Goal: Task Accomplishment & Management: Complete application form

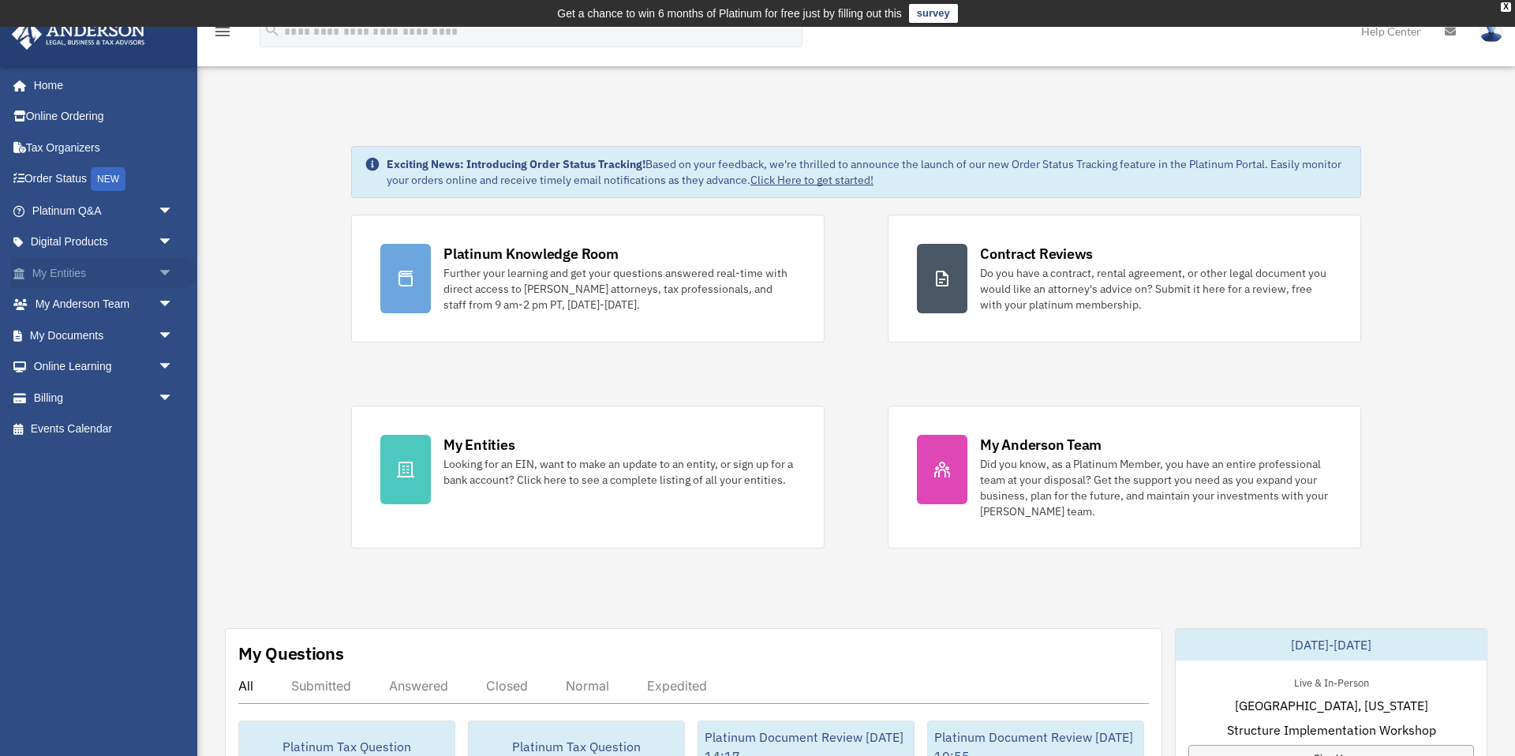
click at [131, 277] on link "My Entities arrow_drop_down" at bounding box center [104, 273] width 186 height 32
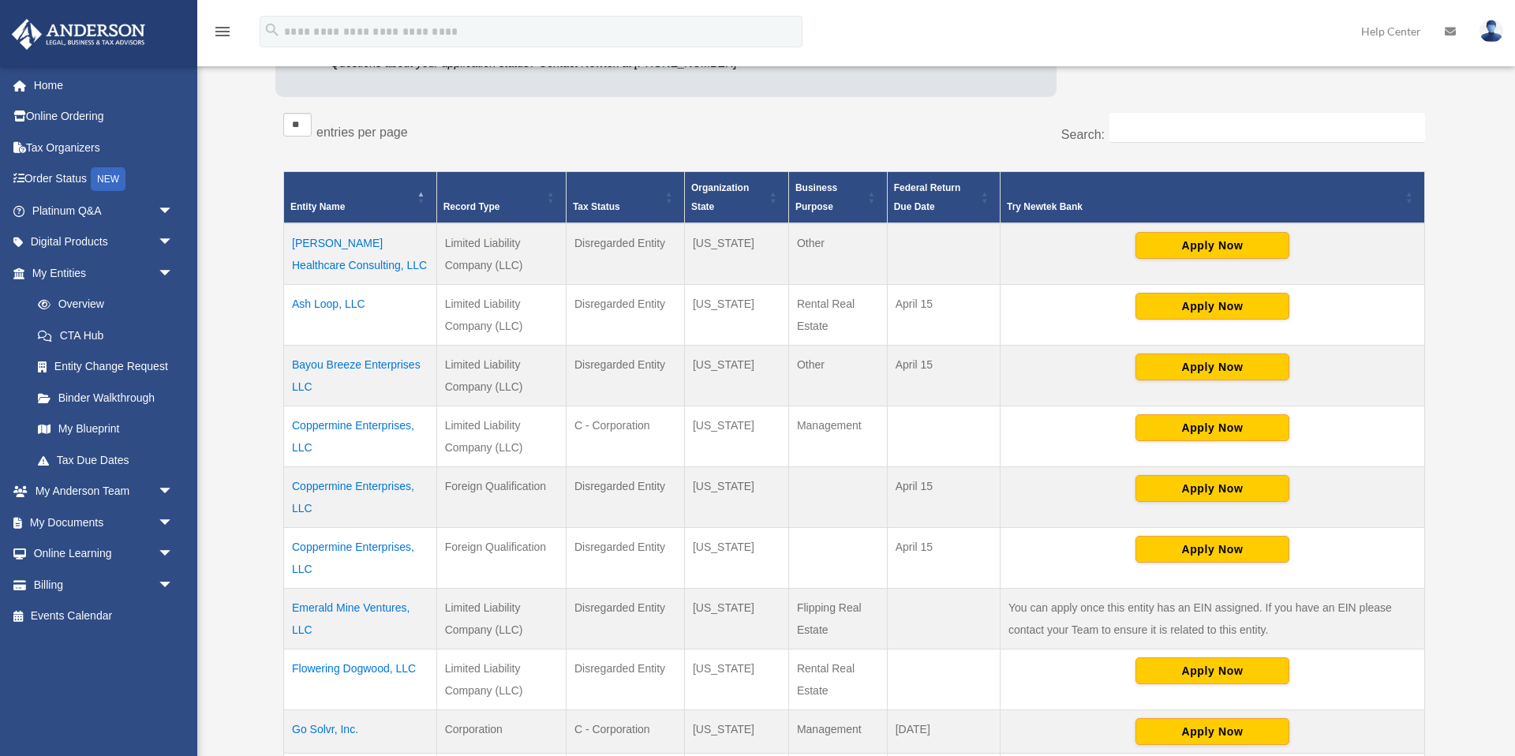
scroll to position [271, 0]
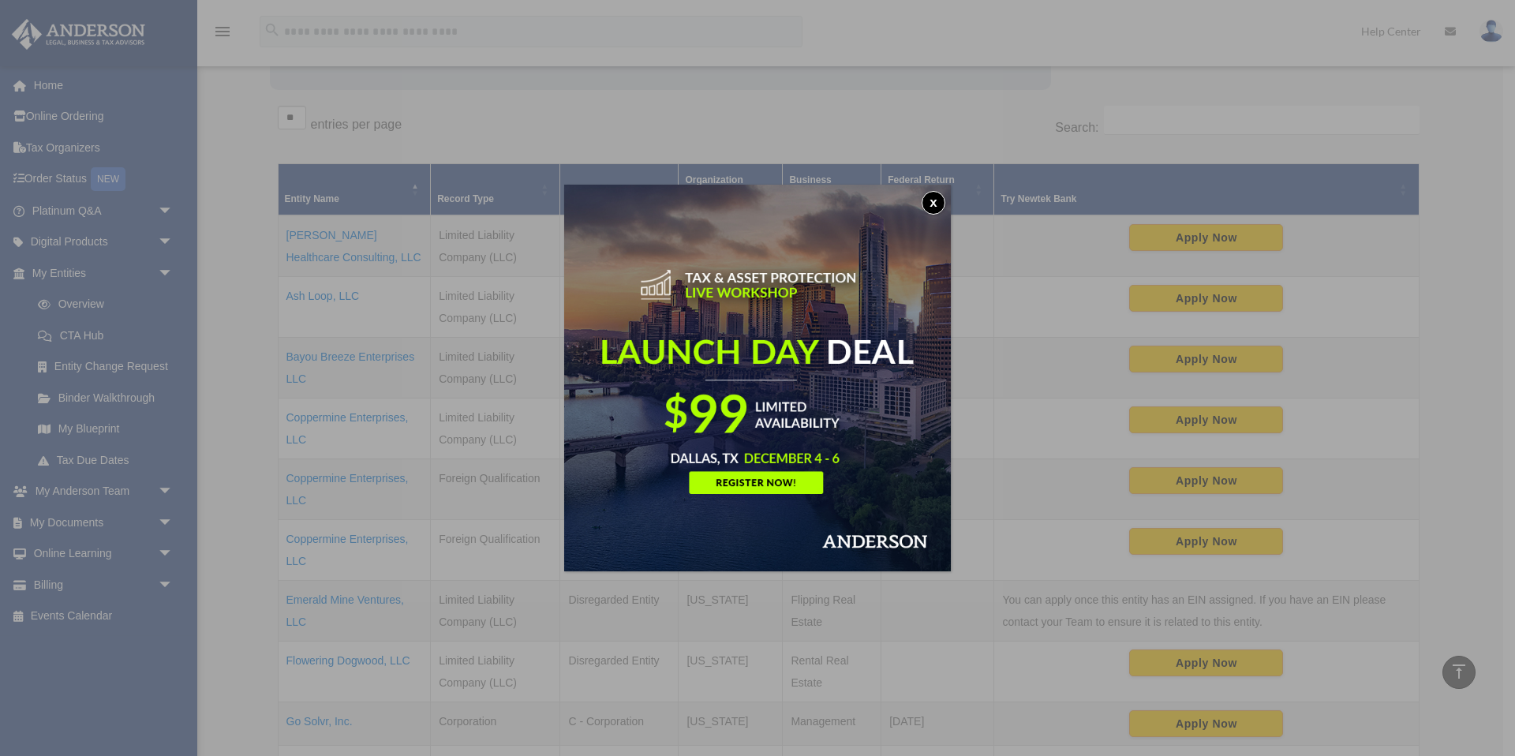
click at [936, 203] on button "x" at bounding box center [934, 203] width 24 height 24
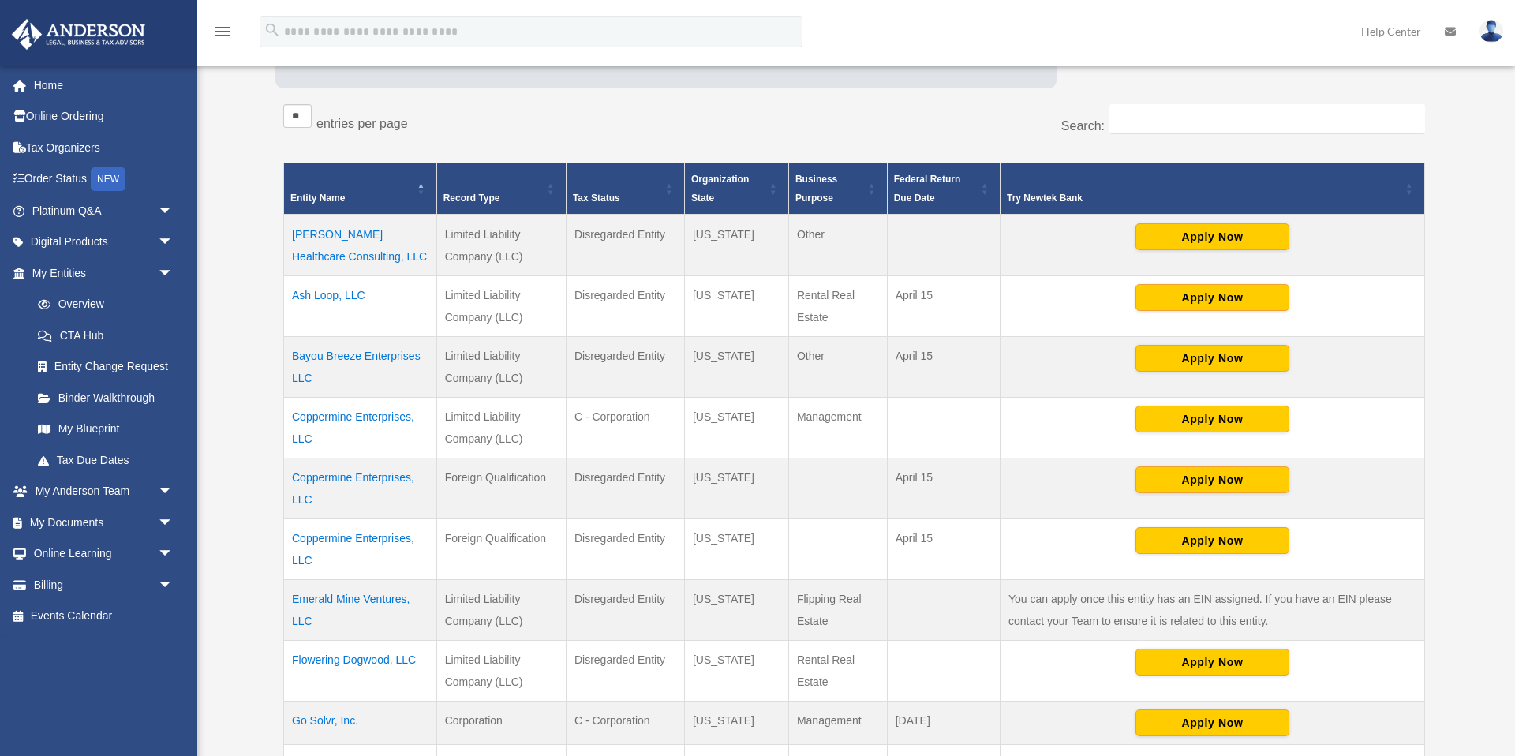
scroll to position [812, 0]
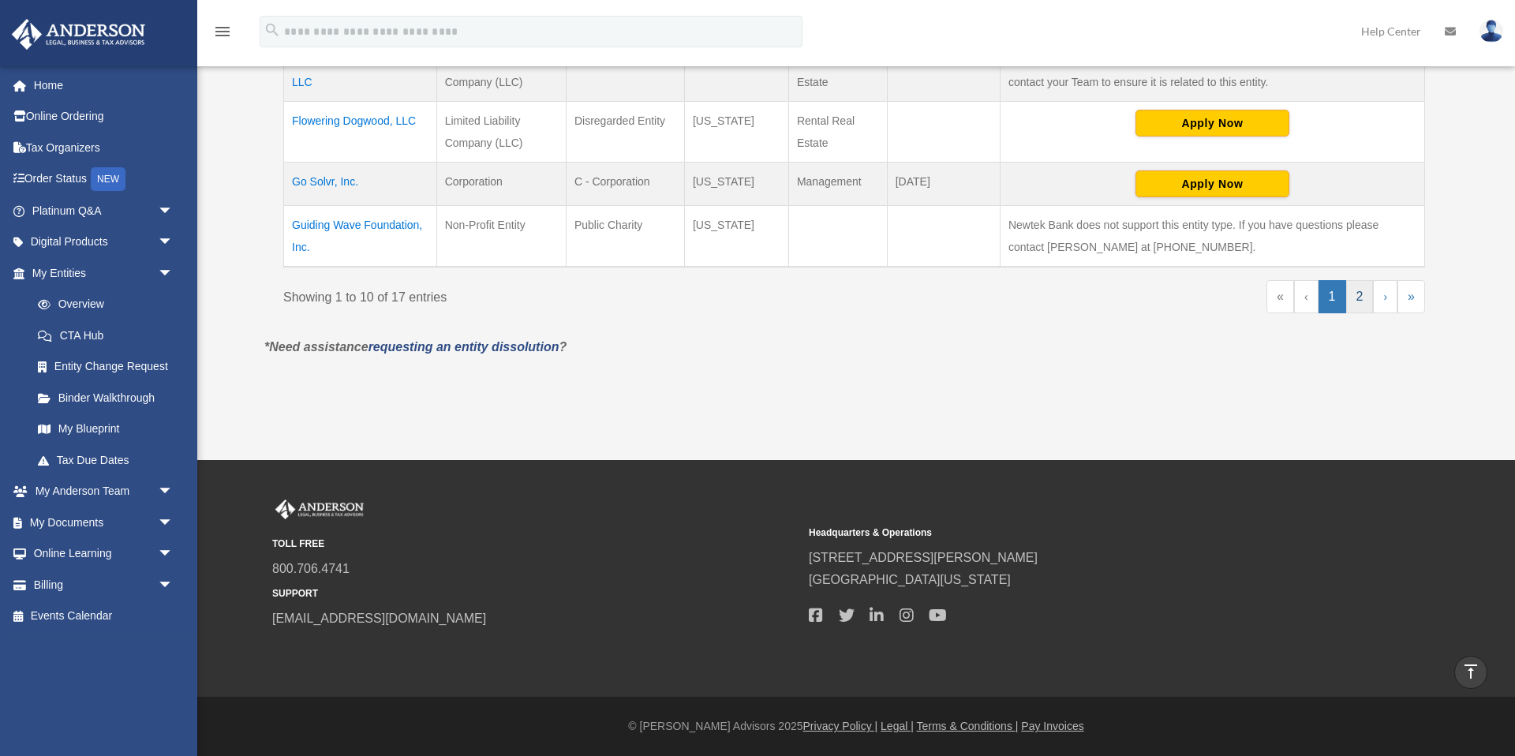
click at [1360, 297] on link "2" at bounding box center [1360, 296] width 28 height 33
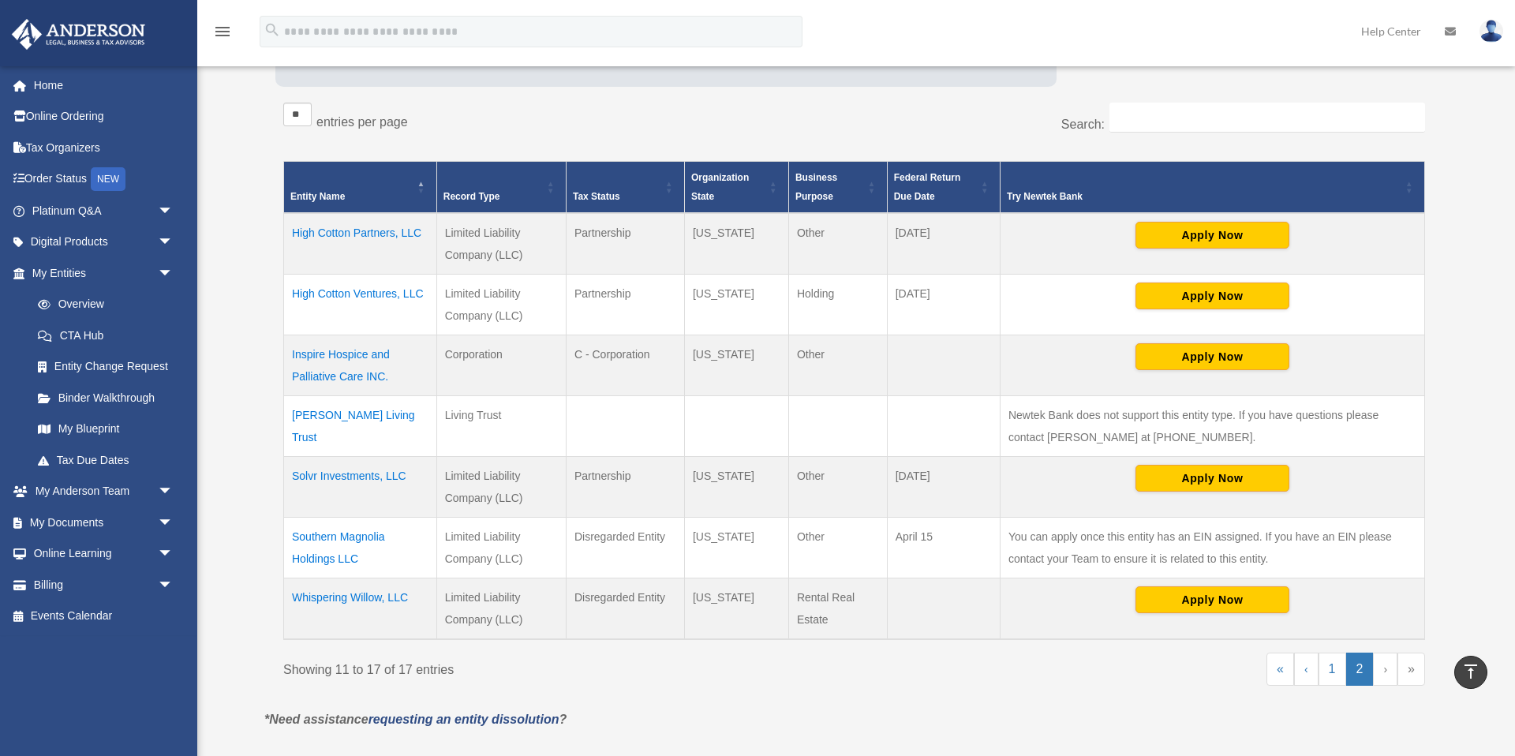
scroll to position [246, 0]
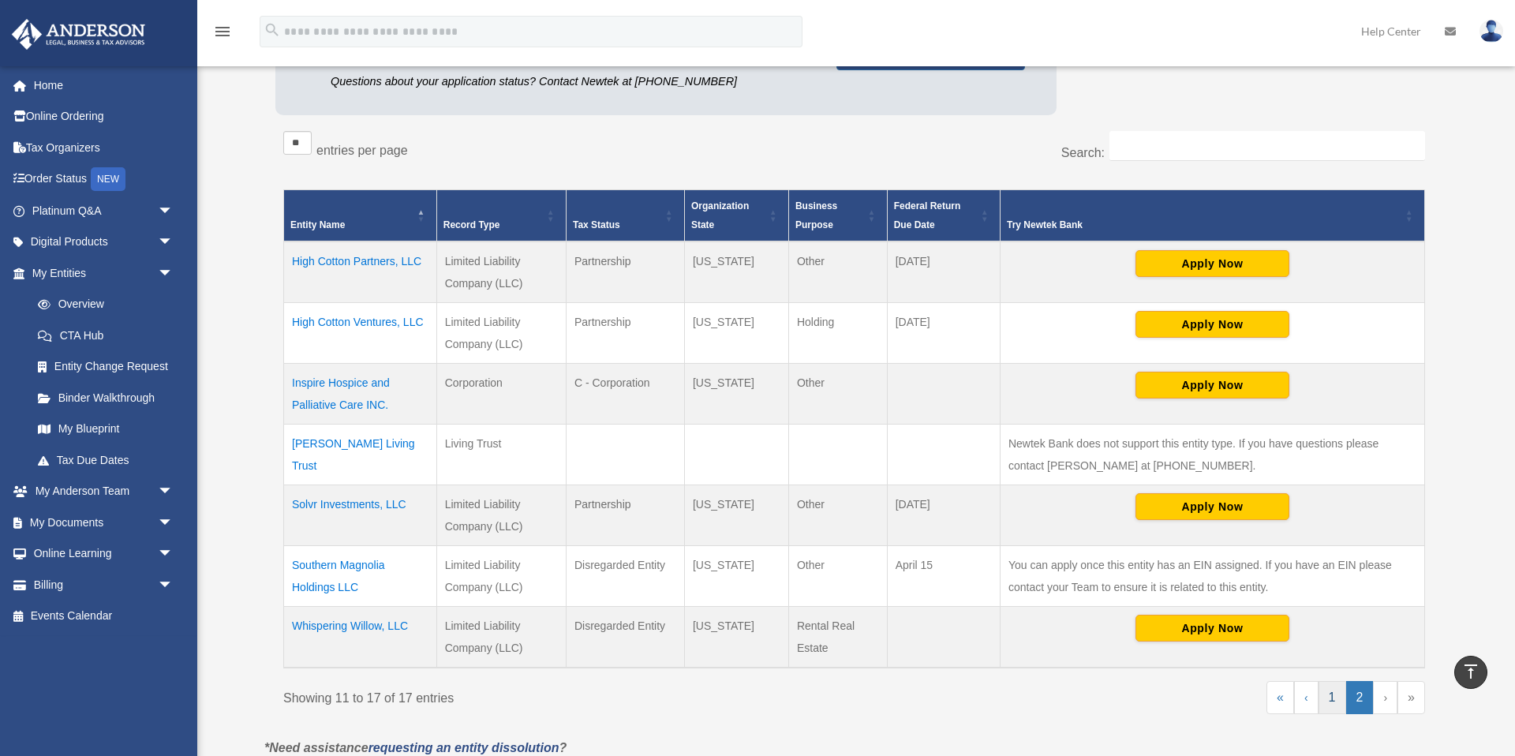
click at [1340, 701] on link "1" at bounding box center [1333, 697] width 28 height 33
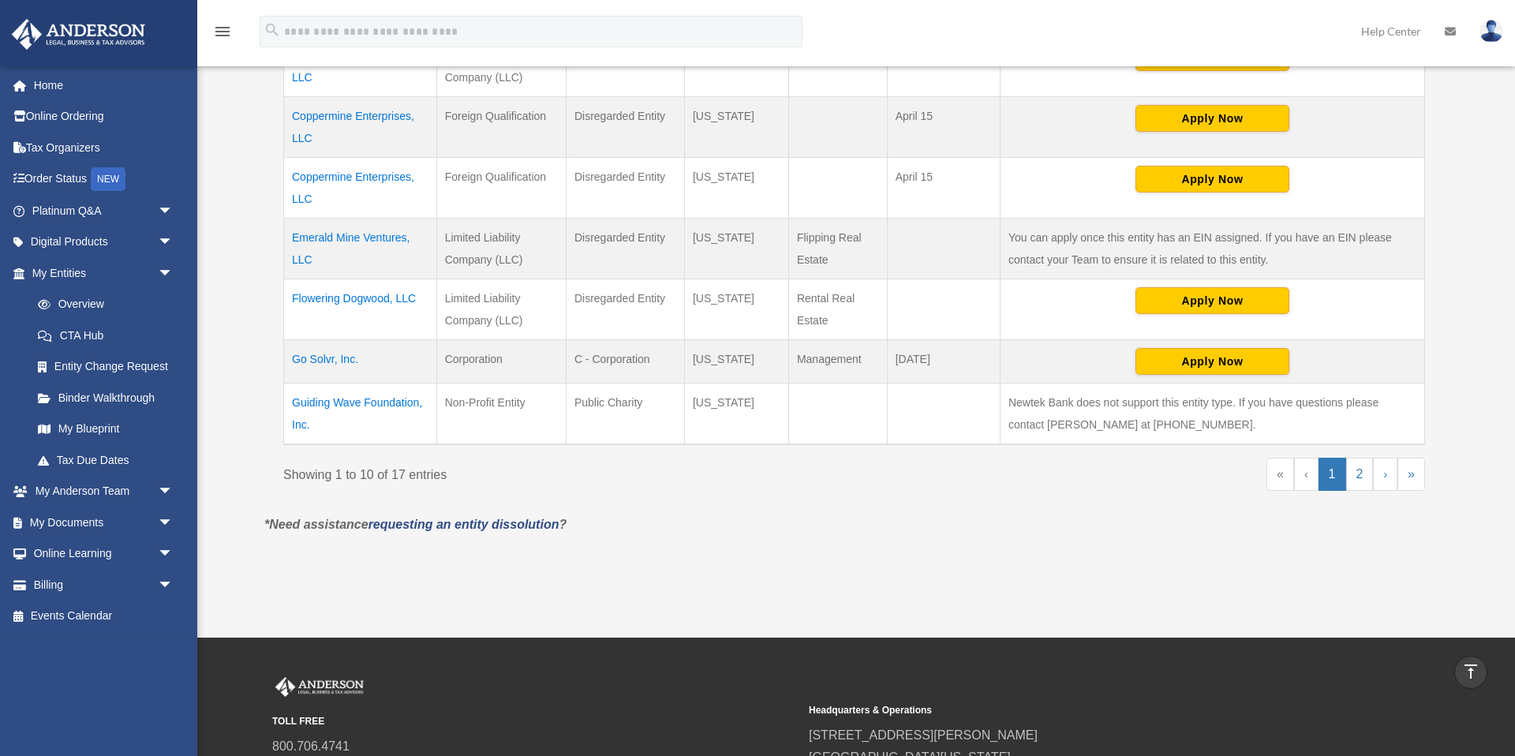
scroll to position [630, 0]
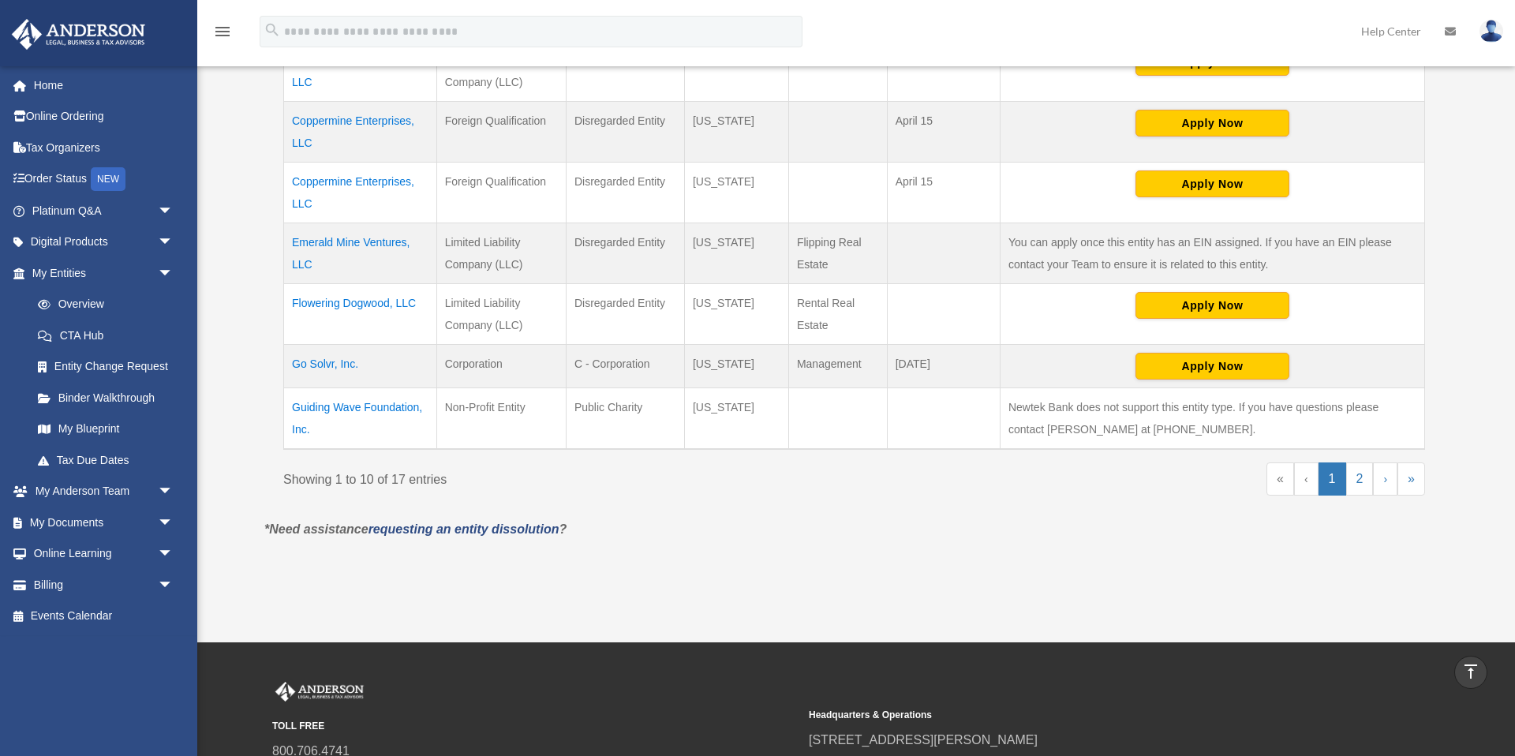
click at [333, 364] on td "Go Solvr, Inc." at bounding box center [360, 365] width 153 height 43
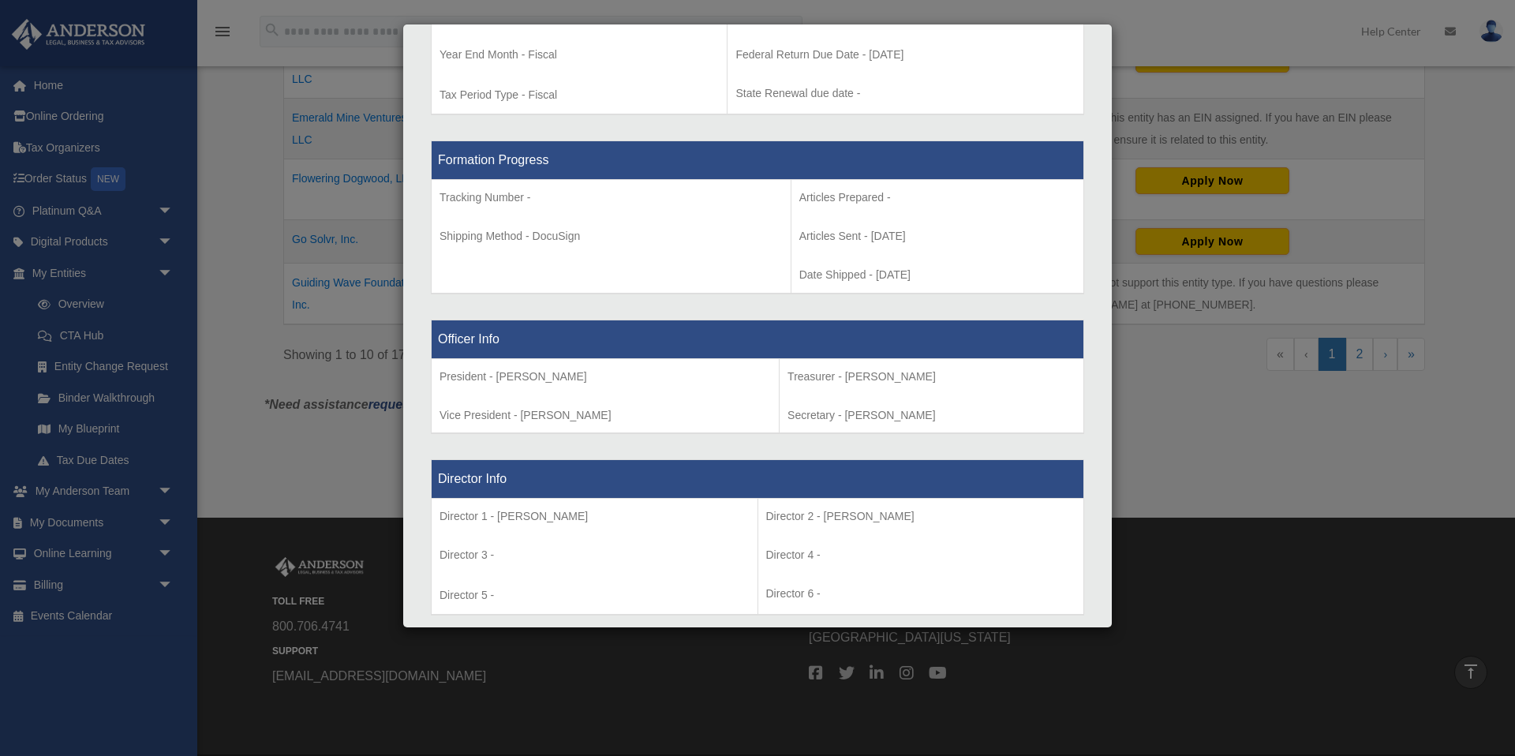
scroll to position [0, 0]
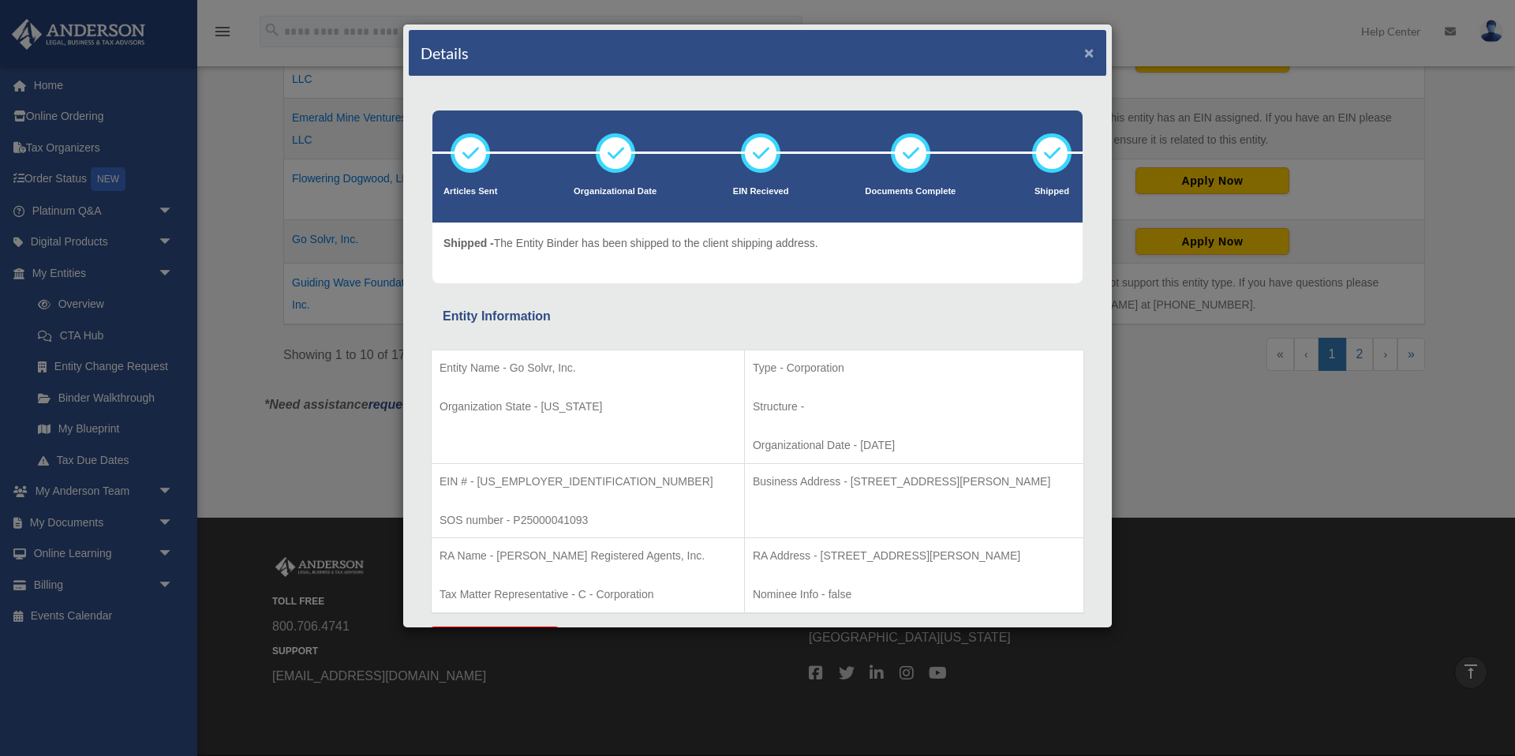
click at [1093, 54] on button "×" at bounding box center [1089, 52] width 10 height 17
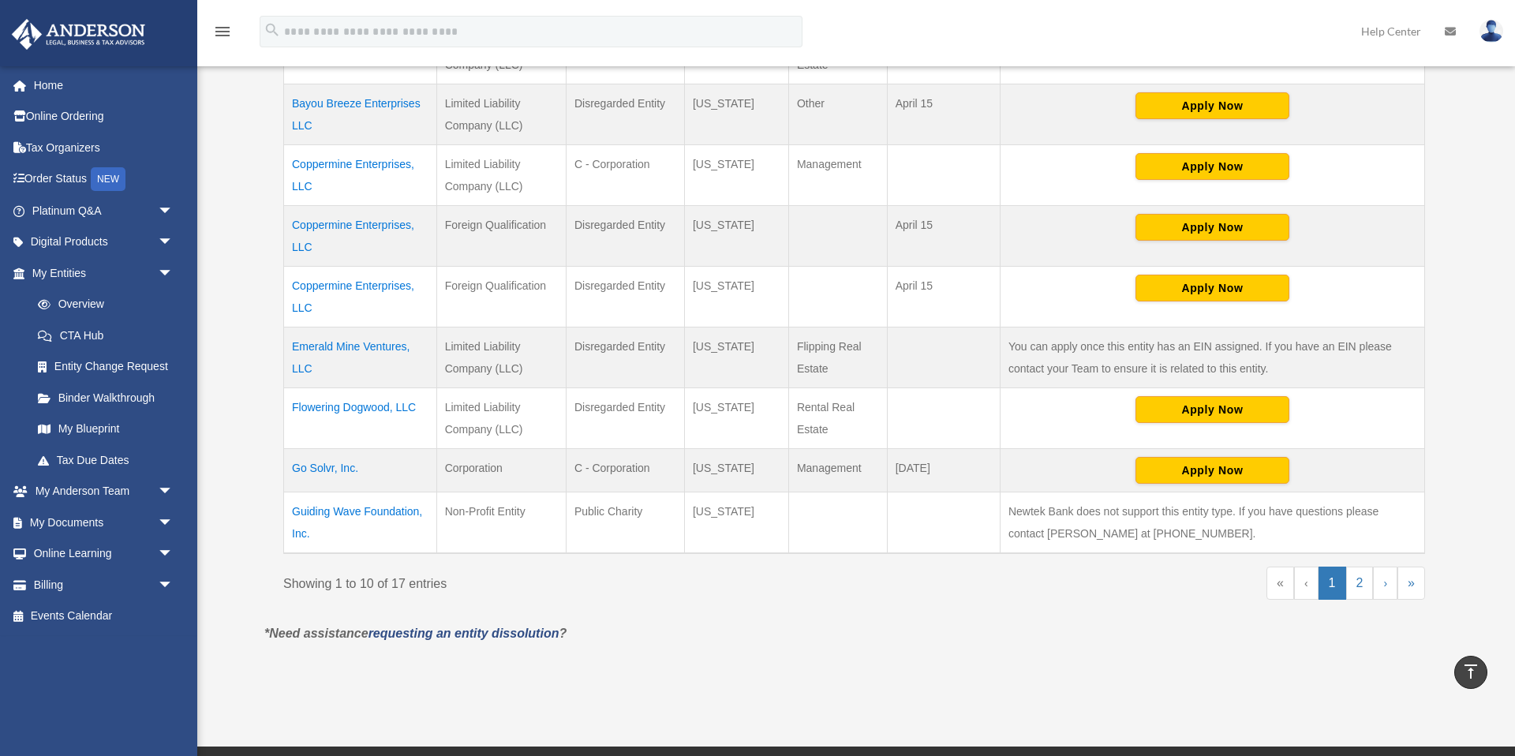
scroll to position [458, 0]
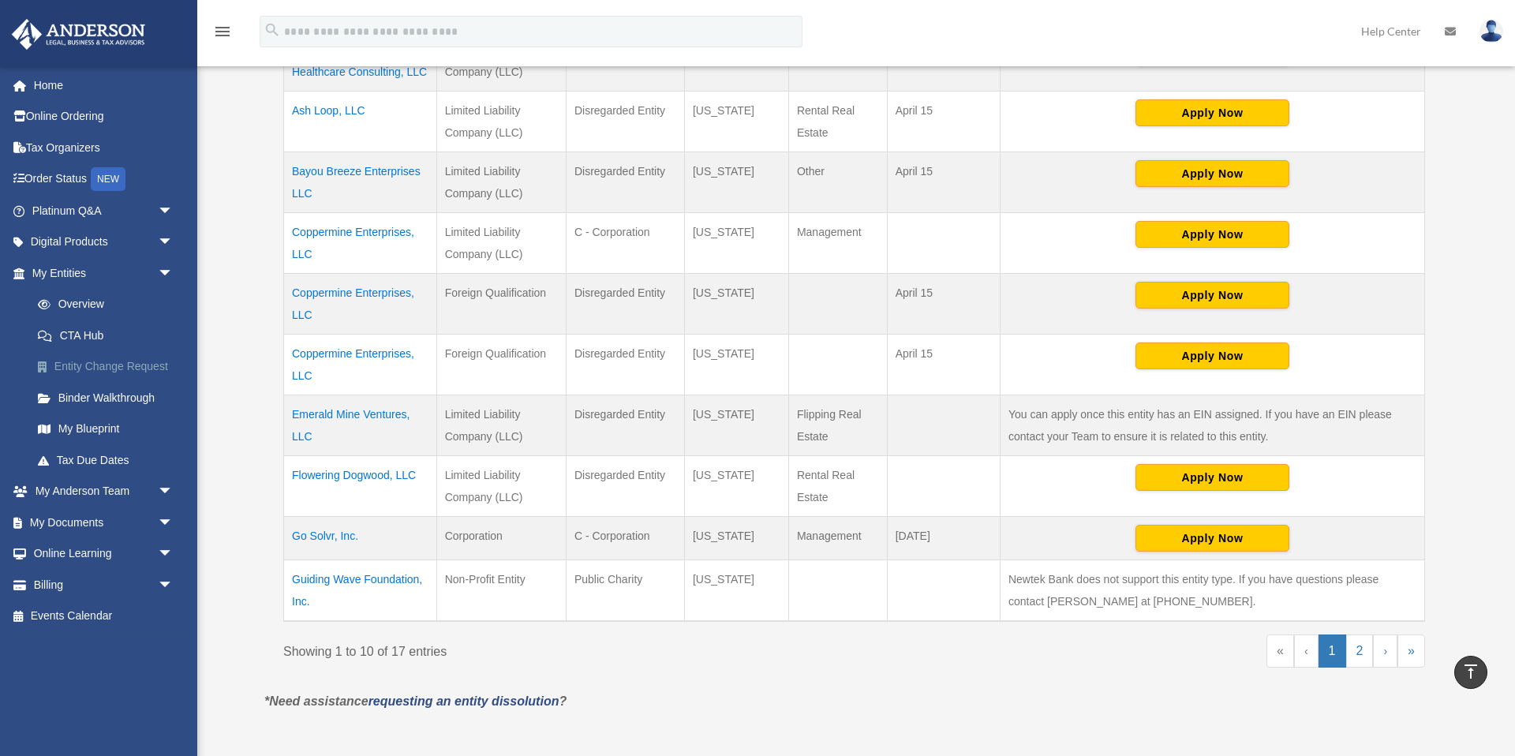
click at [135, 369] on link "Entity Change Request" at bounding box center [109, 367] width 175 height 32
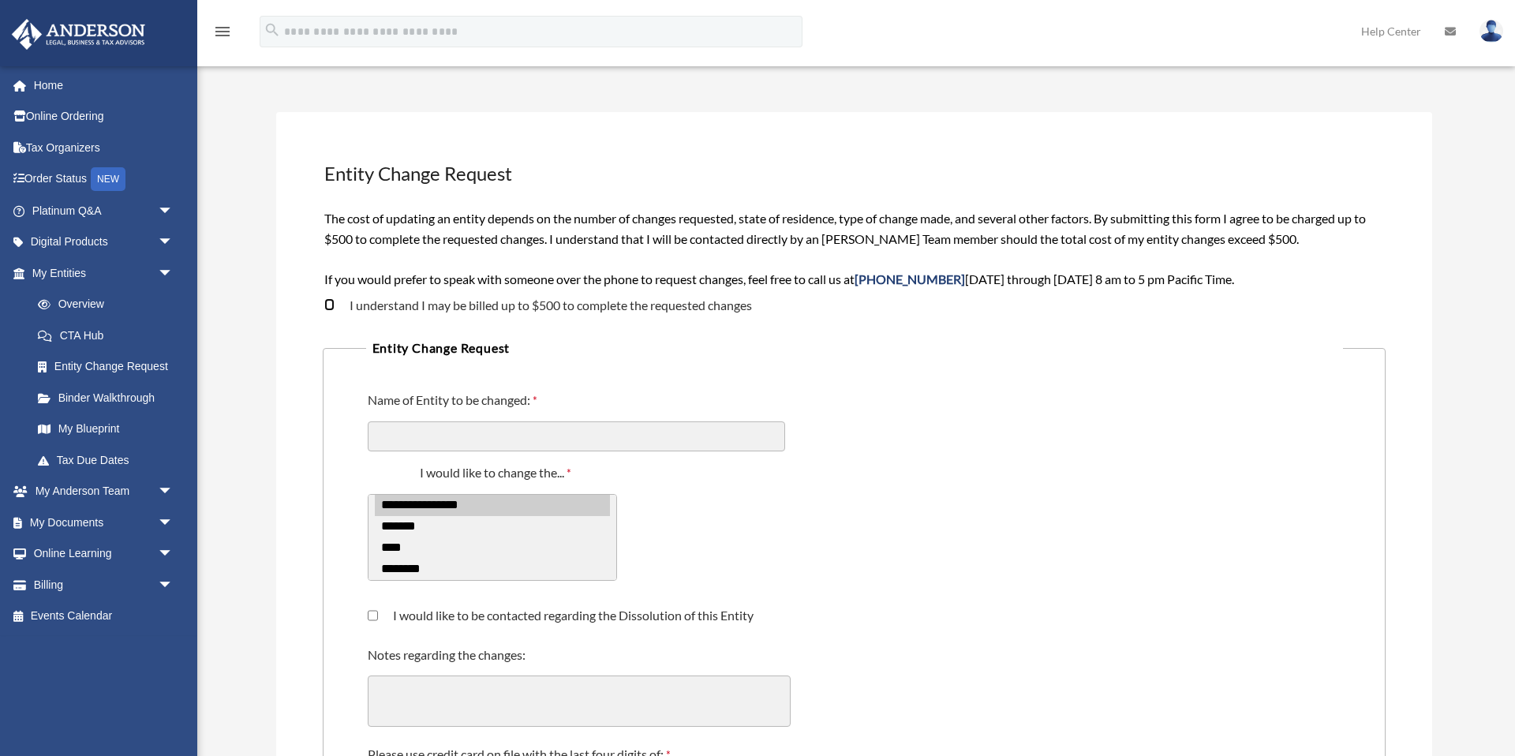
scroll to position [57, 0]
click at [530, 442] on input "Name of Entity to be changed:" at bounding box center [576, 436] width 417 height 30
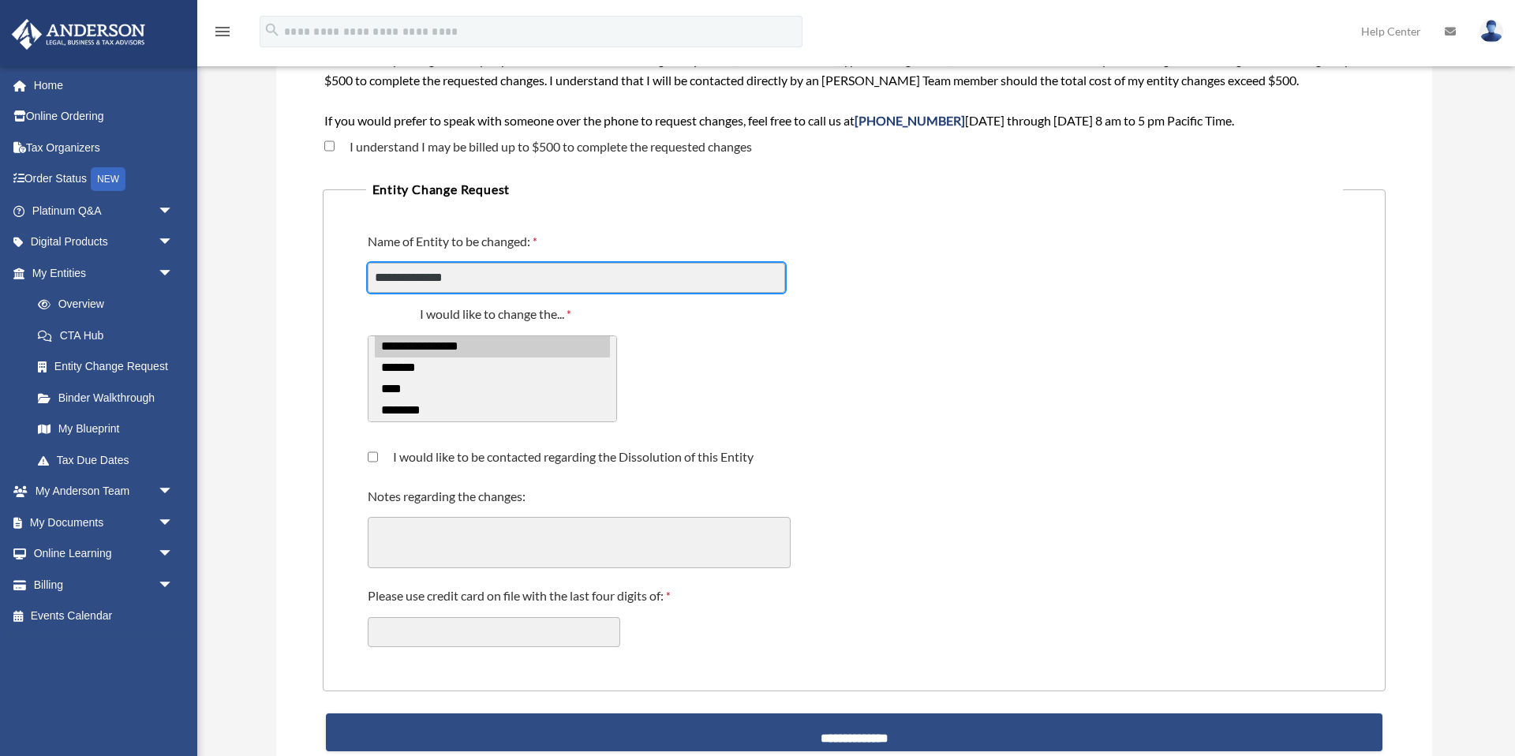
scroll to position [223, 0]
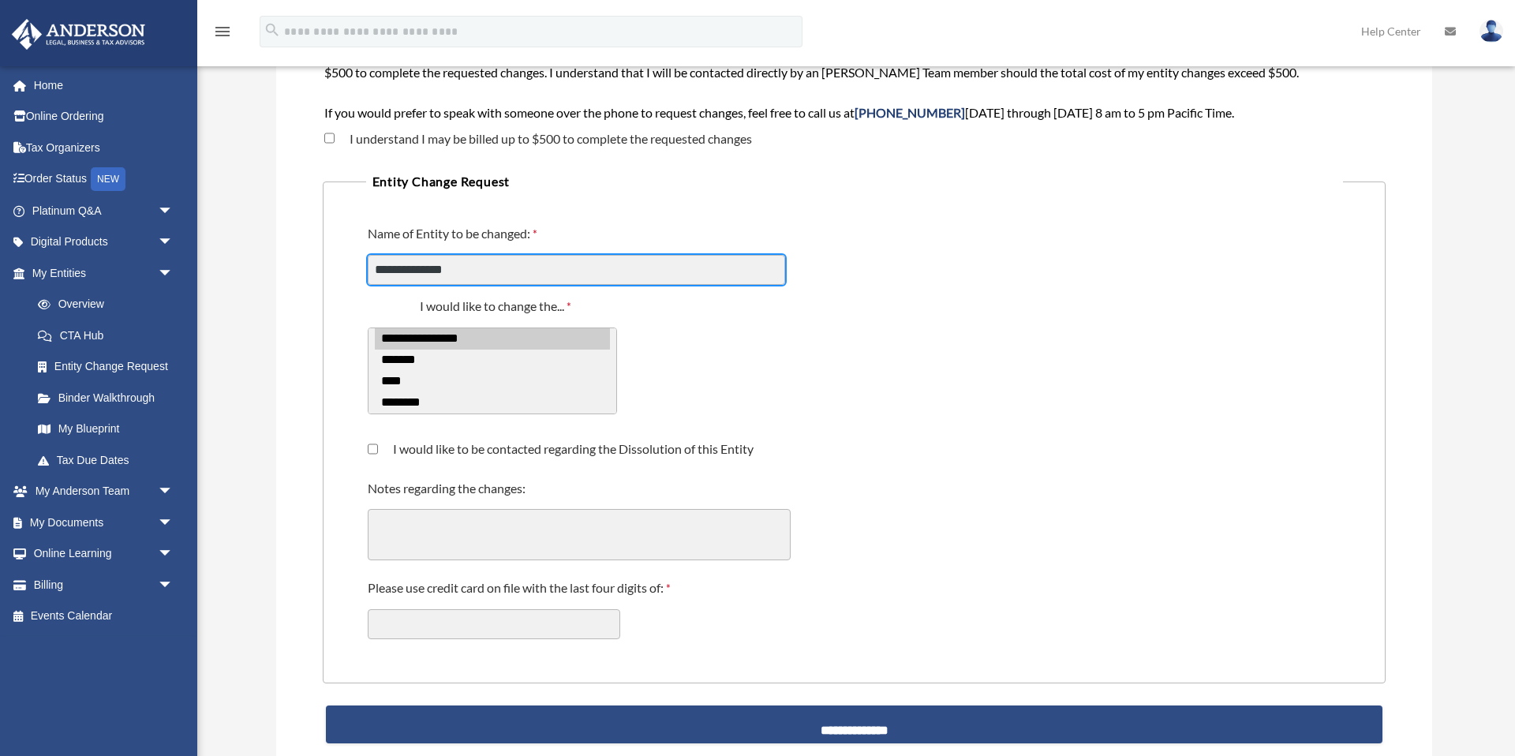
type input "**********"
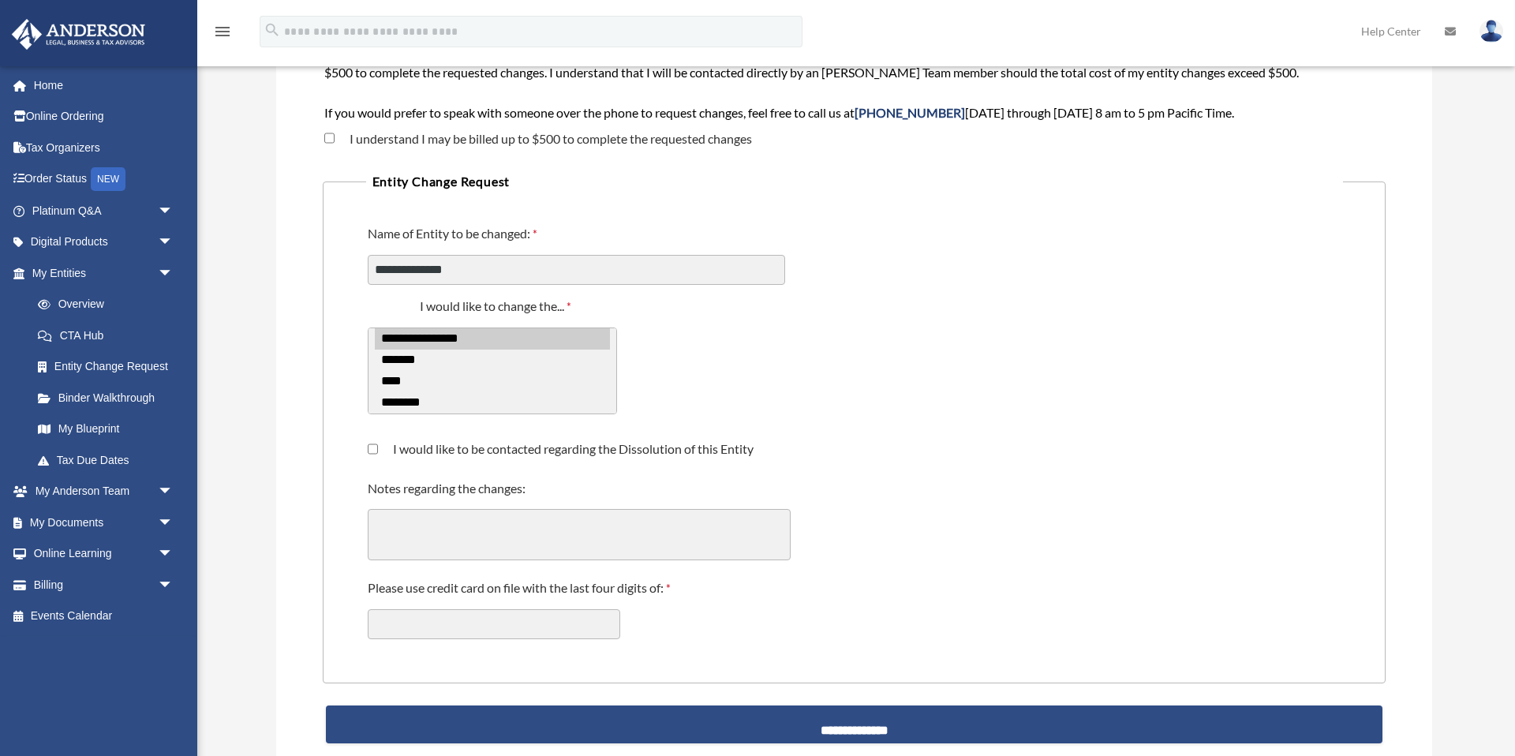
select select "*****"
click at [404, 383] on option "****" at bounding box center [492, 381] width 235 height 21
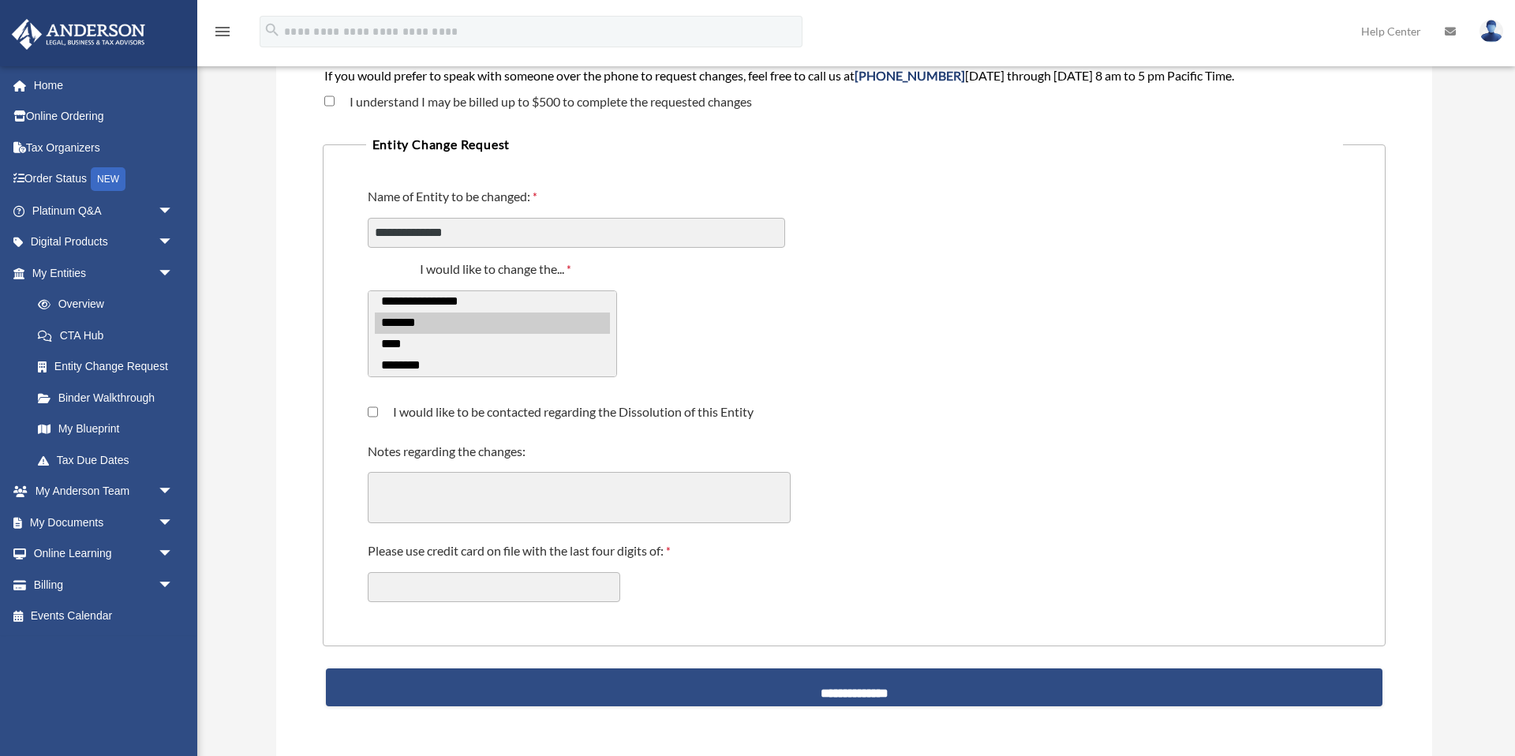
scroll to position [264, 0]
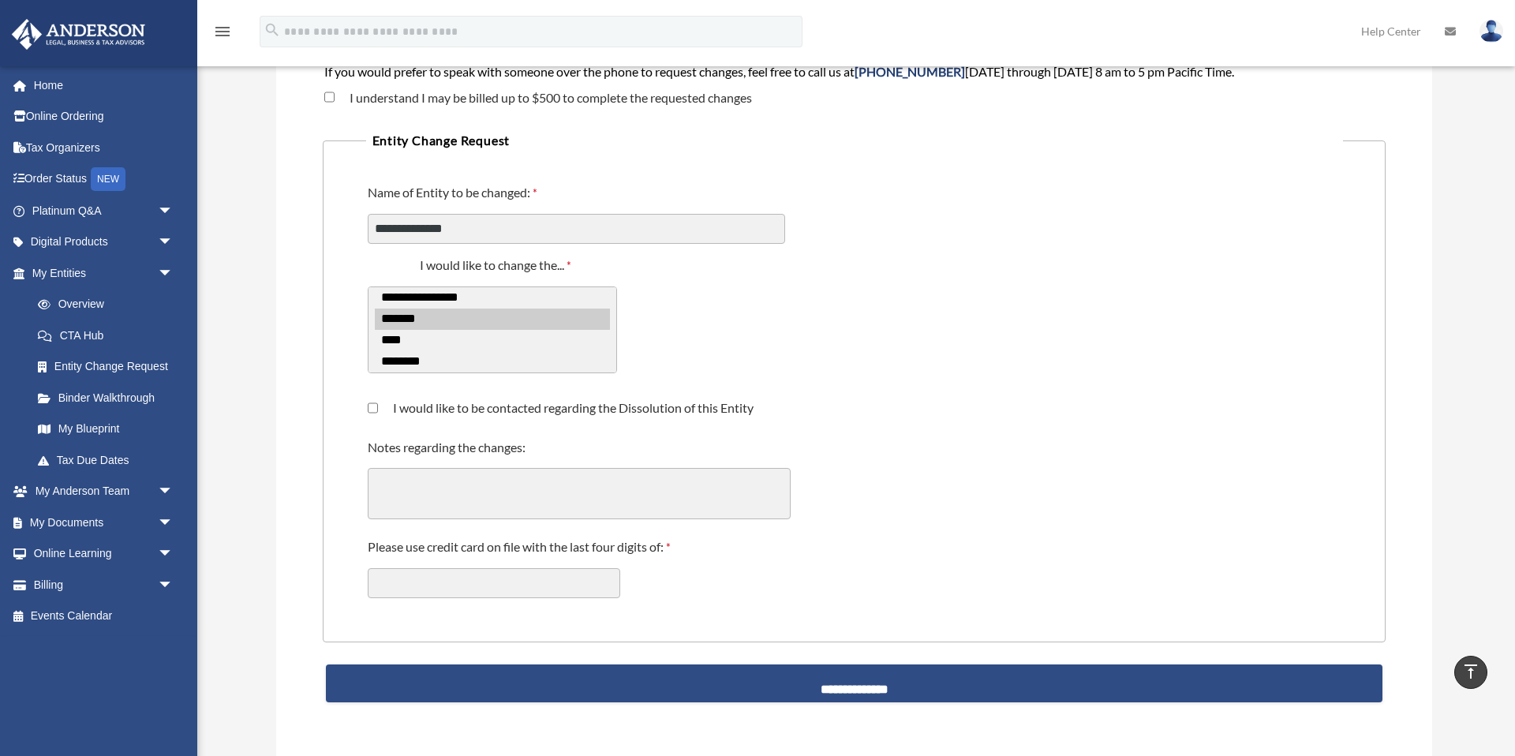
click at [399, 492] on textarea "Notes regarding the changes:" at bounding box center [579, 493] width 423 height 51
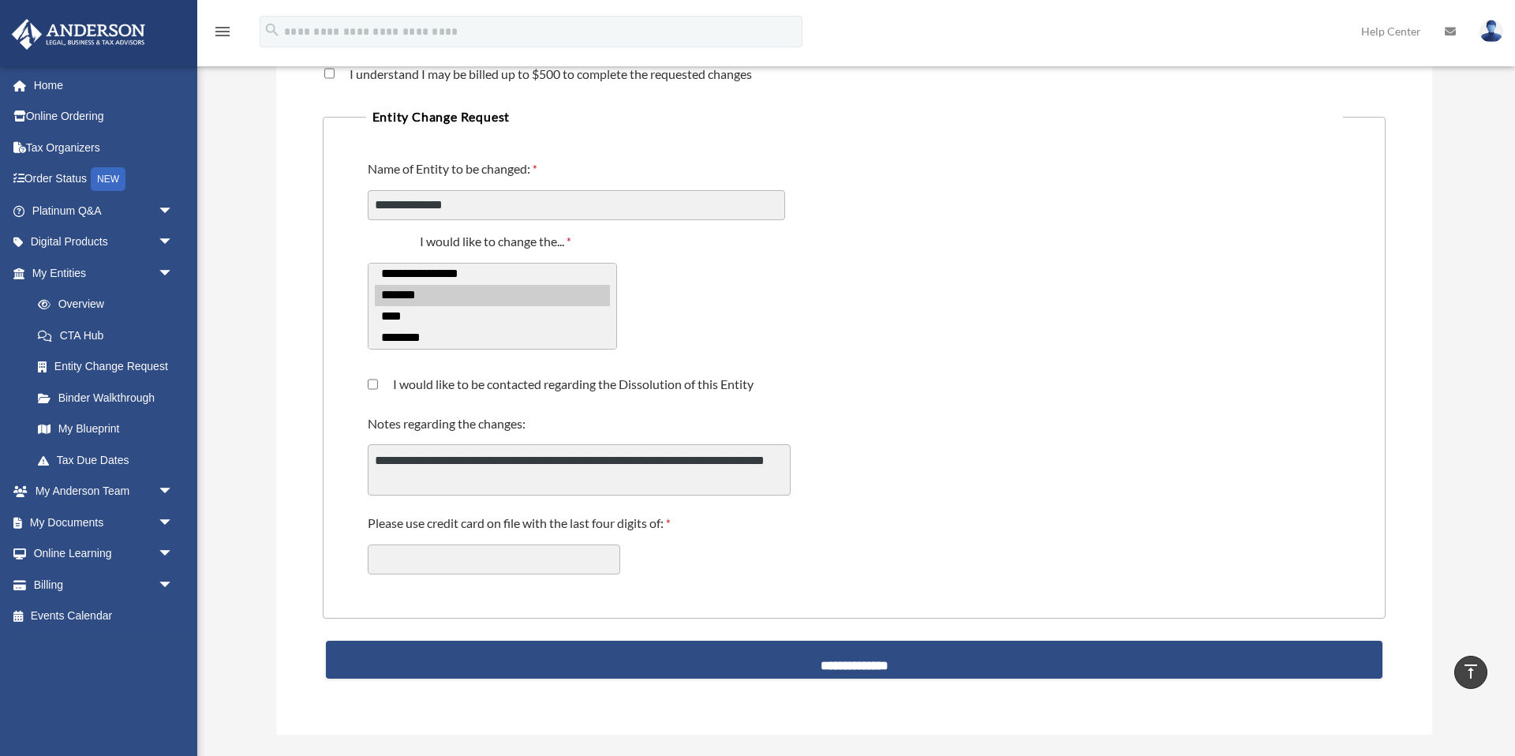
scroll to position [292, 0]
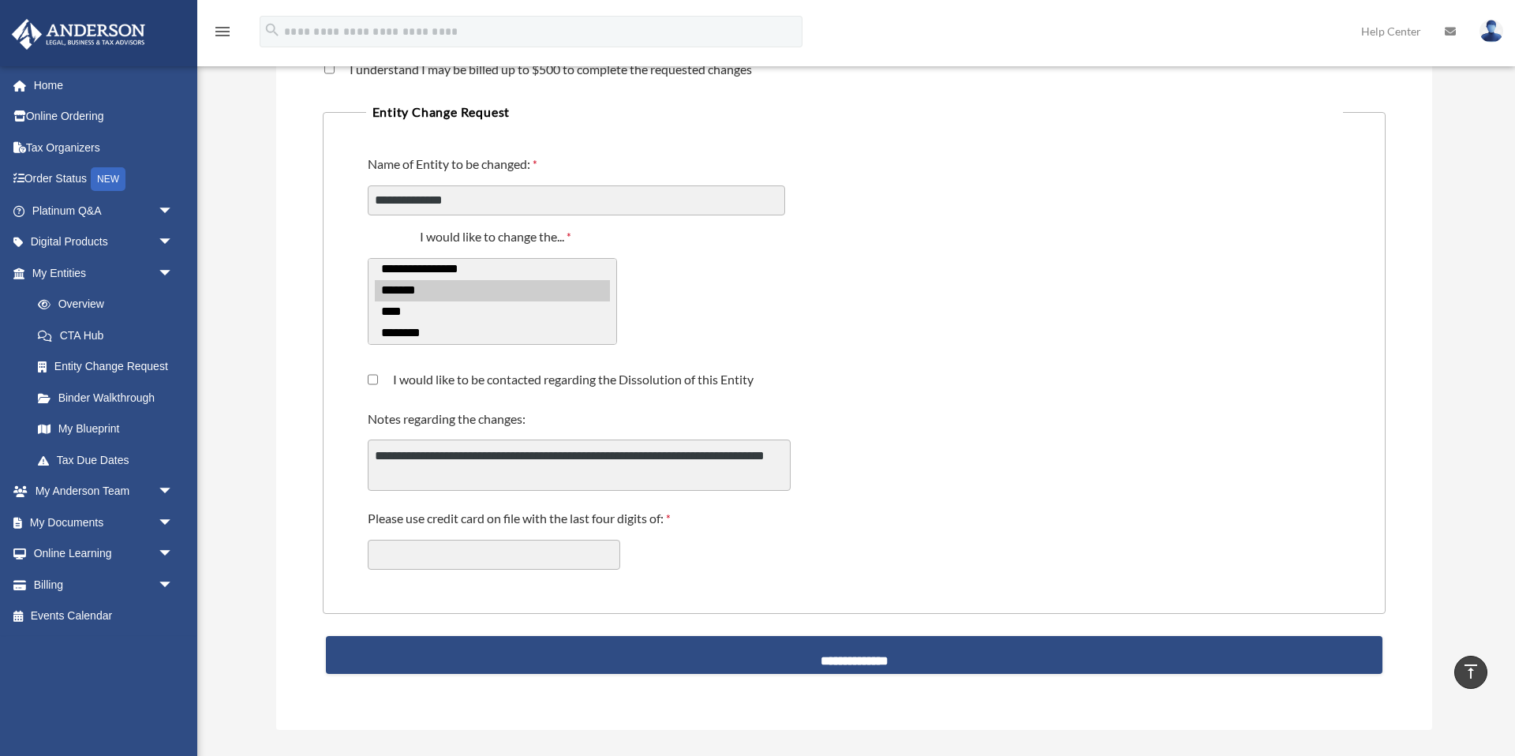
type textarea "**********"
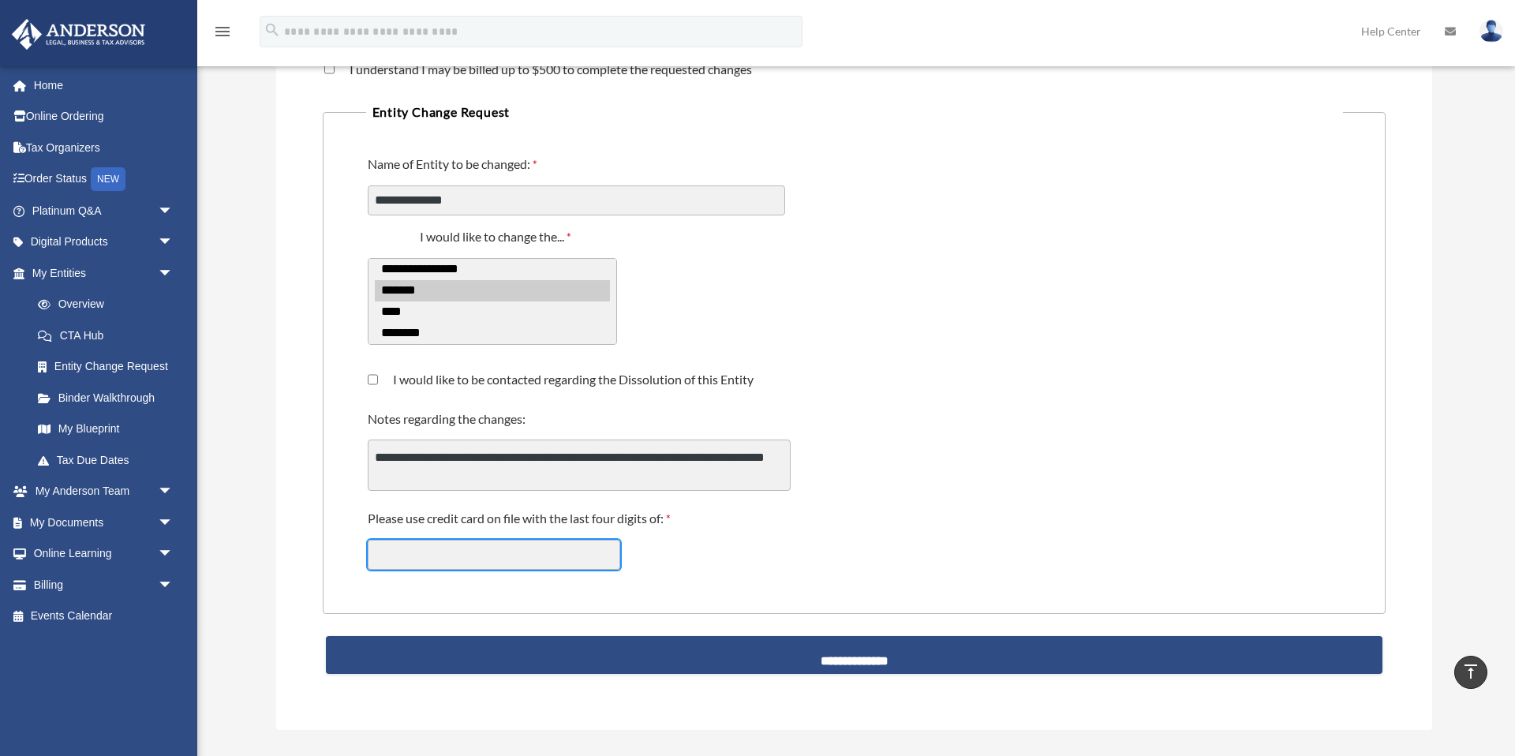
click at [578, 554] on input "Please use credit card on file with the last four digits of:" at bounding box center [494, 555] width 253 height 30
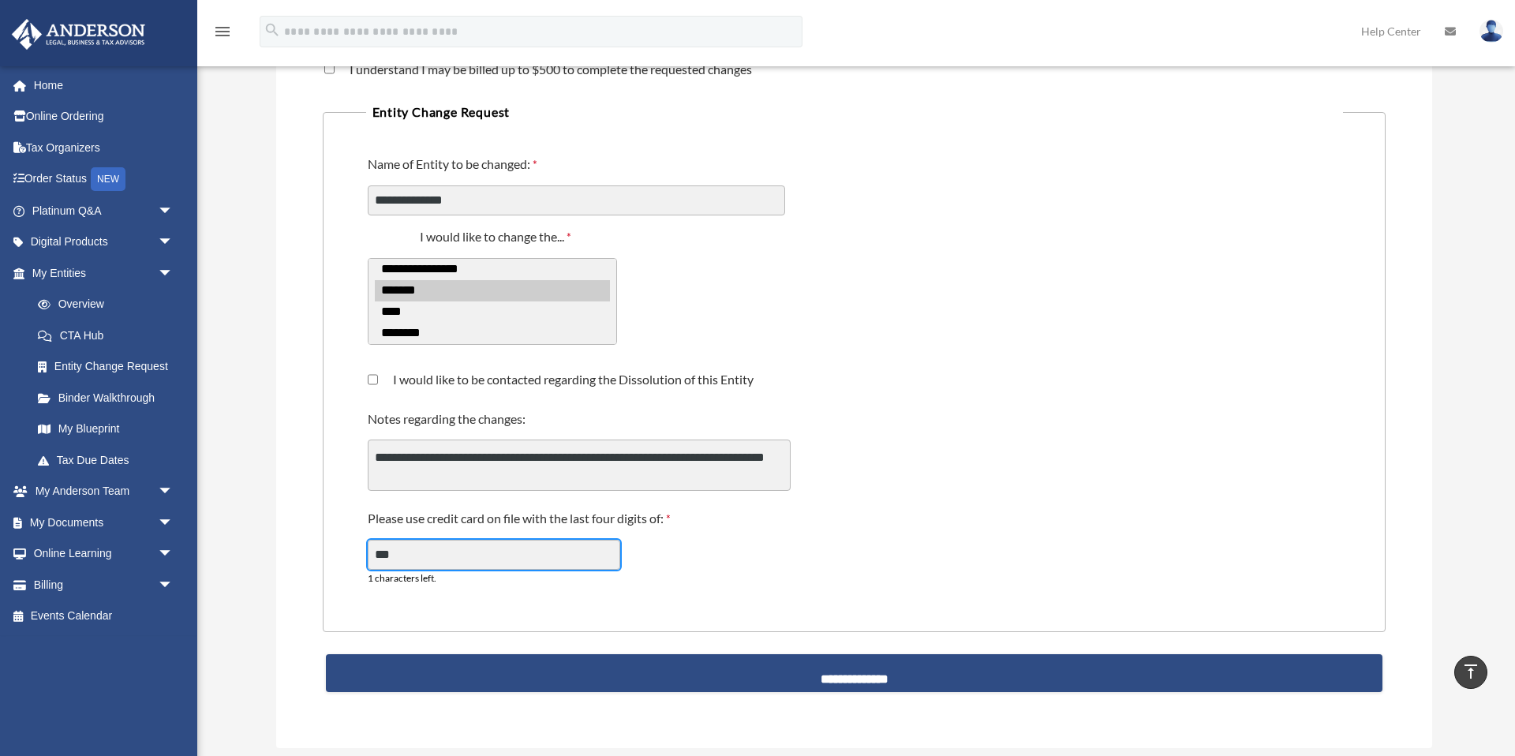
type input "****"
drag, startPoint x: 428, startPoint y: 548, endPoint x: 340, endPoint y: 548, distance: 88.4
click at [340, 548] on fieldset "**********" at bounding box center [855, 366] width 1064 height 531
type input "****"
click at [788, 575] on fieldset "**********" at bounding box center [855, 366] width 1064 height 531
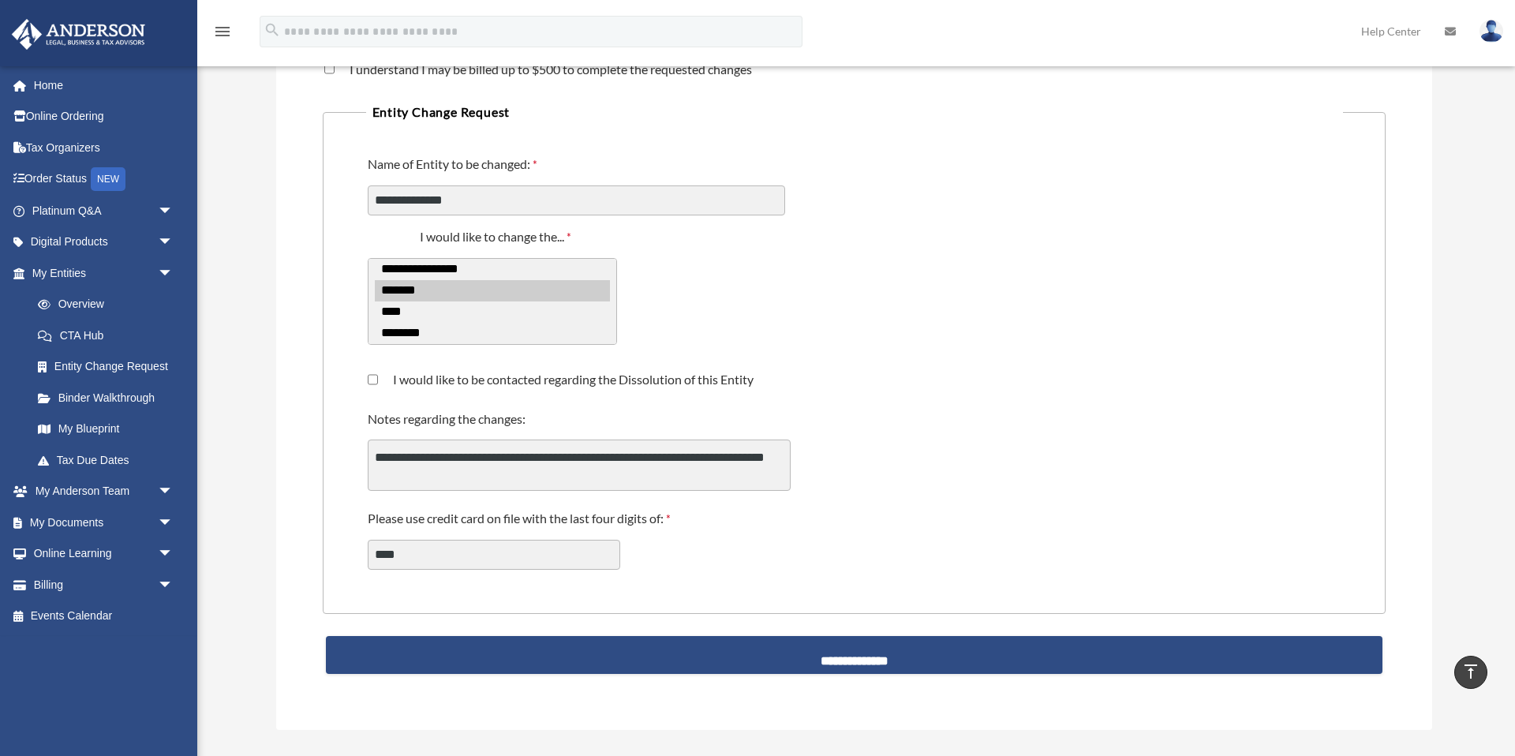
scroll to position [288, 0]
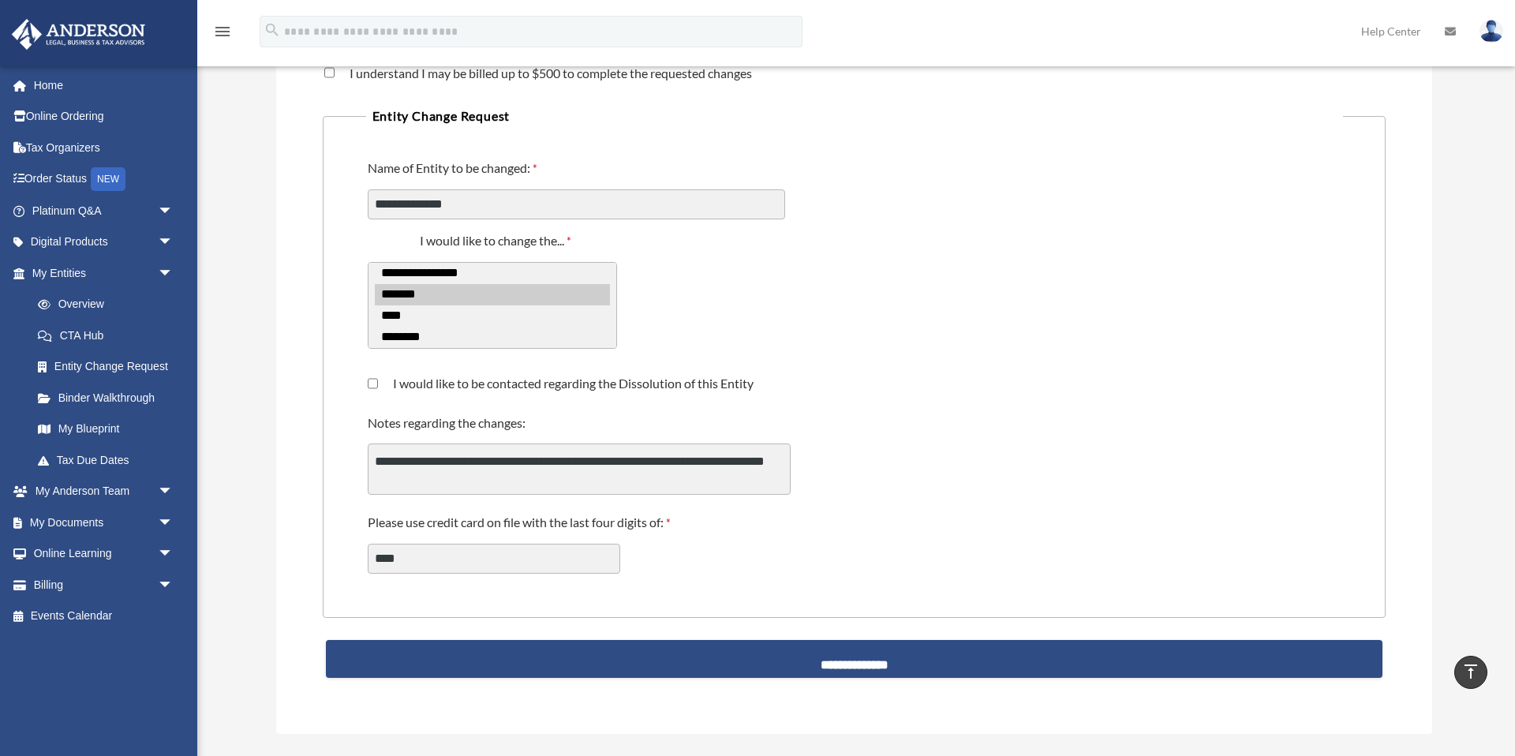
drag, startPoint x: 615, startPoint y: 294, endPoint x: 614, endPoint y: 316, distance: 22.1
click at [614, 316] on select "**********" at bounding box center [492, 305] width 249 height 87
drag, startPoint x: 611, startPoint y: 299, endPoint x: 610, endPoint y: 324, distance: 25.3
click at [610, 324] on select "**********" at bounding box center [492, 305] width 249 height 87
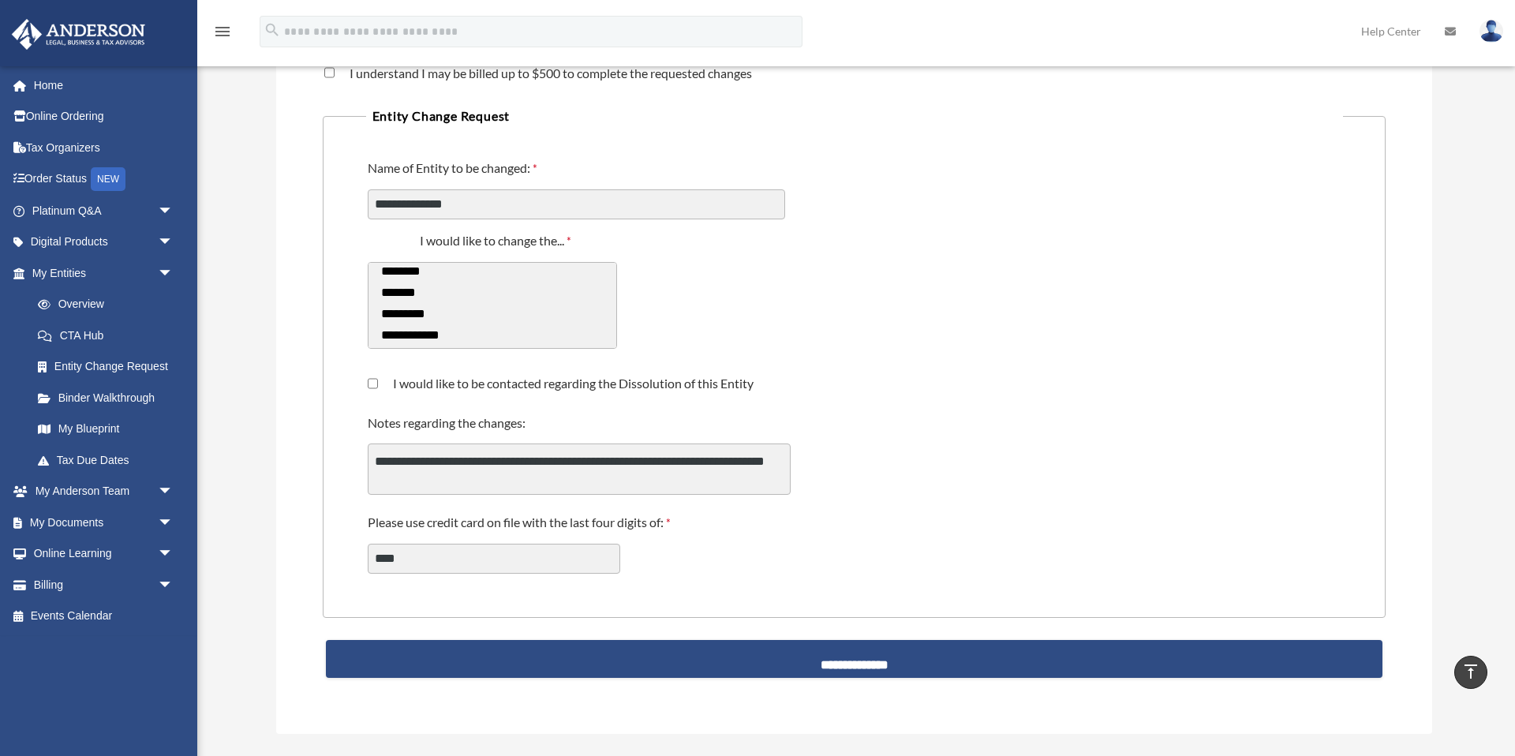
click at [825, 343] on div "**********" at bounding box center [854, 295] width 977 height 149
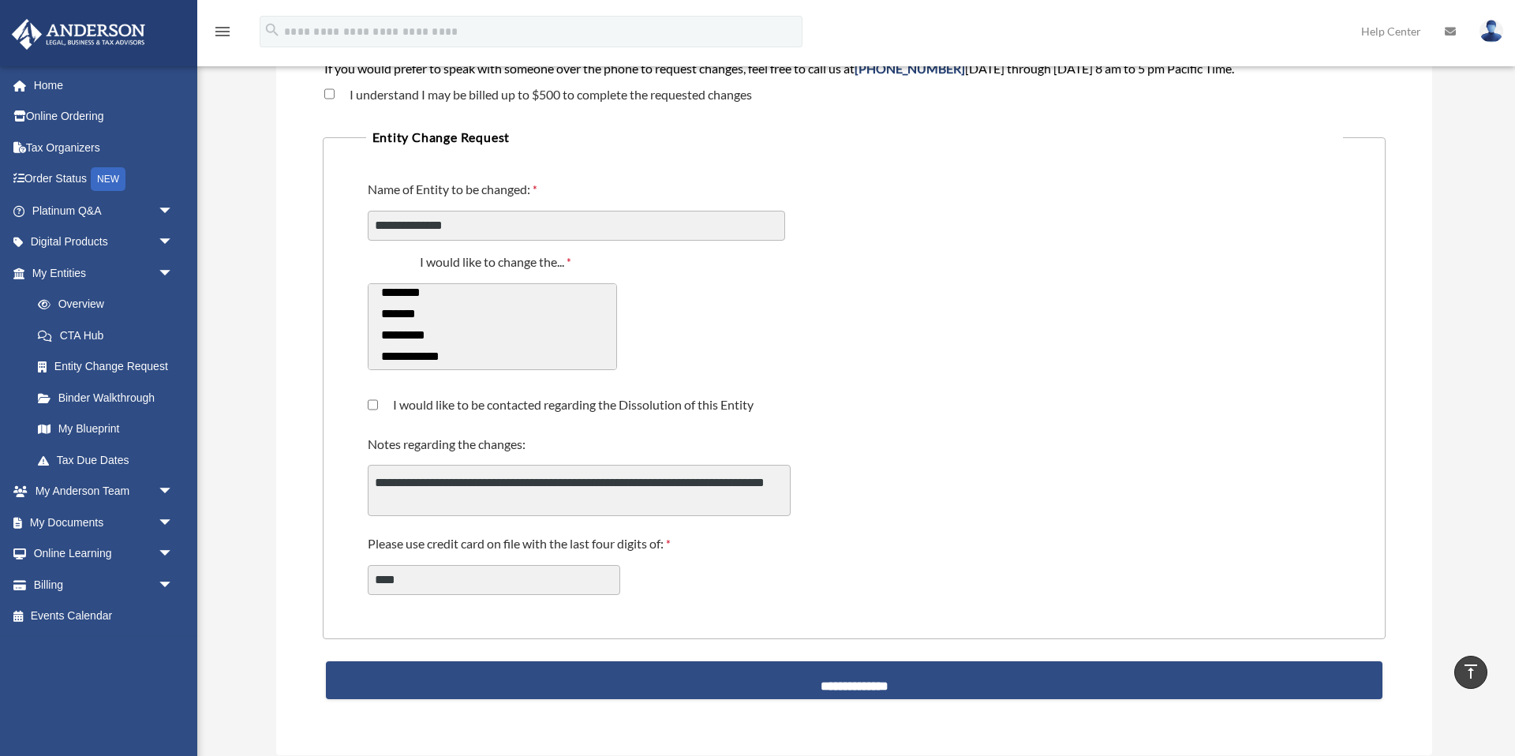
scroll to position [337, 0]
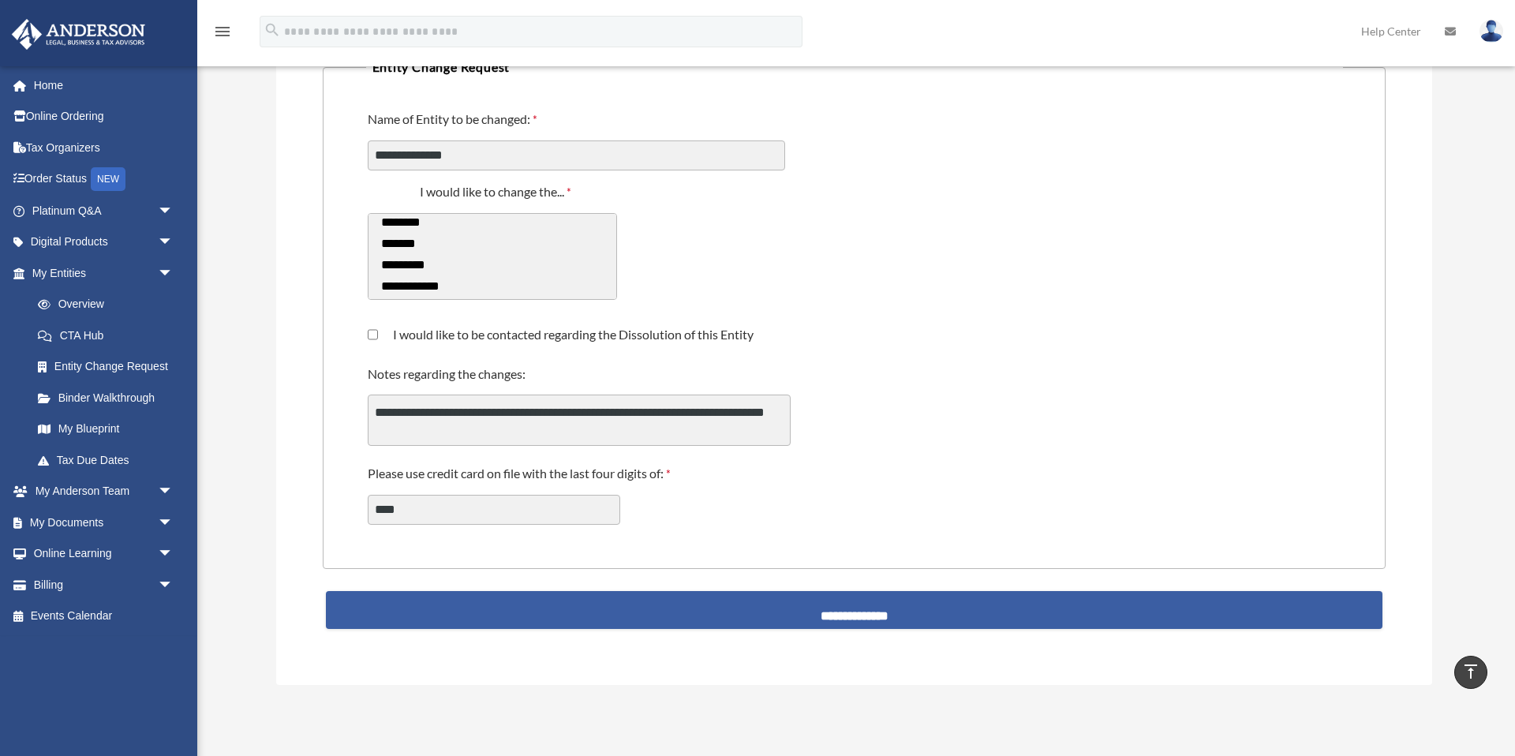
click at [856, 617] on input "**********" at bounding box center [854, 610] width 1057 height 38
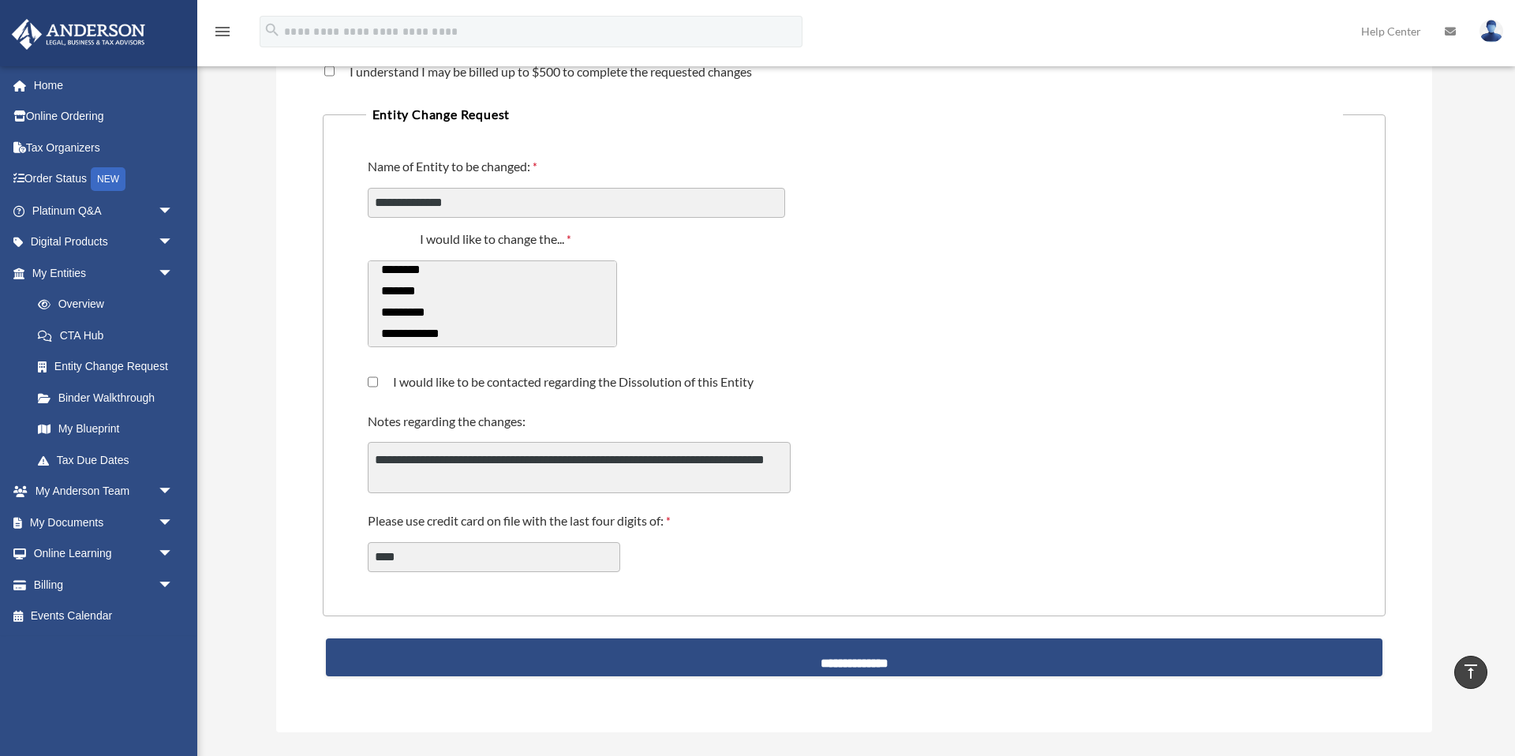
scroll to position [289, 0]
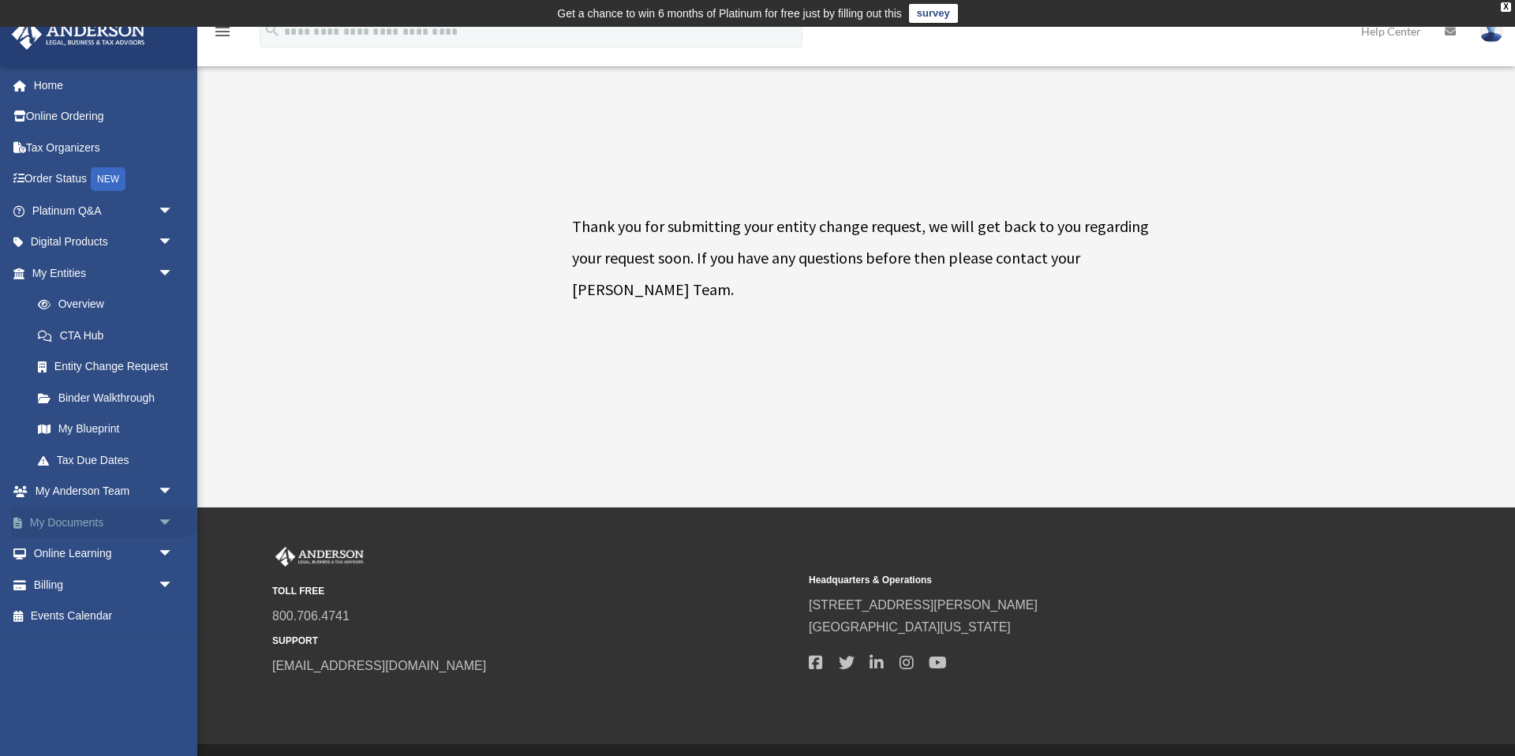
click at [98, 529] on link "My Documents arrow_drop_down" at bounding box center [104, 523] width 186 height 32
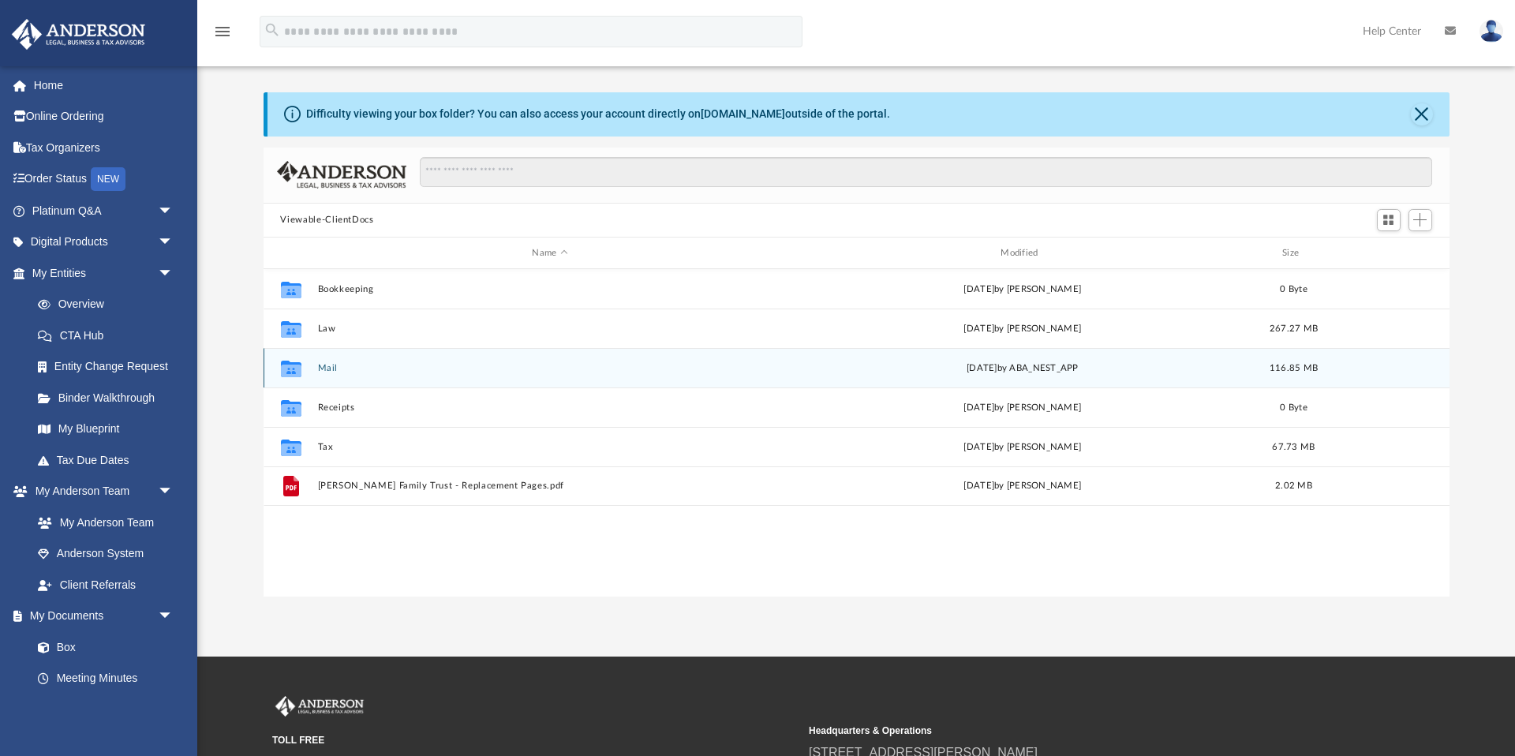
scroll to position [43, 0]
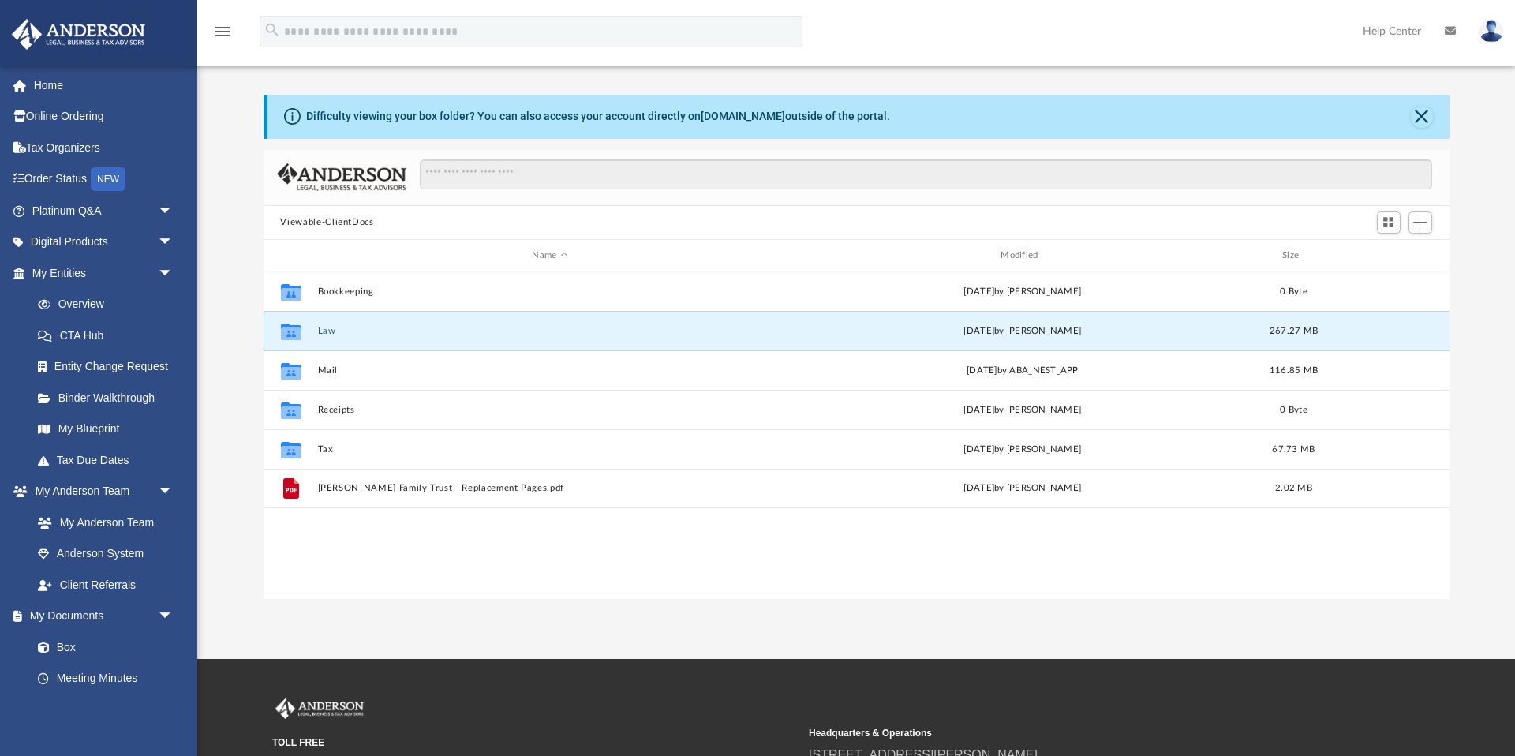
click at [327, 330] on button "Law" at bounding box center [550, 331] width 466 height 10
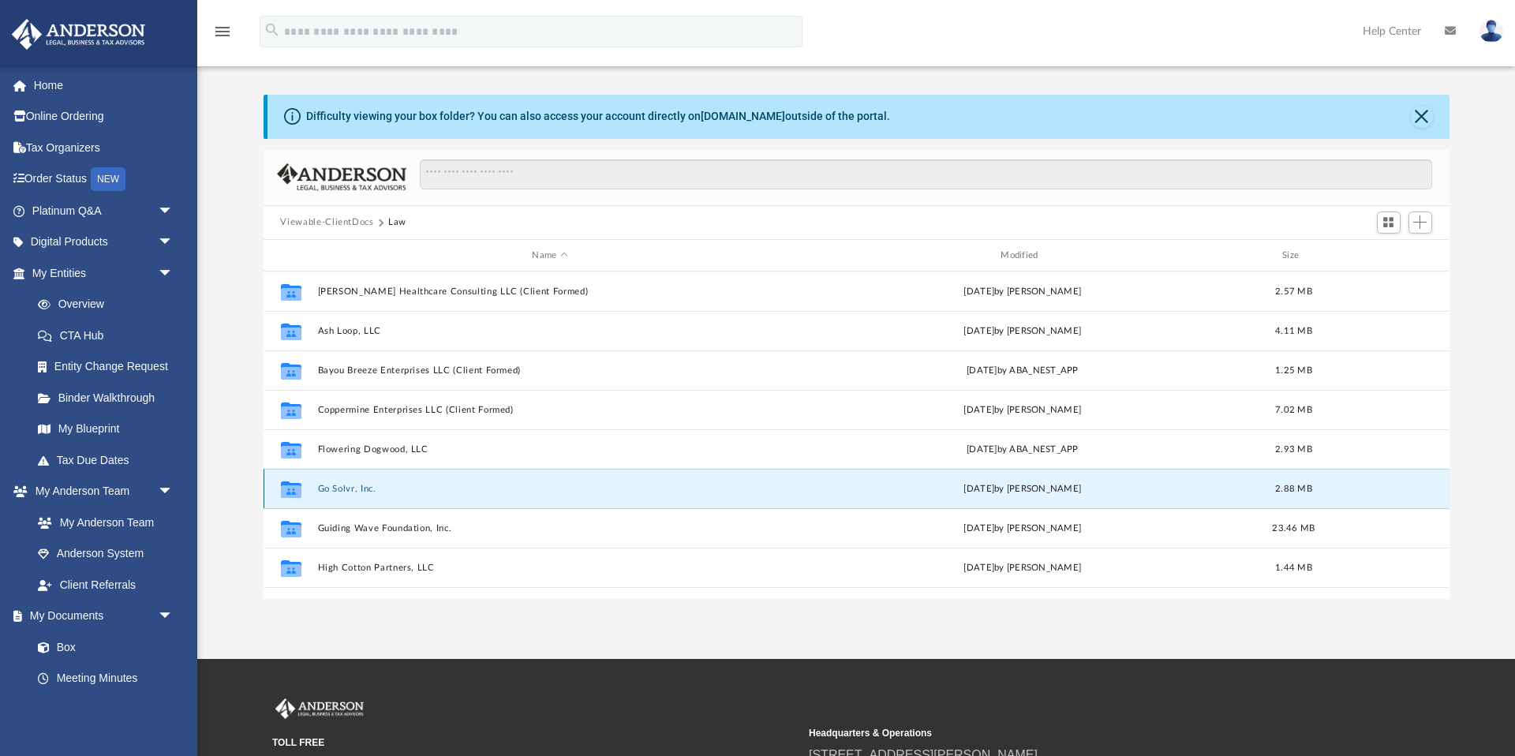
click at [335, 488] on button "Go Solvr, Inc." at bounding box center [550, 489] width 466 height 10
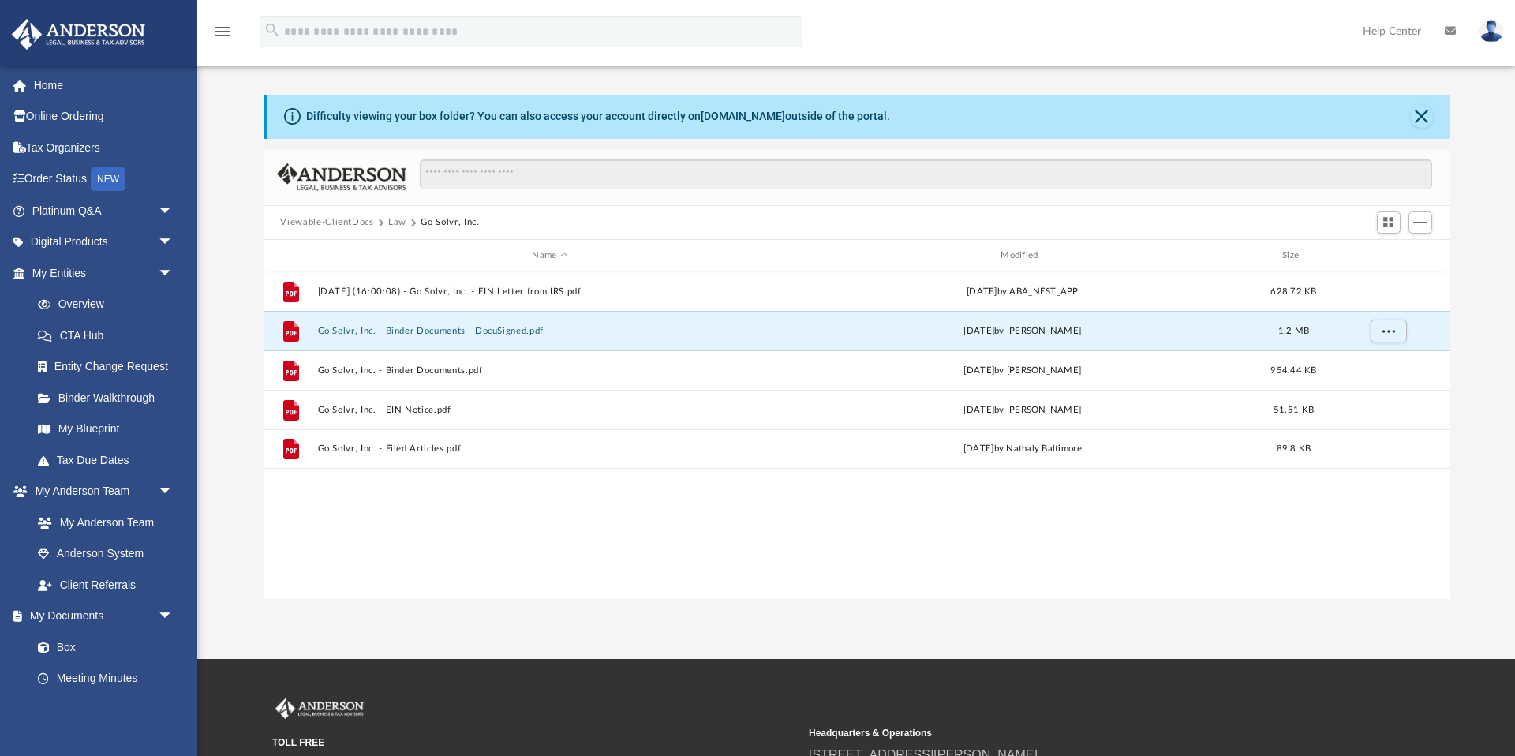
click at [458, 326] on button "Go Solvr, Inc. - Binder Documents - DocuSigned.pdf" at bounding box center [550, 331] width 466 height 10
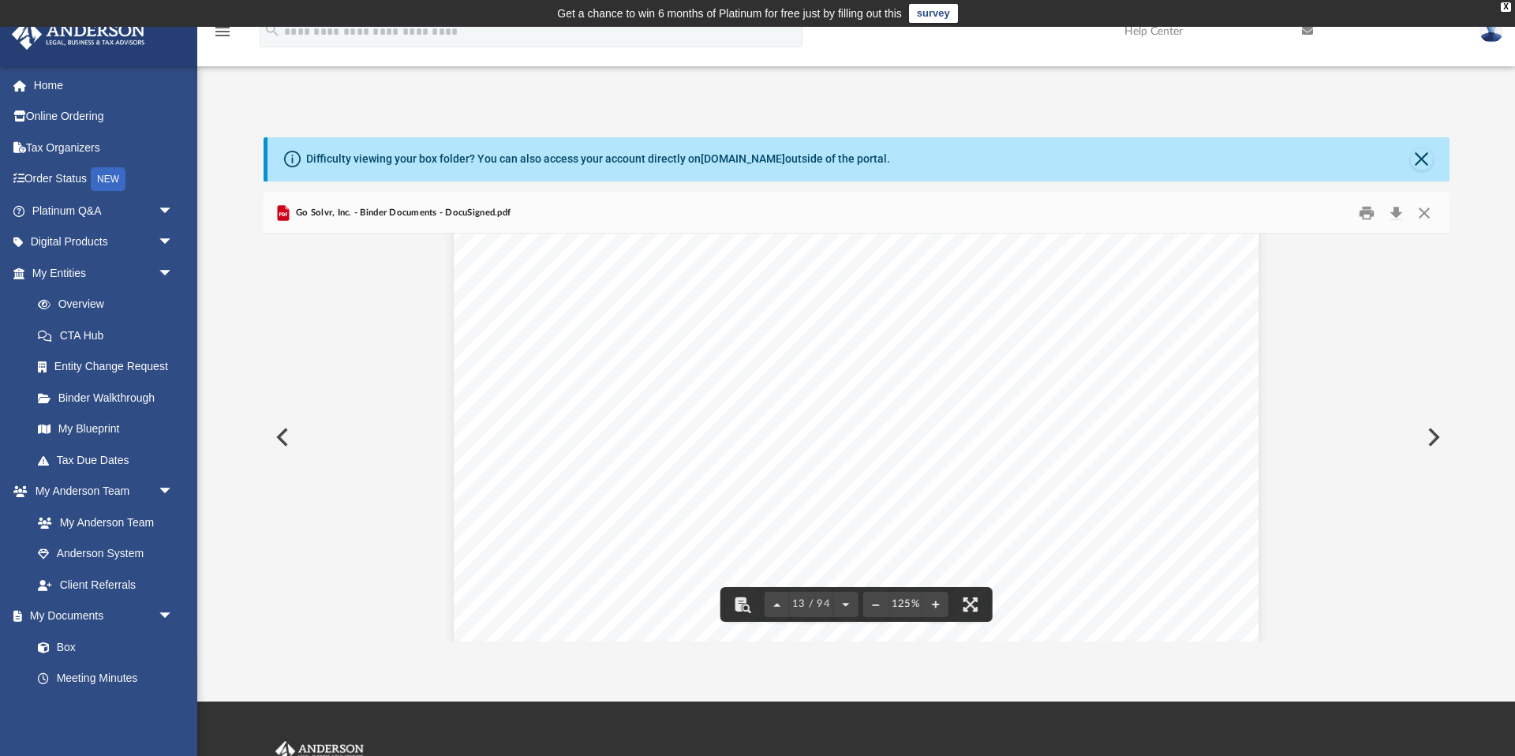
scroll to position [13266, 0]
click at [1419, 157] on button "Close" at bounding box center [1422, 159] width 22 height 22
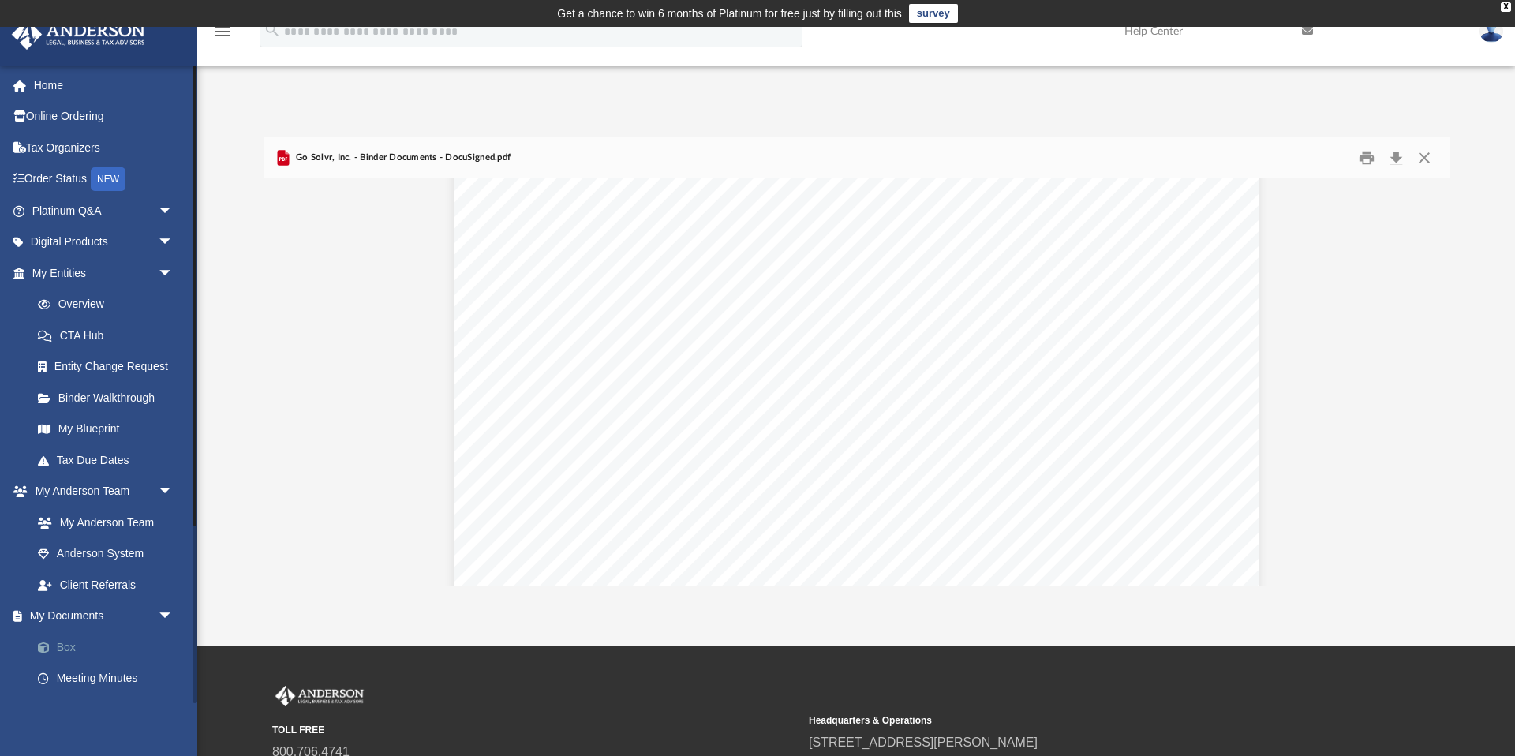
click at [65, 650] on link "Box" at bounding box center [109, 647] width 175 height 32
click at [87, 614] on link "My Documents arrow_drop_down" at bounding box center [104, 617] width 186 height 32
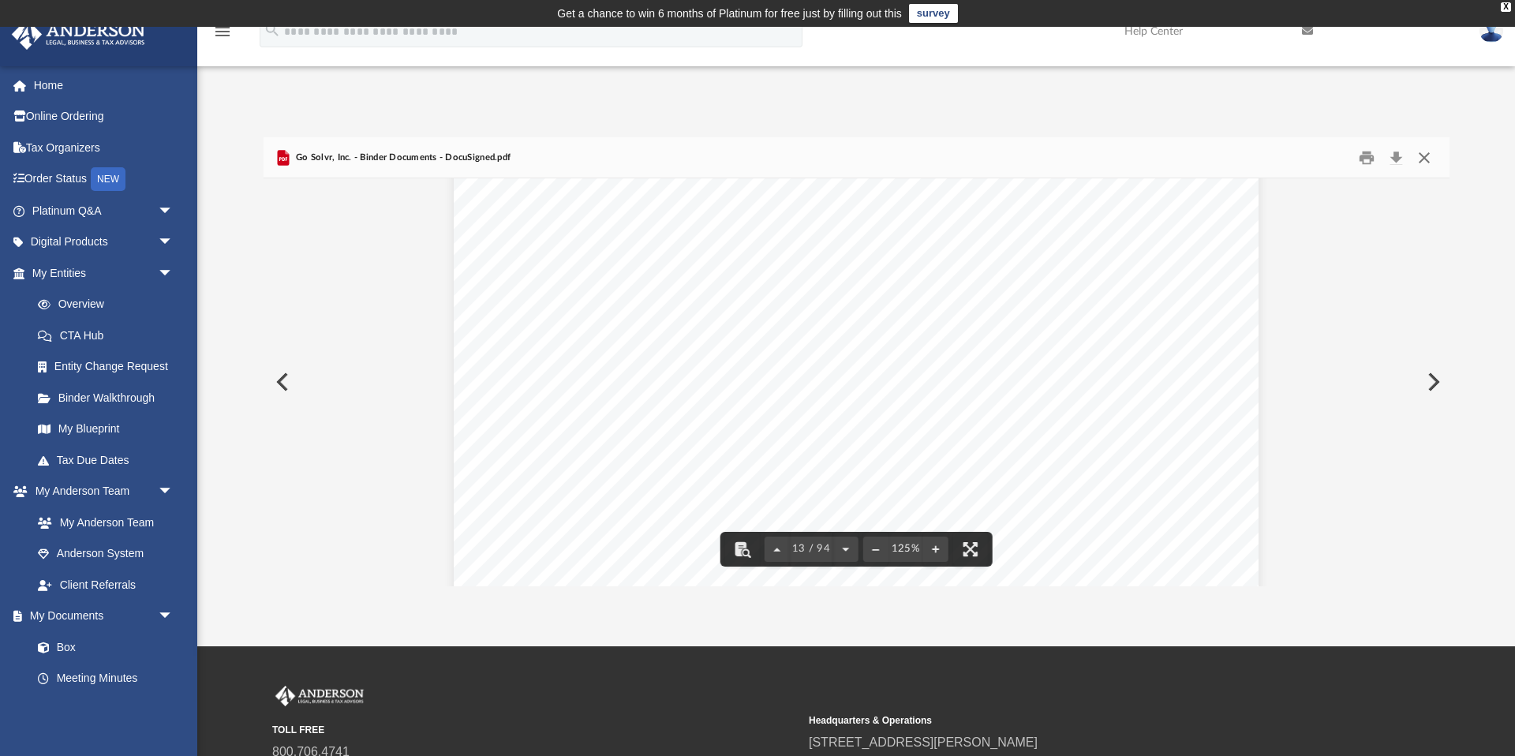
click at [1416, 158] on button "Close" at bounding box center [1424, 157] width 28 height 24
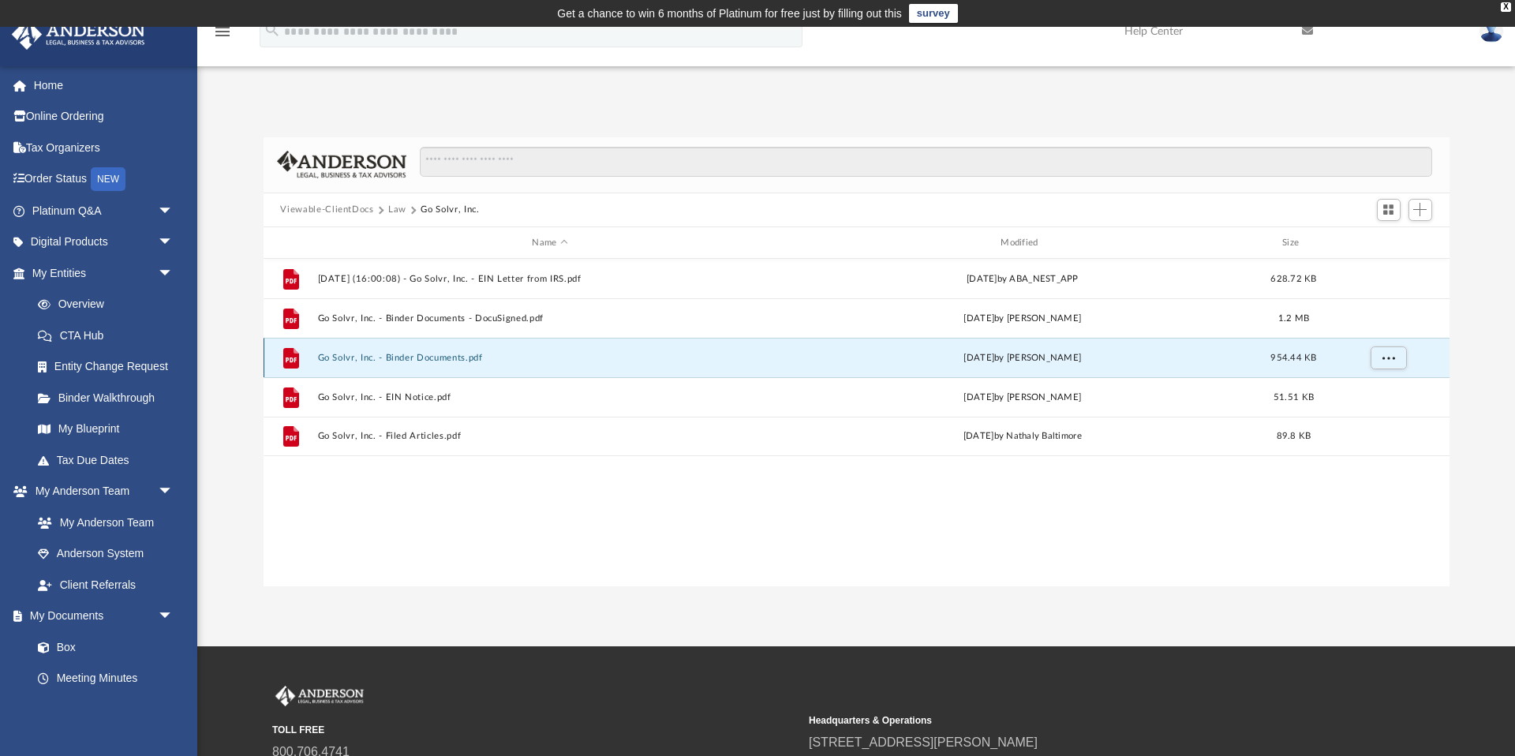
click at [436, 357] on button "Go Solvr, Inc. - Binder Documents.pdf" at bounding box center [550, 358] width 466 height 10
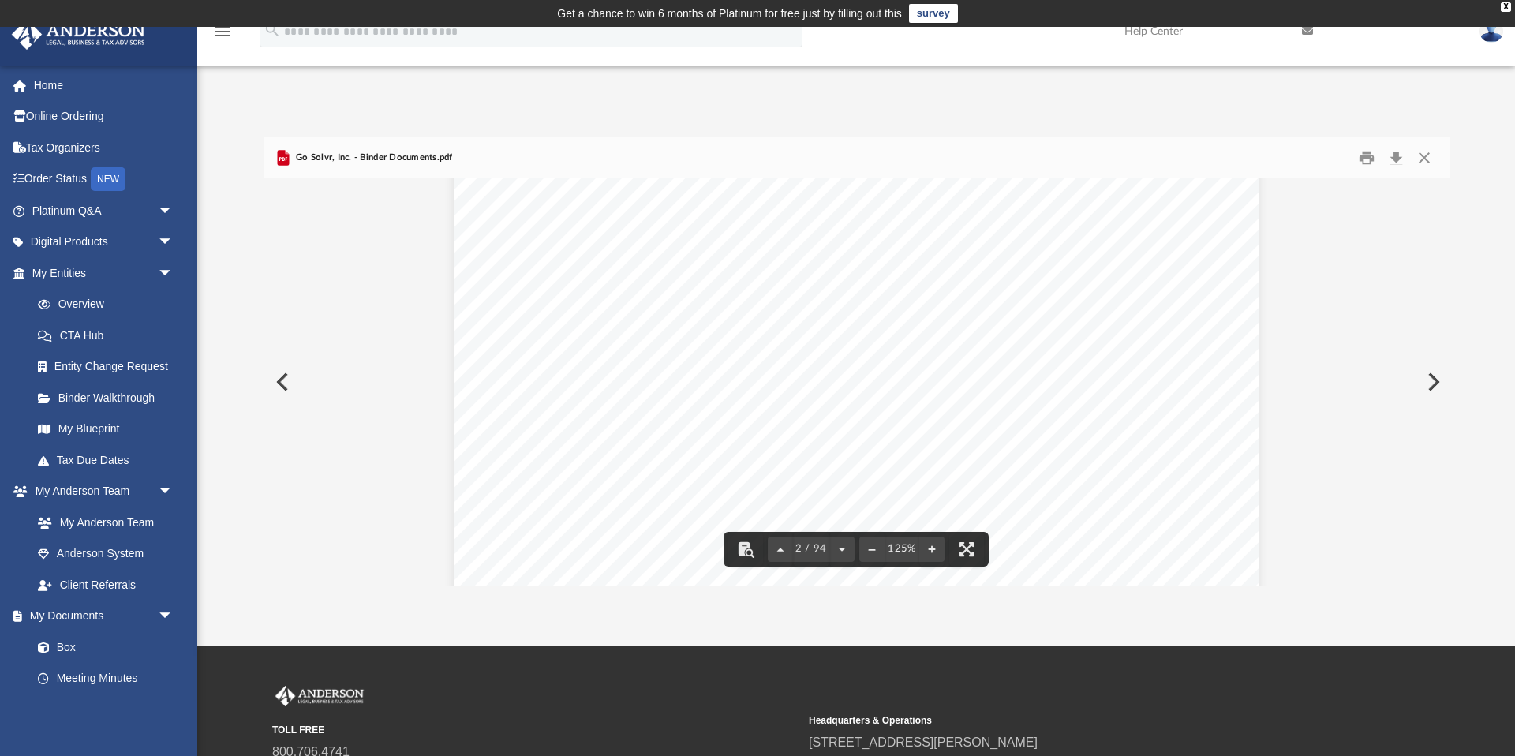
scroll to position [1222, 0]
click at [297, 394] on button "Preview" at bounding box center [281, 382] width 35 height 44
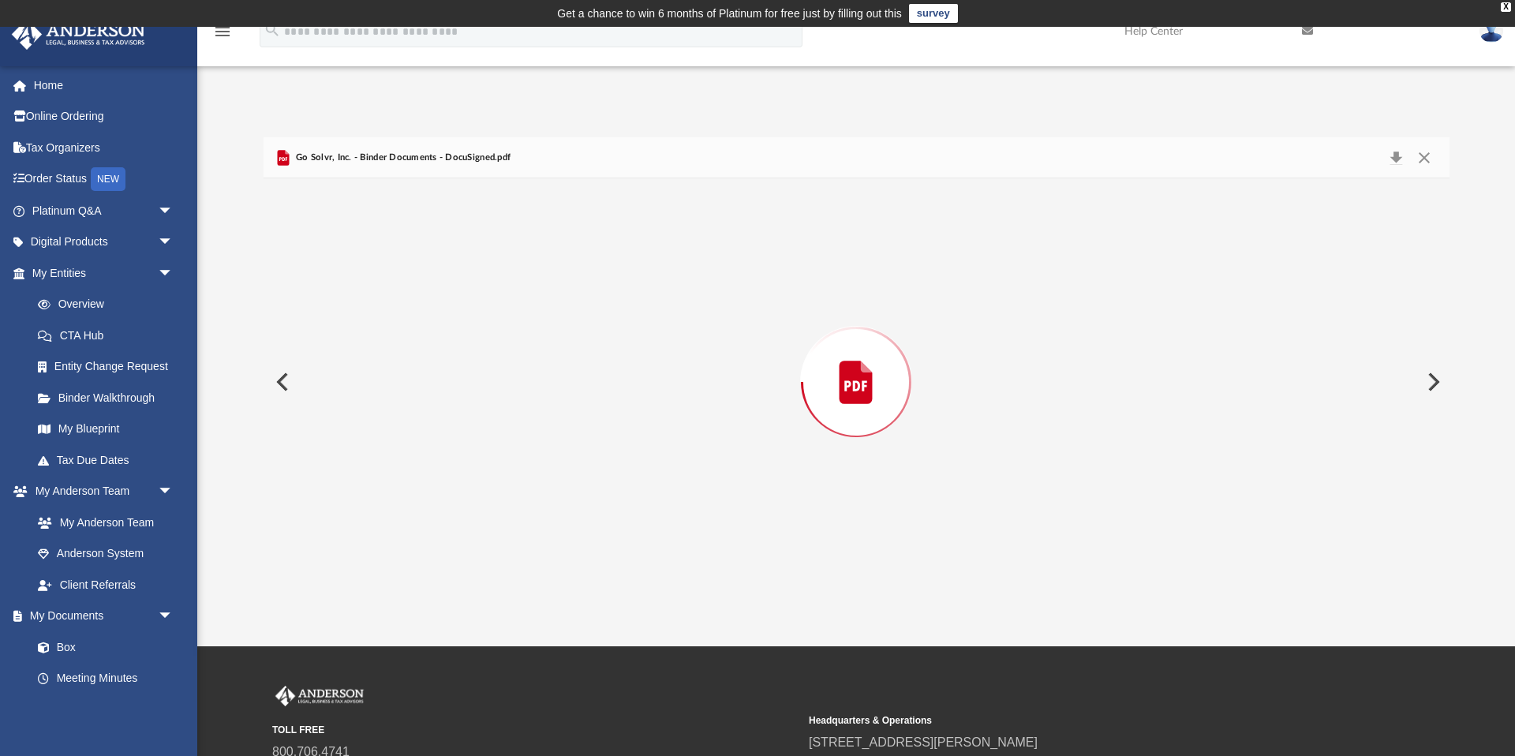
scroll to position [12784, 0]
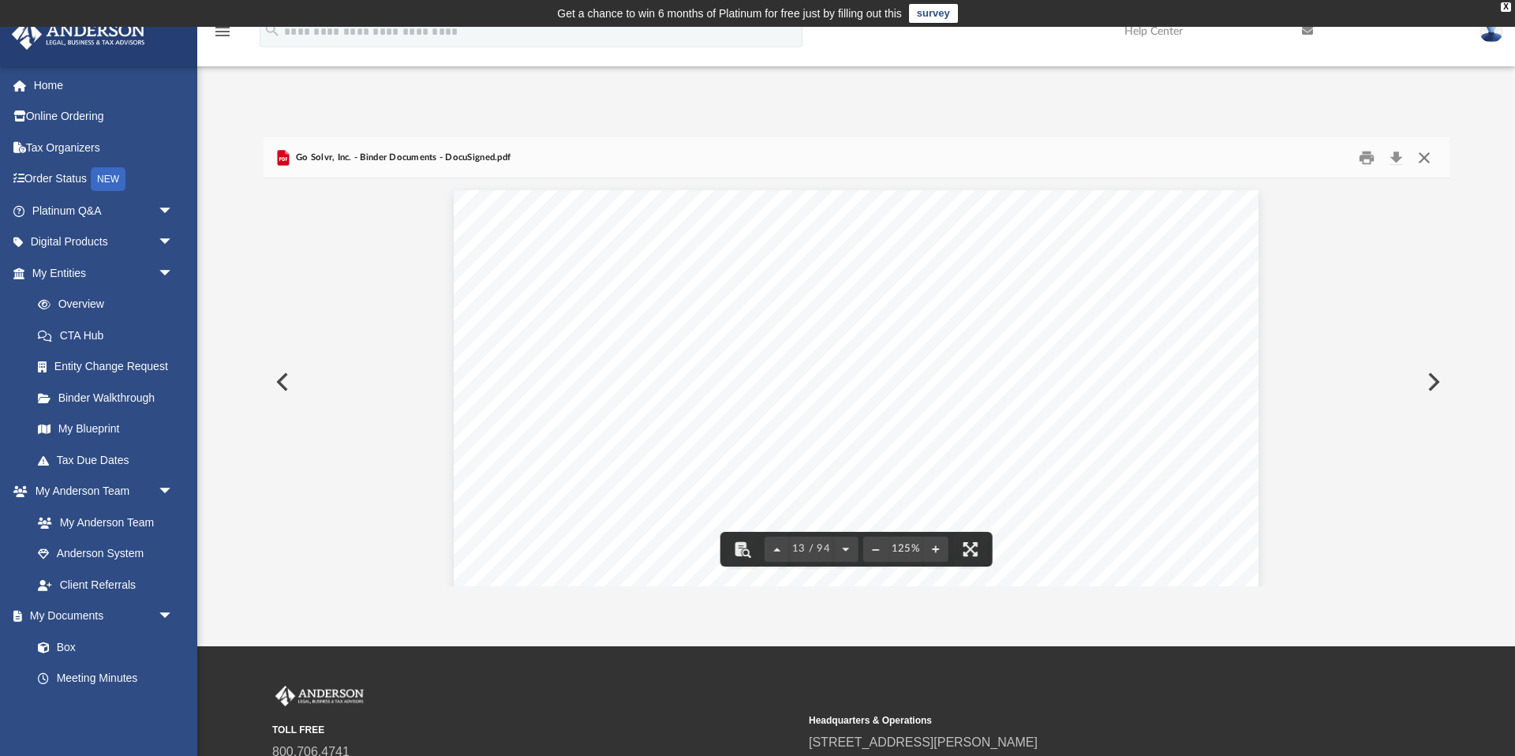
click at [1428, 156] on button "Close" at bounding box center [1424, 157] width 28 height 24
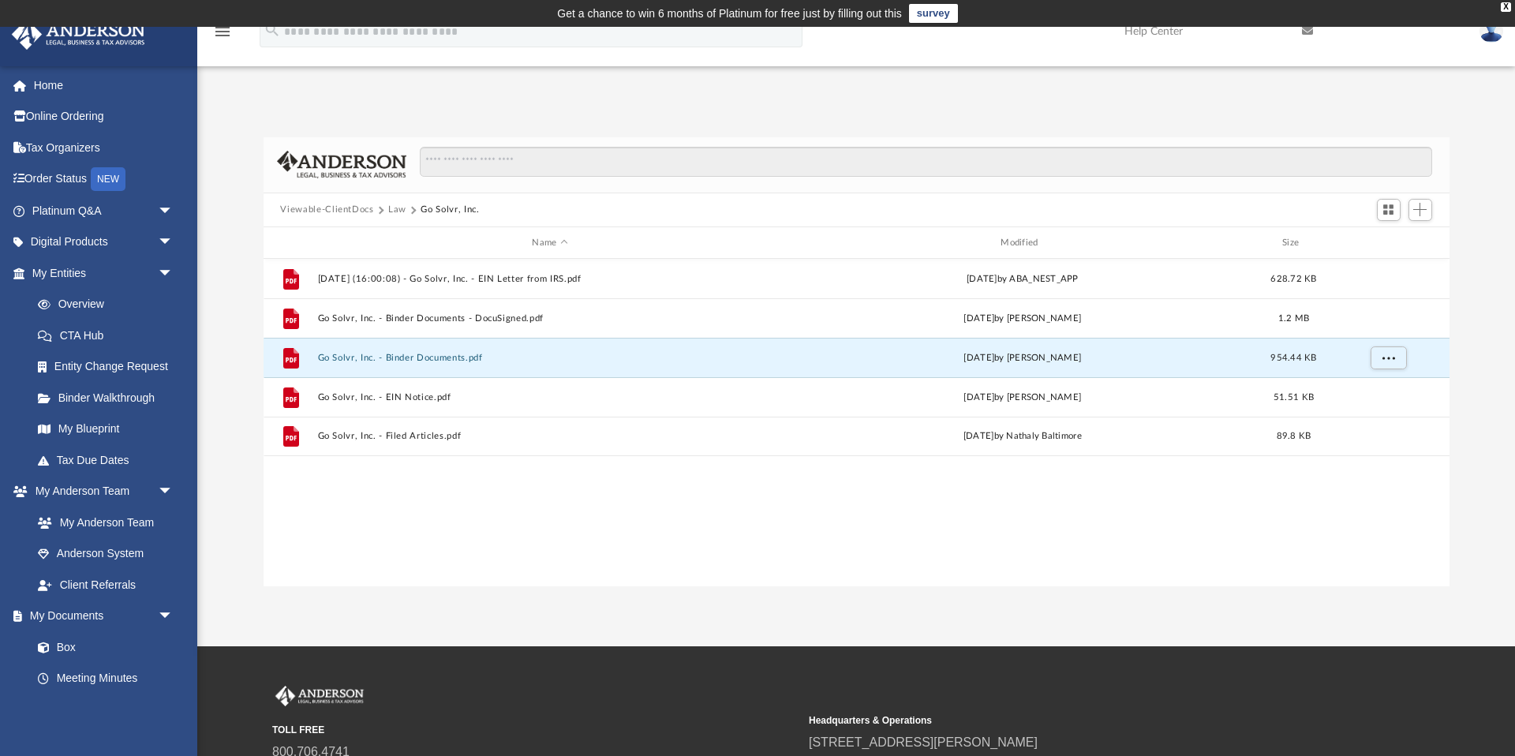
click at [395, 211] on button "Law" at bounding box center [397, 210] width 18 height 14
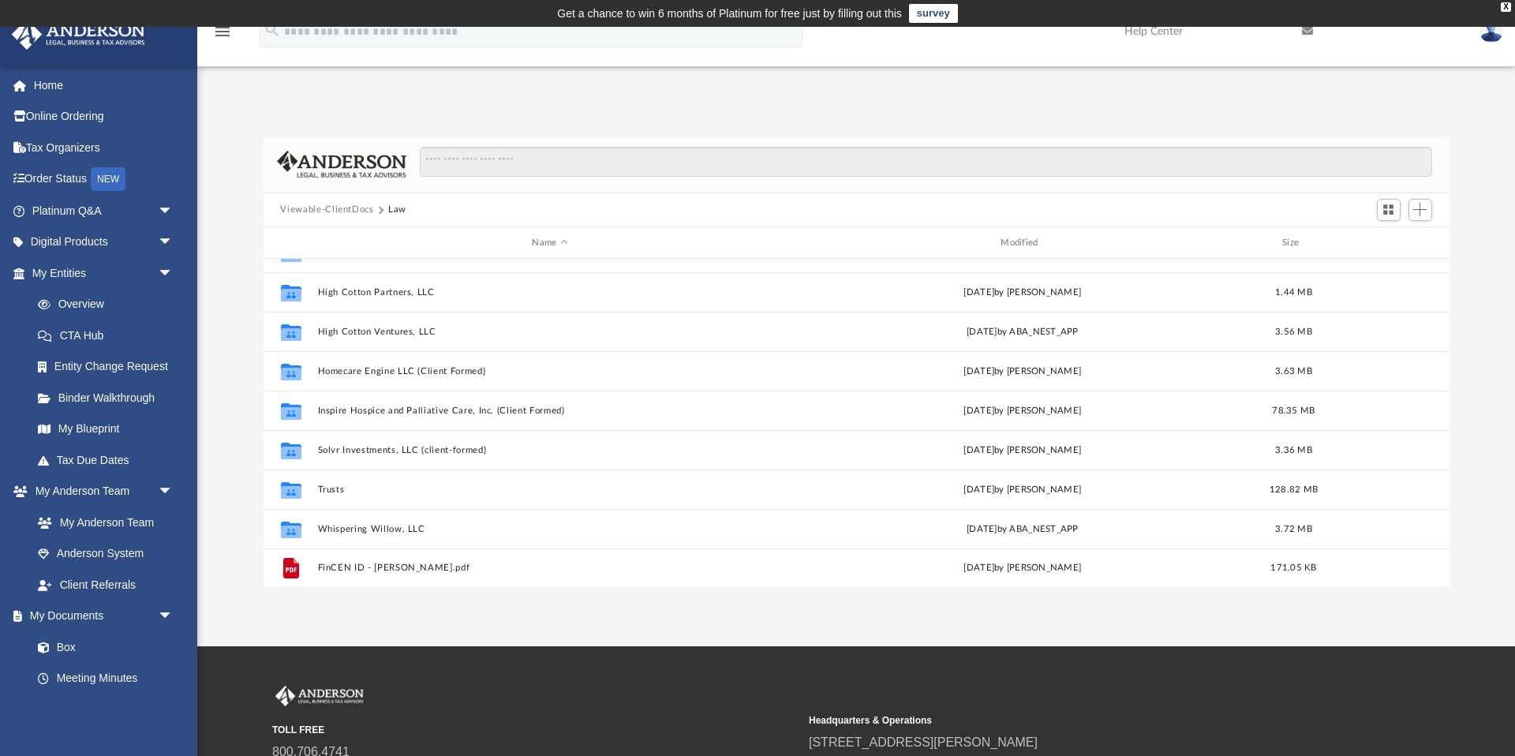
scroll to position [264, 0]
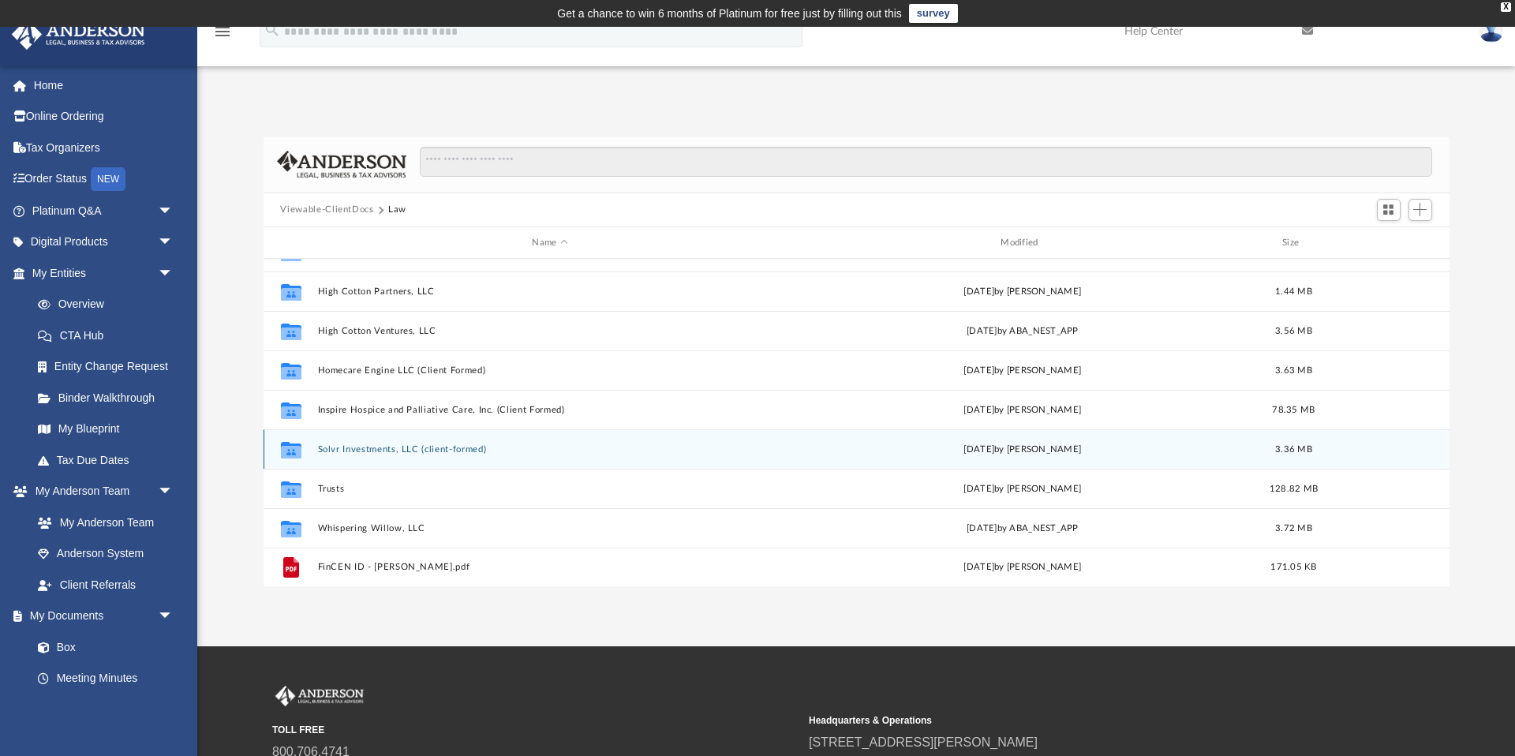
click at [424, 455] on div "Collaborated Folder Solvr Investments, LLC (client-formed) Wed Jul 2 2025 by Sa…" at bounding box center [857, 448] width 1186 height 39
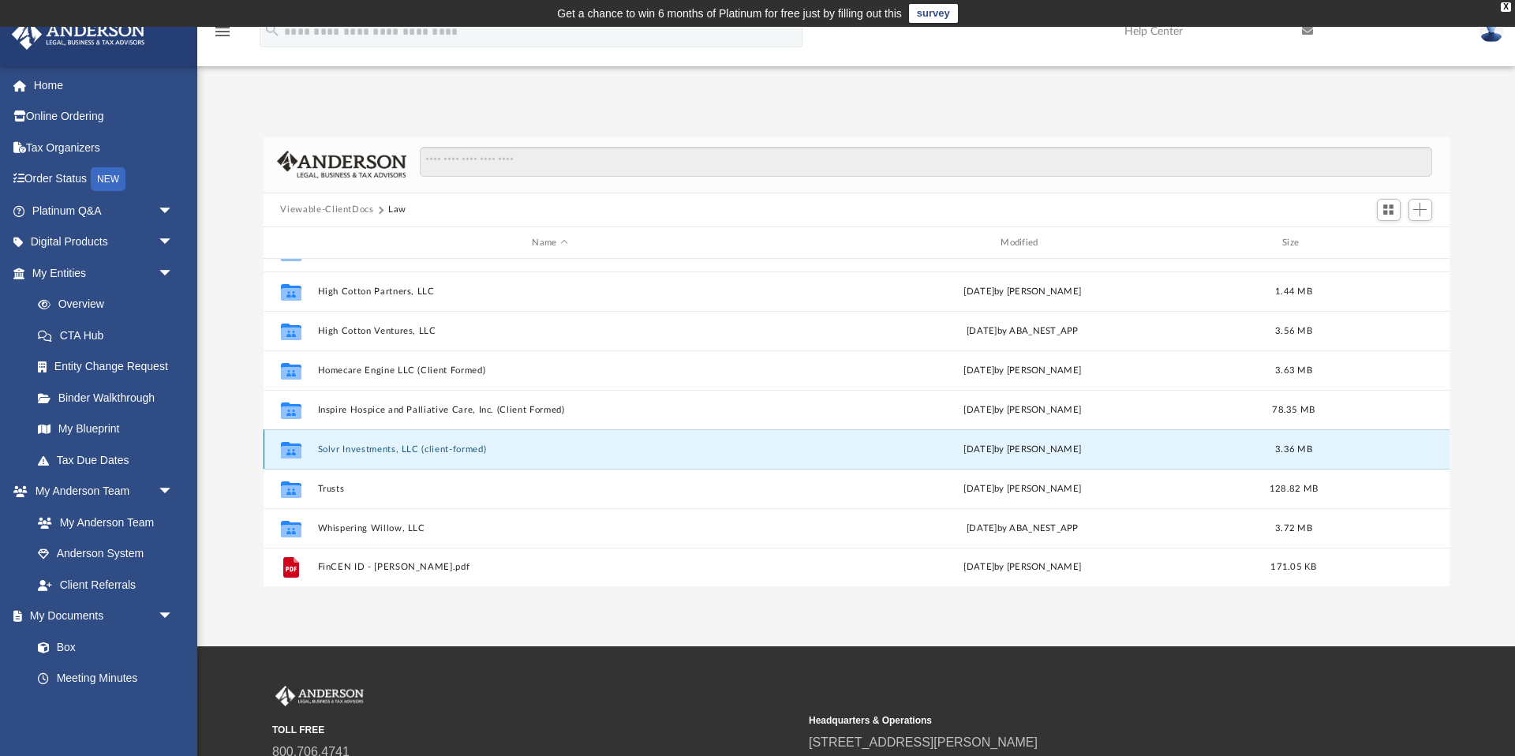
click at [392, 452] on button "Solvr Investments, LLC (client-formed)" at bounding box center [550, 449] width 466 height 10
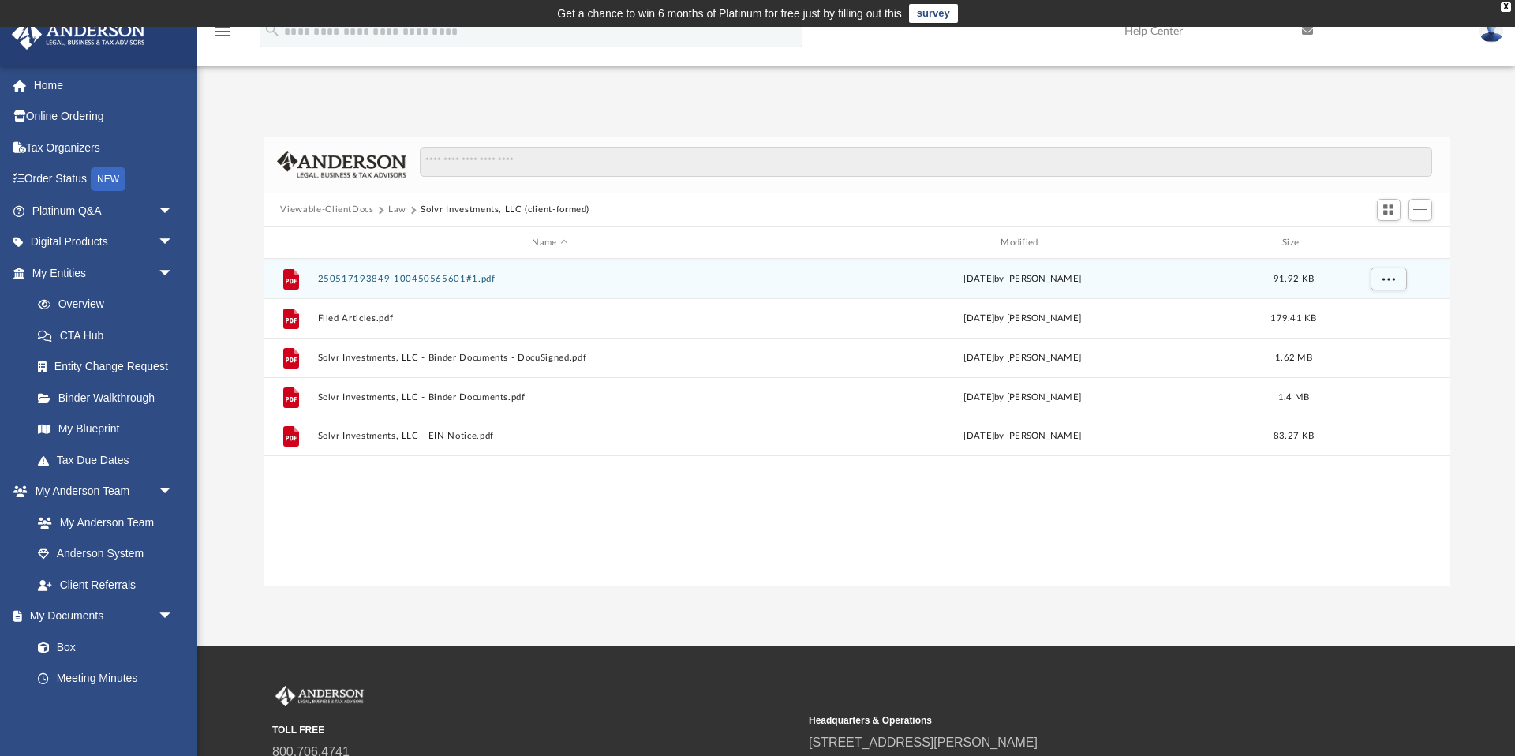
click at [419, 278] on button "250517193849-100450565601#1.pdf" at bounding box center [550, 279] width 466 height 10
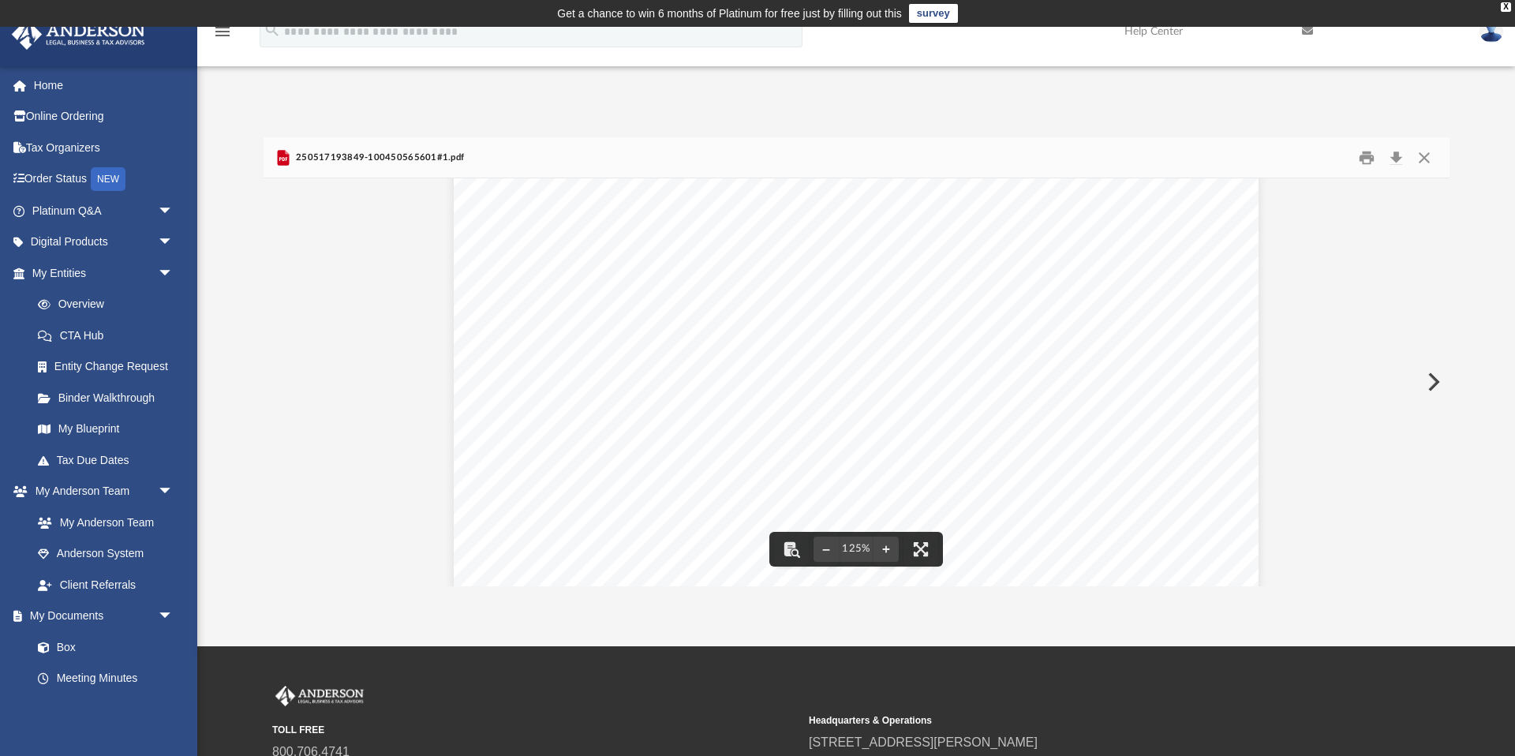
scroll to position [81, 0]
click at [1427, 158] on button "Close" at bounding box center [1424, 157] width 28 height 24
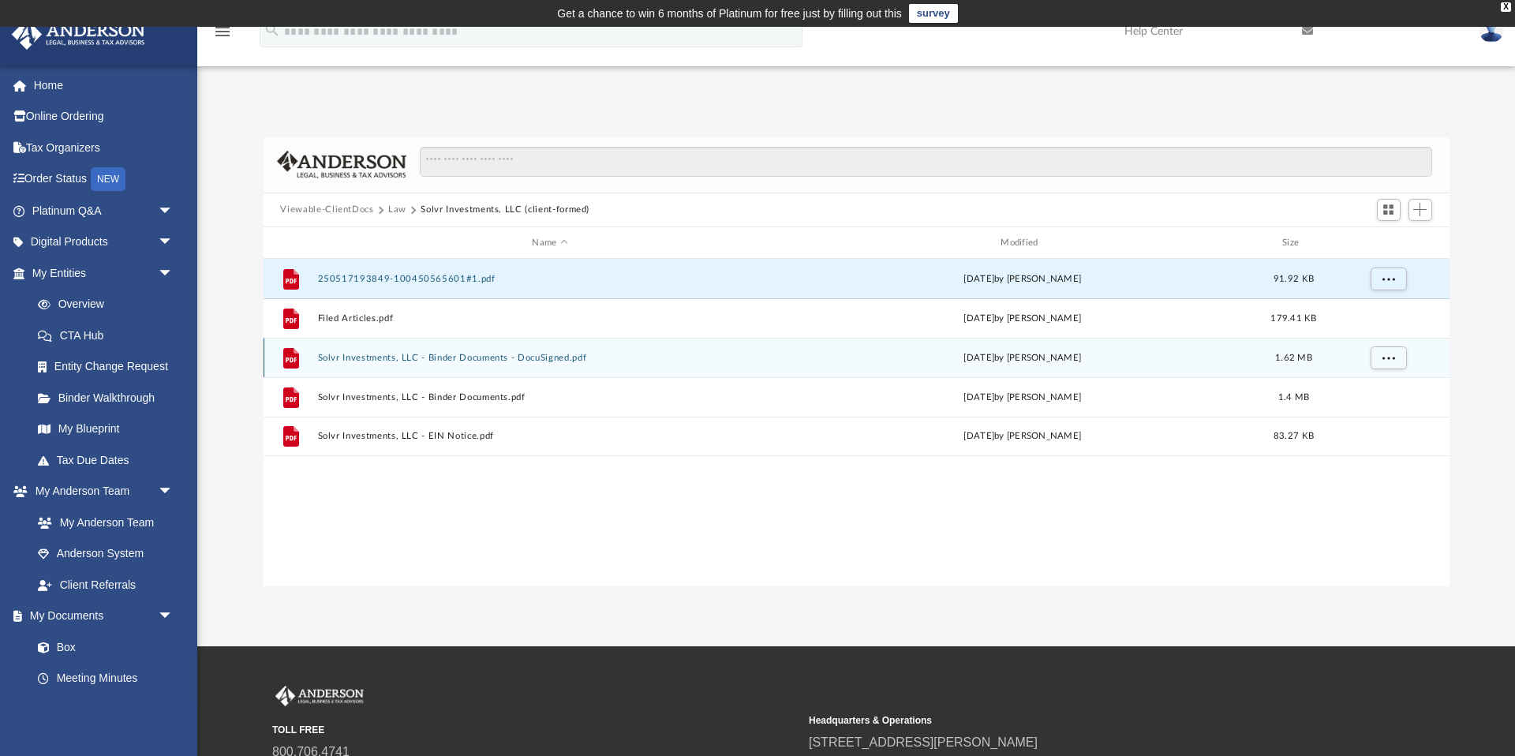
click at [505, 357] on button "Solvr Investments, LLC - Binder Documents - DocuSigned.pdf" at bounding box center [550, 358] width 466 height 10
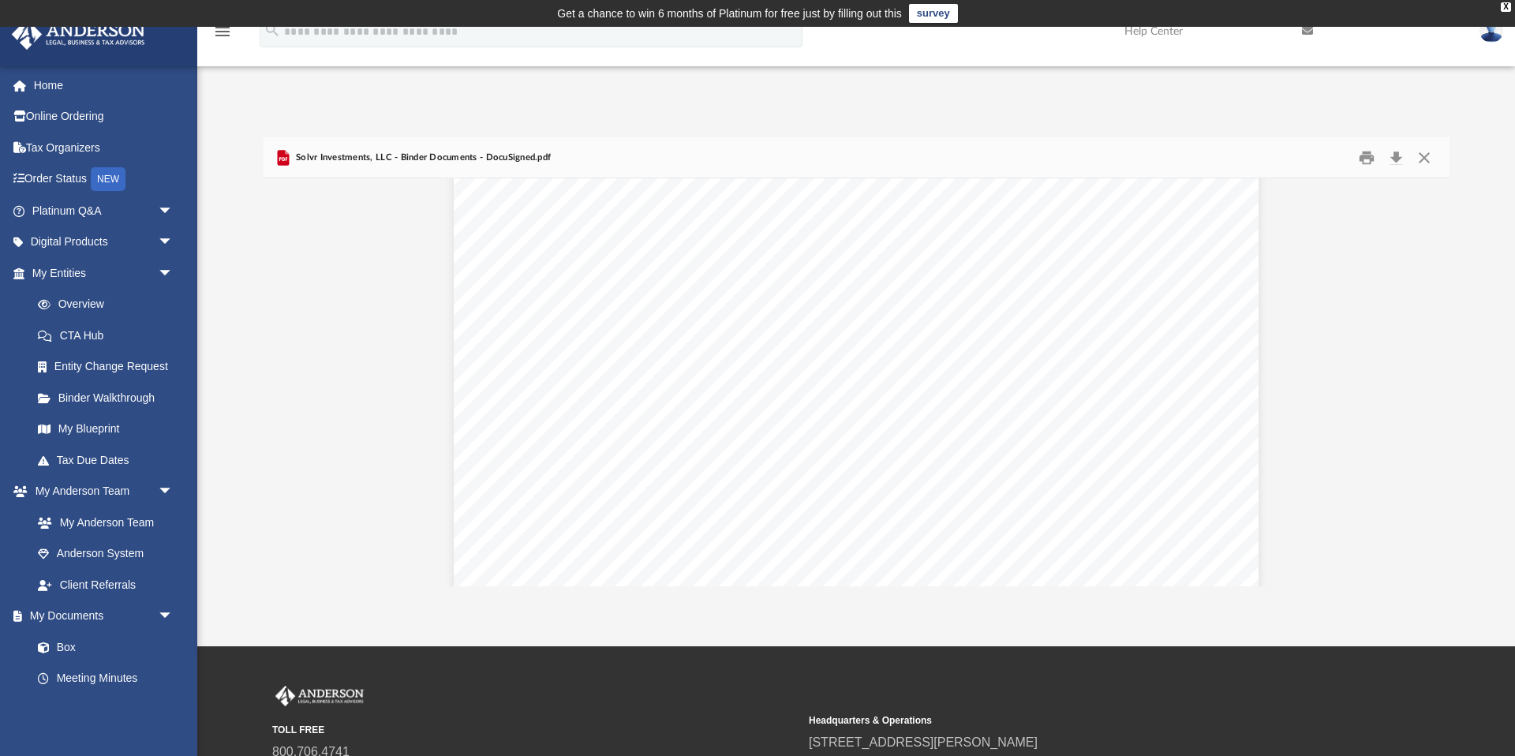
scroll to position [421, 0]
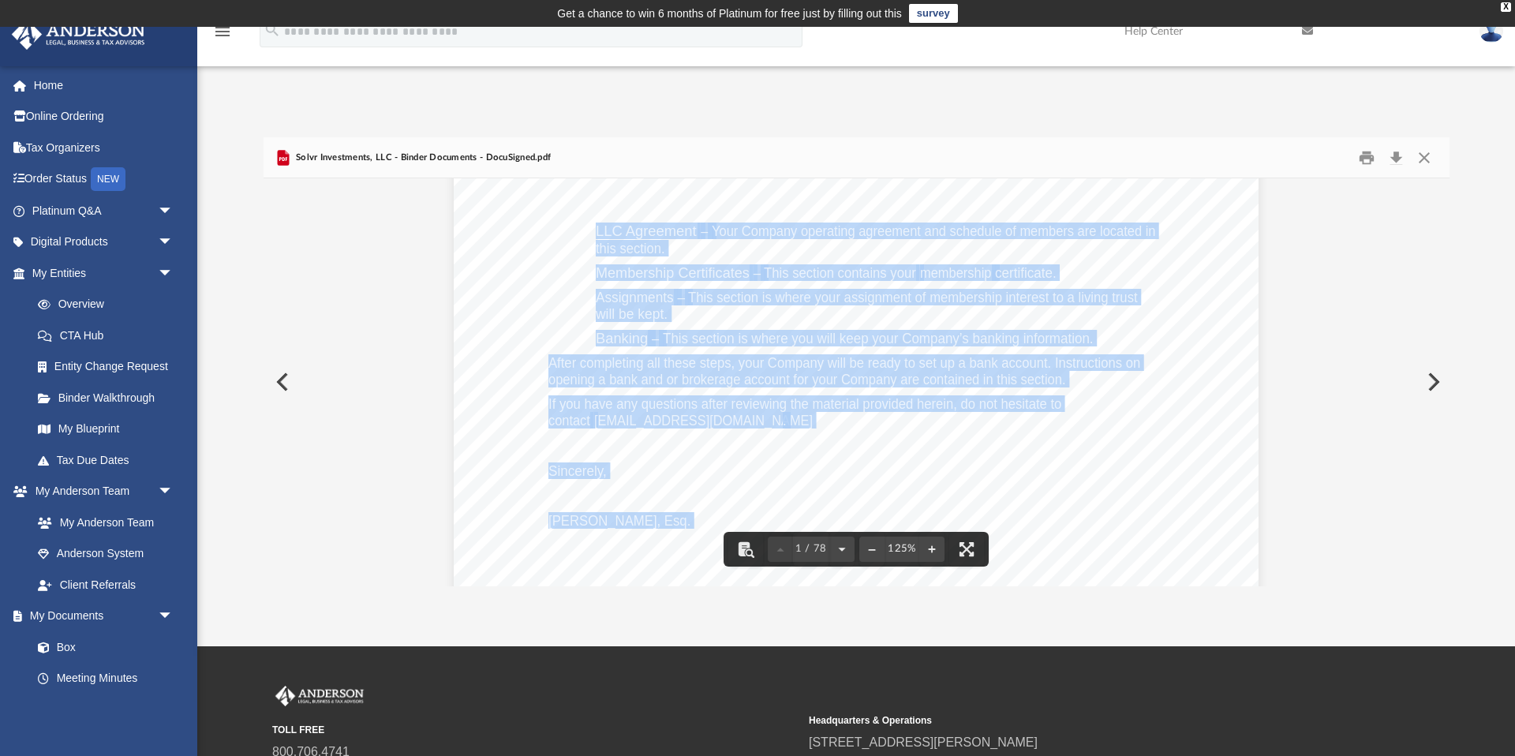
drag, startPoint x: 599, startPoint y: 233, endPoint x: 713, endPoint y: 248, distance: 114.6
click at [713, 248] on div "Zack A. Lee 5189 Choctaw Avenue Pensacola , Florida 32507 Re: Solvr Investments…" at bounding box center [856, 291] width 805 height 1042
click at [718, 255] on div "Zack A. Lee 5189 Choctaw Avenue Pensacola , Florida 32507 Re: Solvr Investments…" at bounding box center [856, 291] width 805 height 1042
click at [1169, 384] on div "Zack A. Lee 5189 Choctaw Avenue Pensacola , Florida 32507 Re: Solvr Investments…" at bounding box center [856, 291] width 805 height 1042
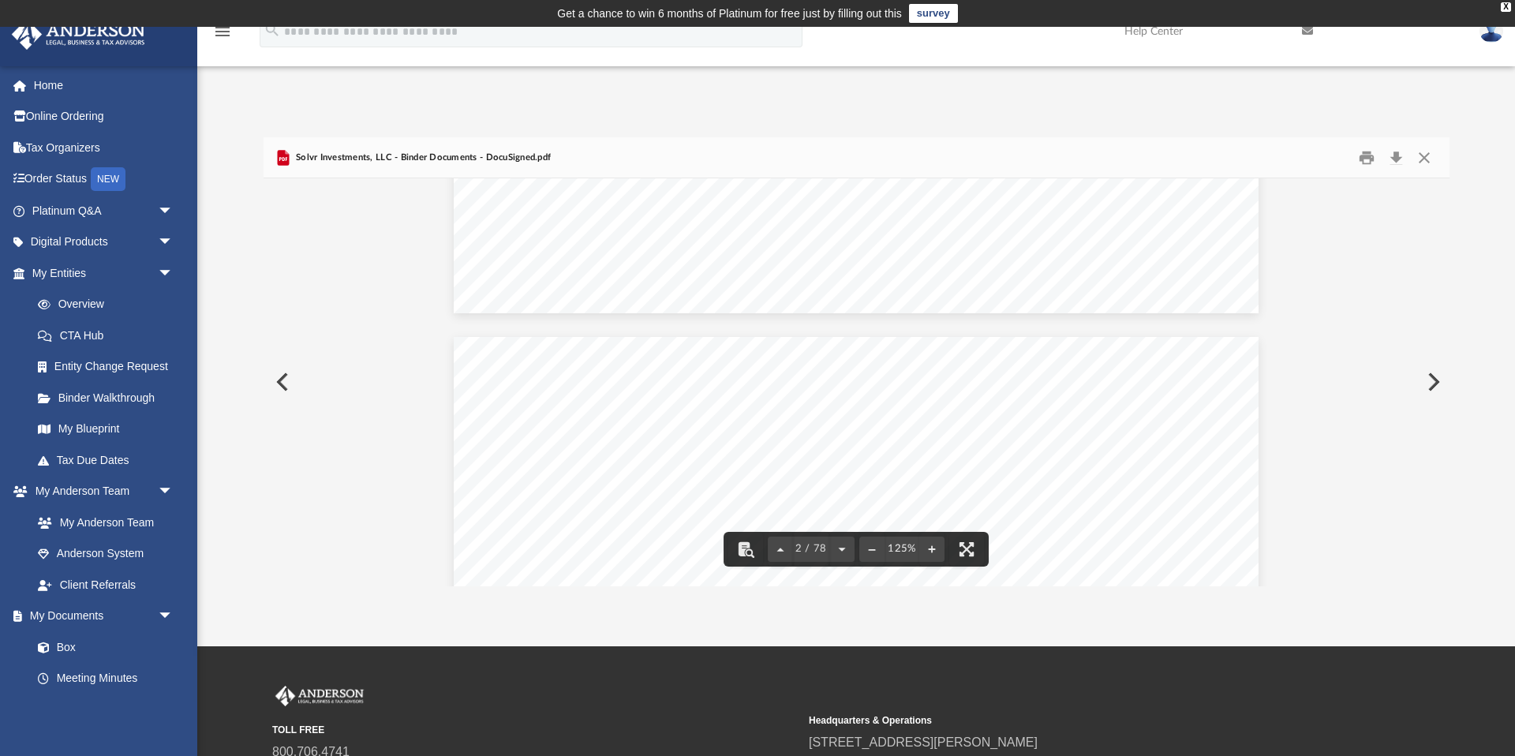
scroll to position [1300, 0]
click at [1402, 157] on button "Download" at bounding box center [1397, 157] width 28 height 24
click at [1424, 159] on button "Close" at bounding box center [1424, 157] width 28 height 24
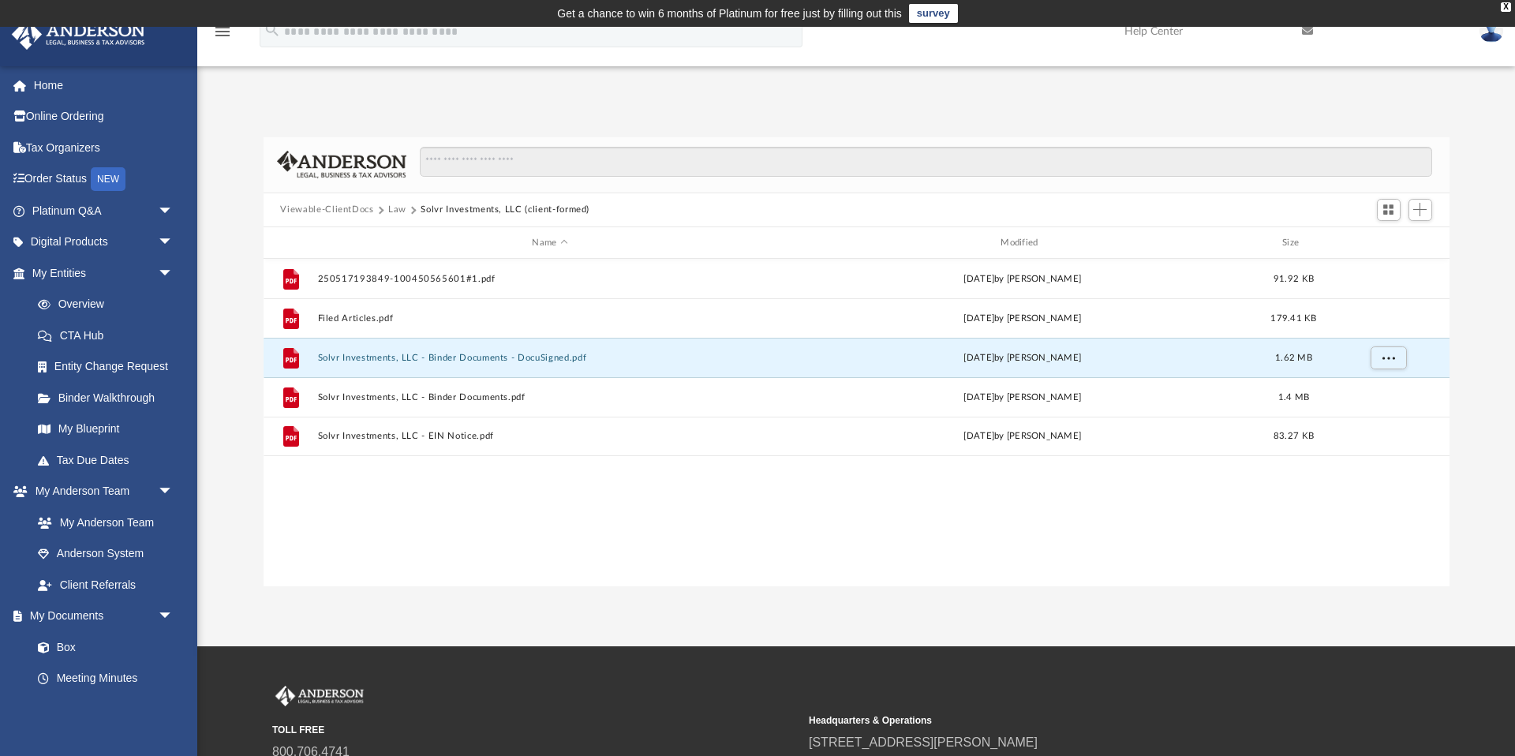
click at [393, 210] on button "Law" at bounding box center [397, 210] width 18 height 14
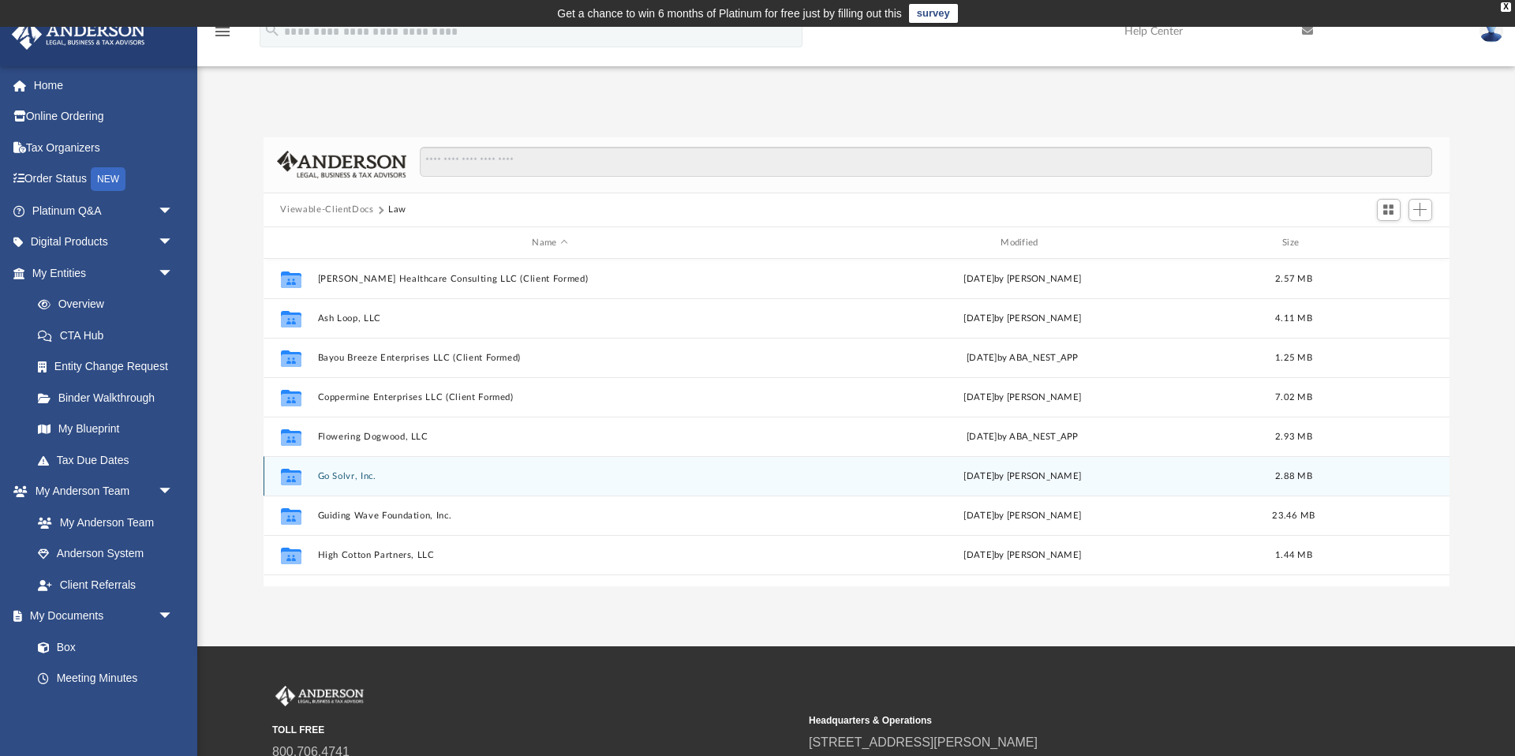
click at [344, 472] on button "Go Solvr, Inc." at bounding box center [550, 476] width 466 height 10
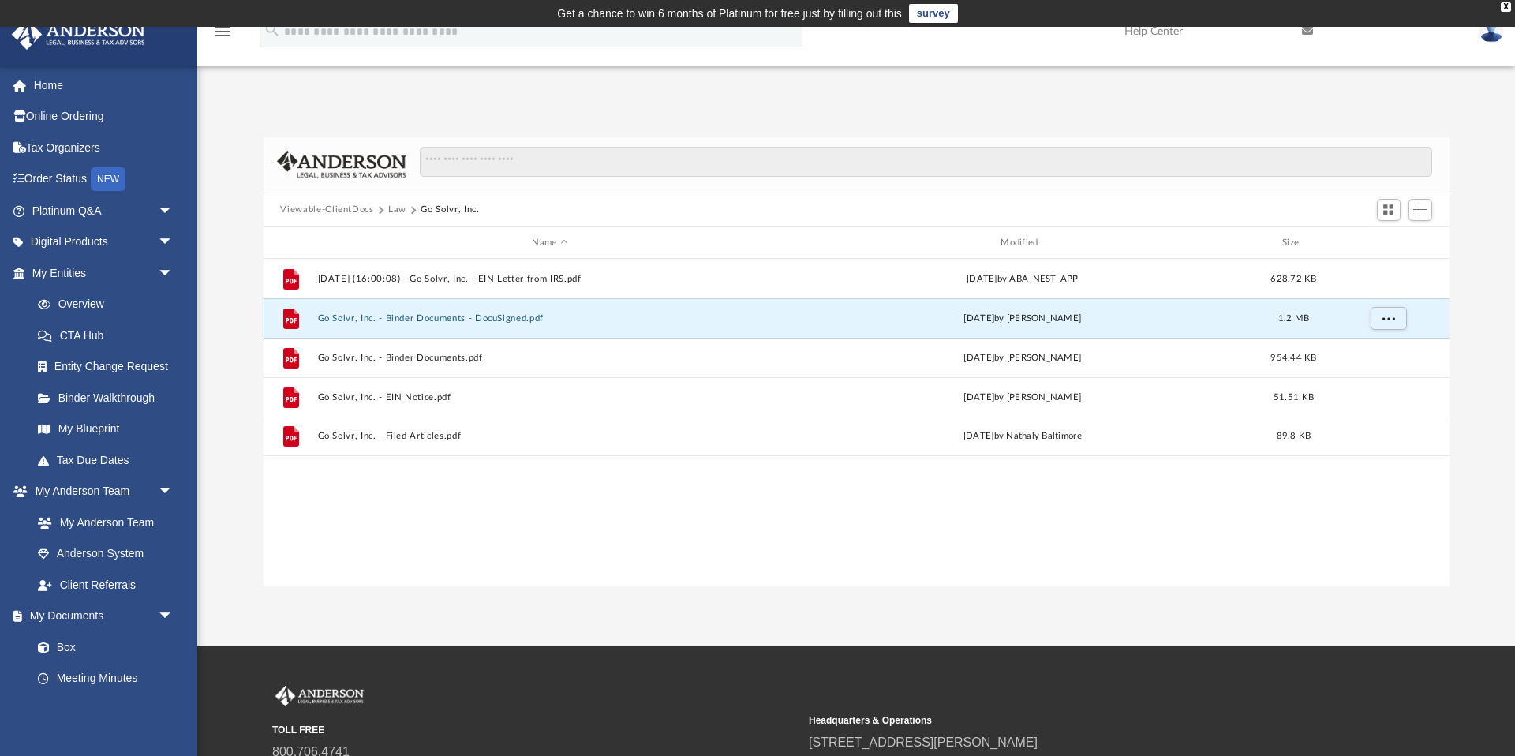
click at [465, 321] on button "Go Solvr, Inc. - Binder Documents - DocuSigned.pdf" at bounding box center [550, 318] width 466 height 10
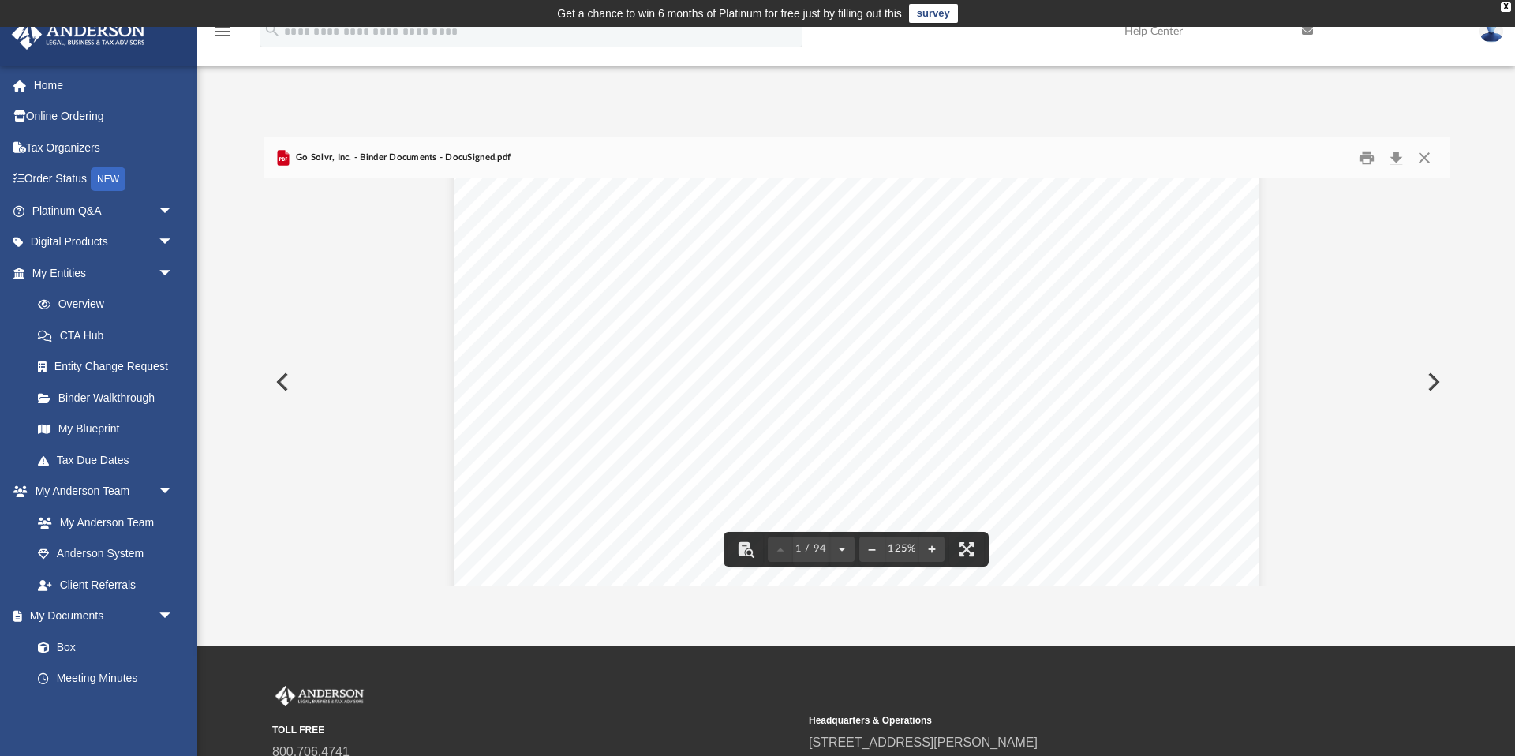
scroll to position [324, 0]
drag, startPoint x: 601, startPoint y: 442, endPoint x: 639, endPoint y: 438, distance: 38.9
click at [666, 462] on span "Certificates and" at bounding box center [645, 463] width 99 height 14
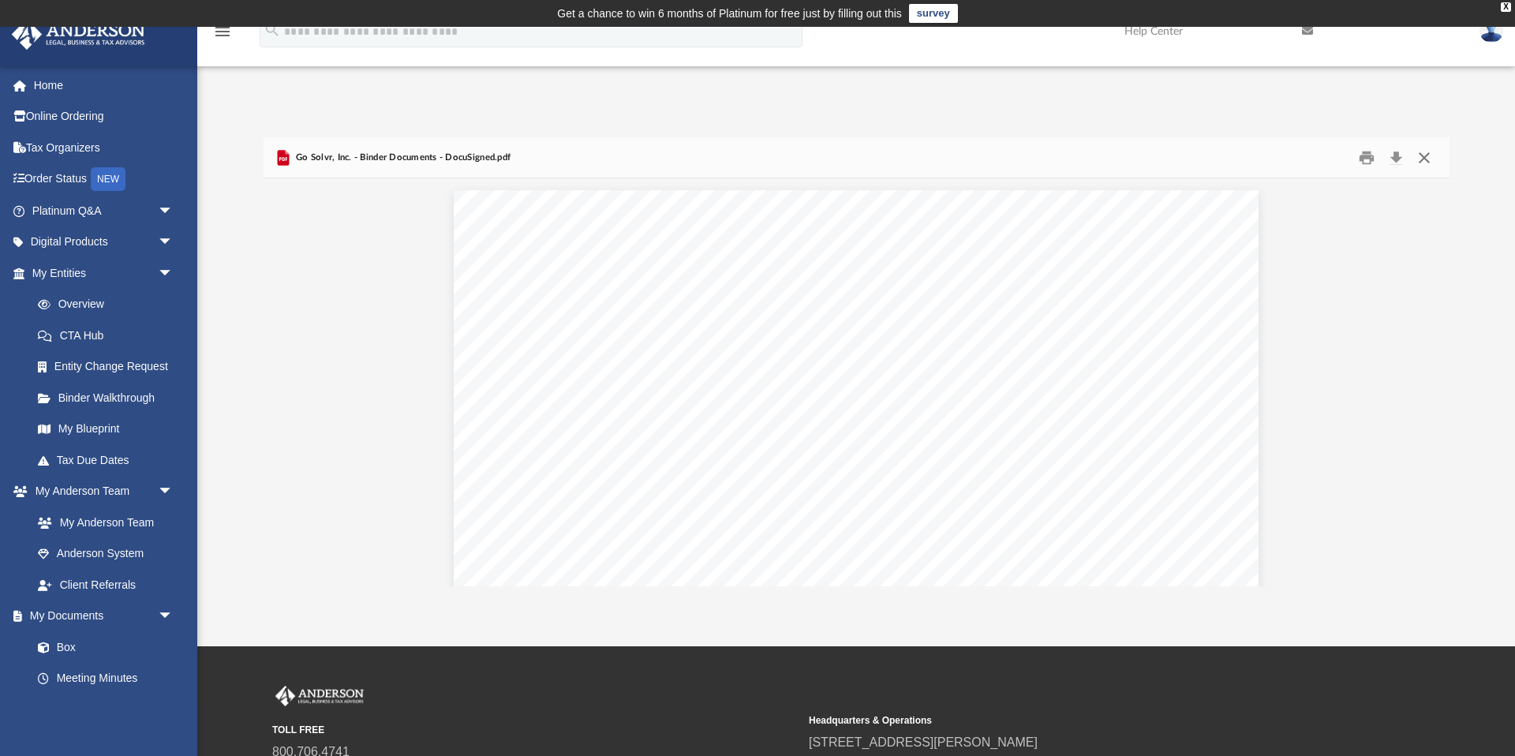
click at [1423, 158] on button "Close" at bounding box center [1424, 157] width 28 height 24
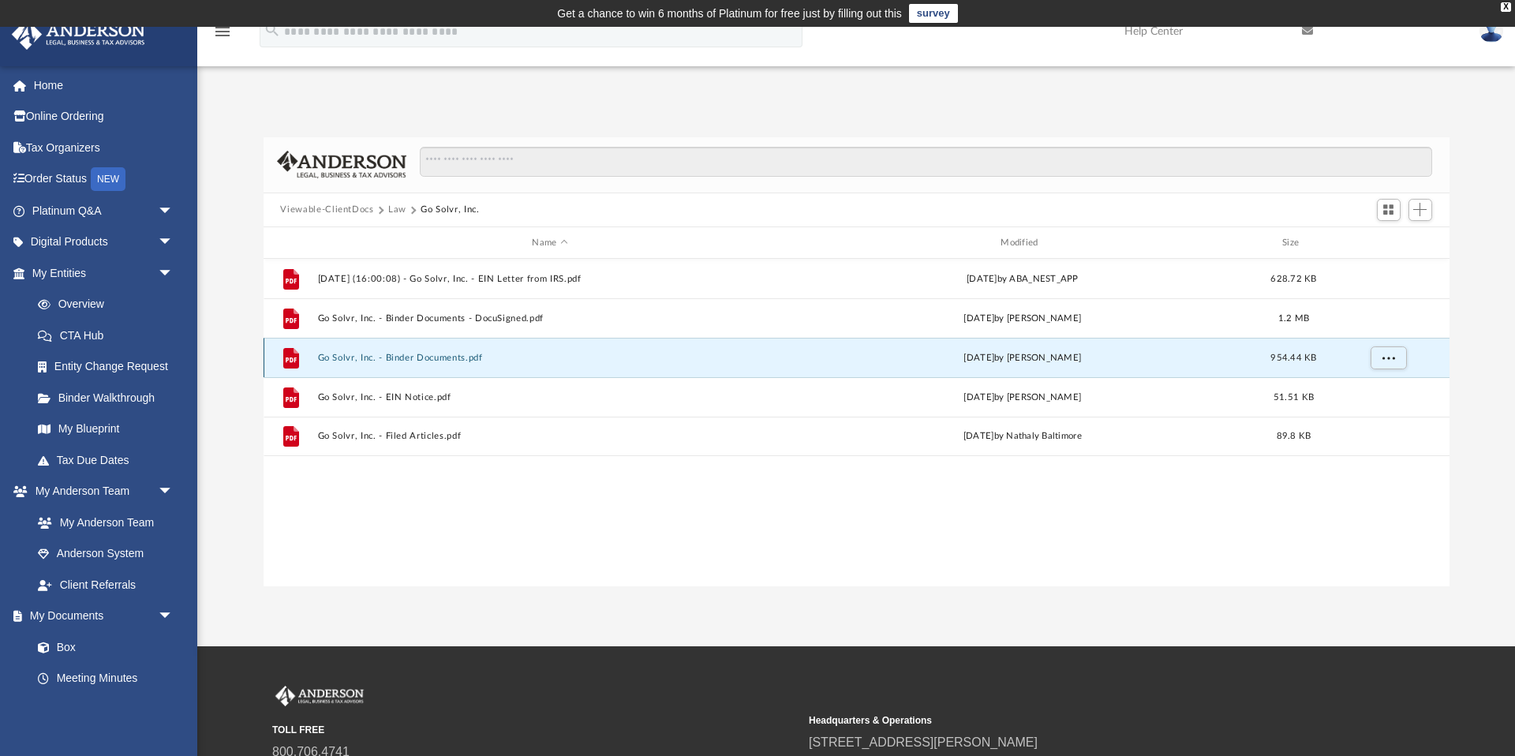
click at [441, 361] on button "Go Solvr, Inc. - Binder Documents.pdf" at bounding box center [550, 358] width 466 height 10
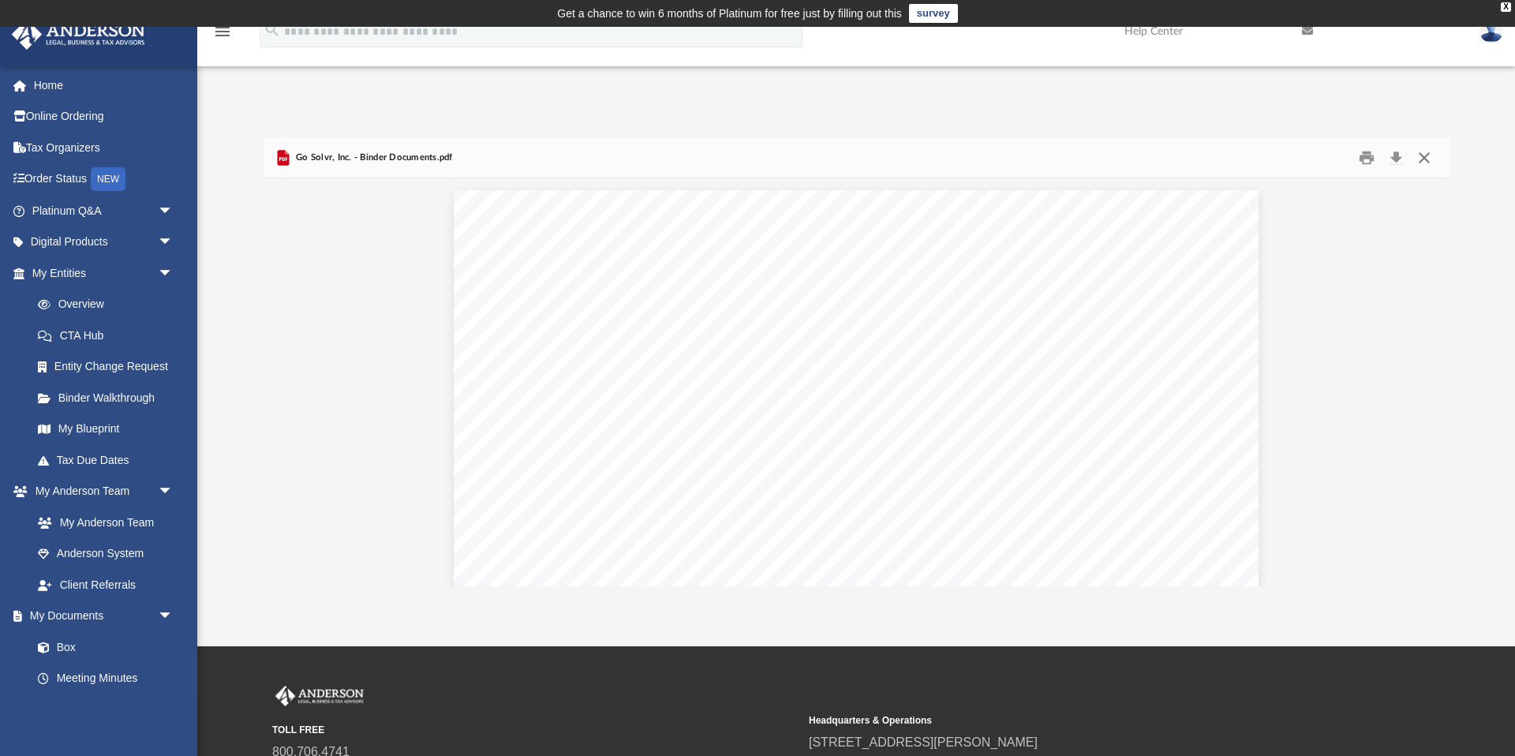
click at [1426, 157] on button "Close" at bounding box center [1424, 157] width 28 height 24
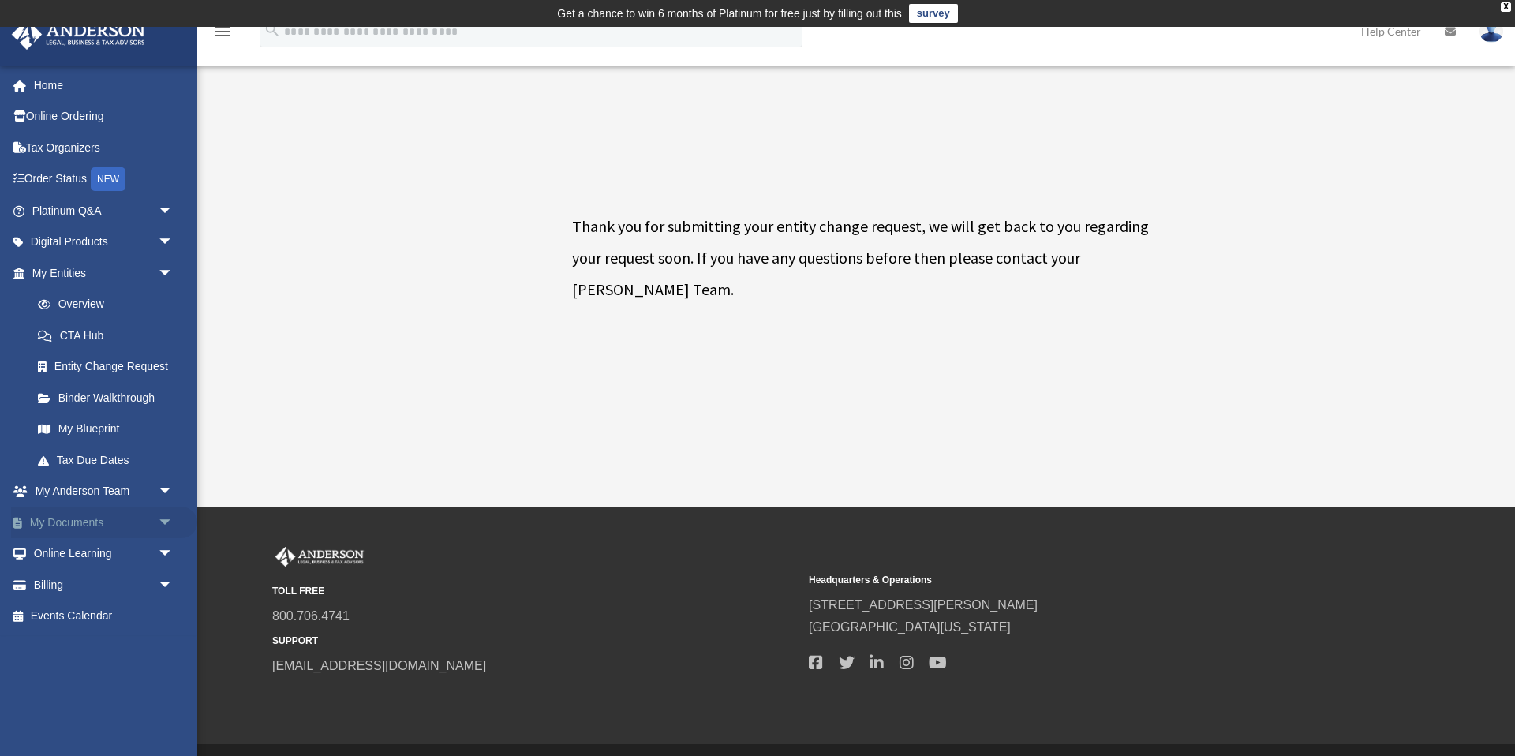
click at [74, 528] on link "My Documents arrow_drop_down" at bounding box center [104, 523] width 186 height 32
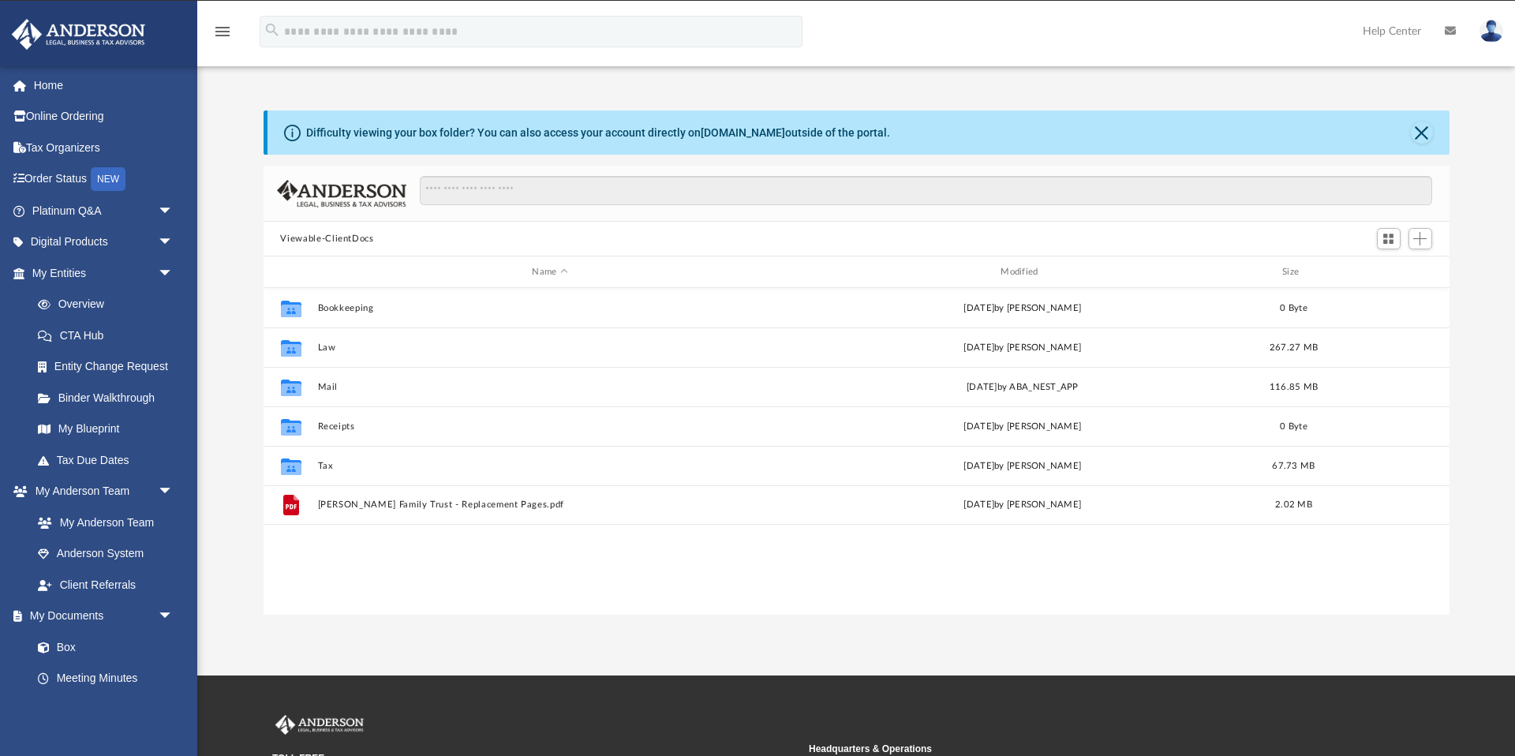
scroll to position [359, 1186]
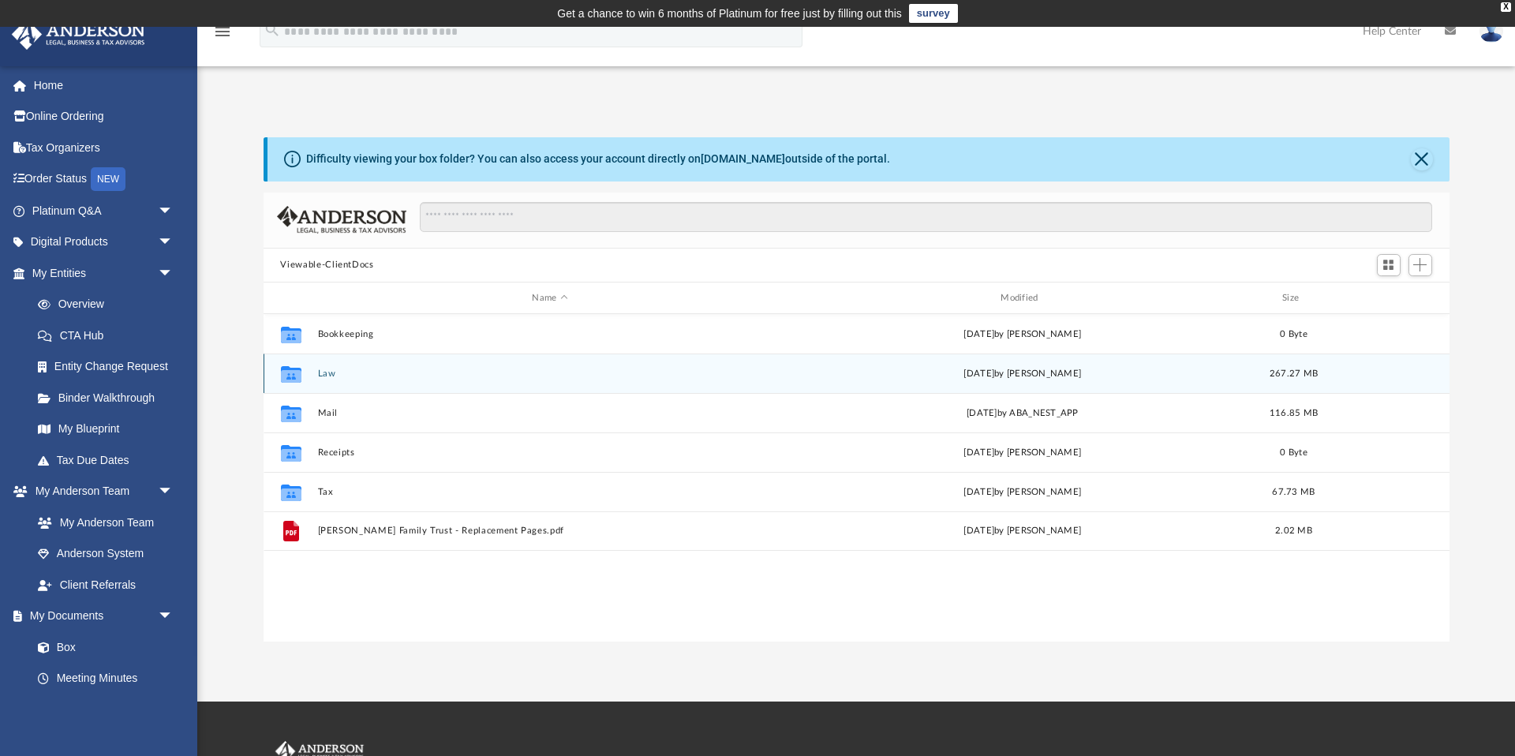
click at [324, 375] on button "Law" at bounding box center [550, 374] width 466 height 10
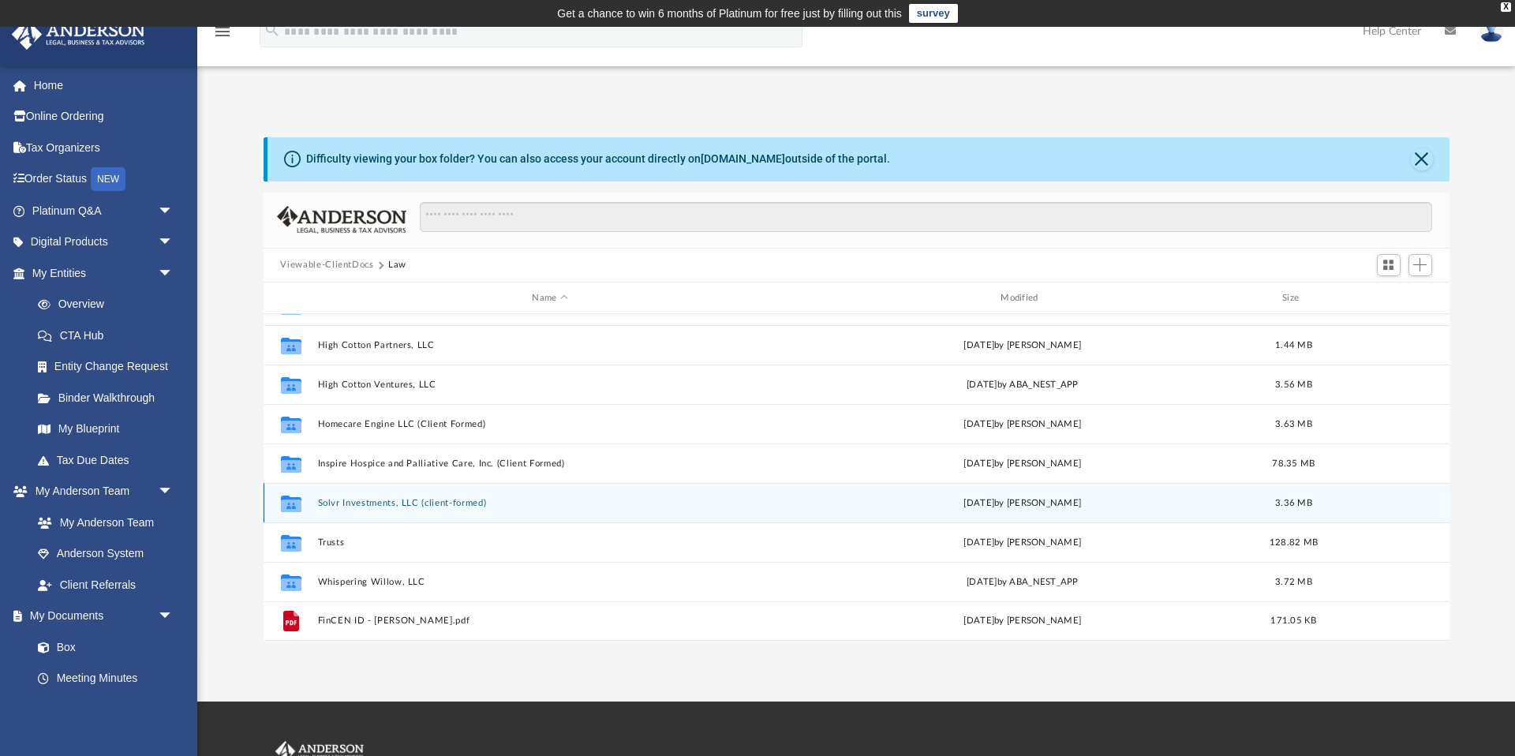
scroll to position [13, 0]
